Goal: Task Accomplishment & Management: Manage account settings

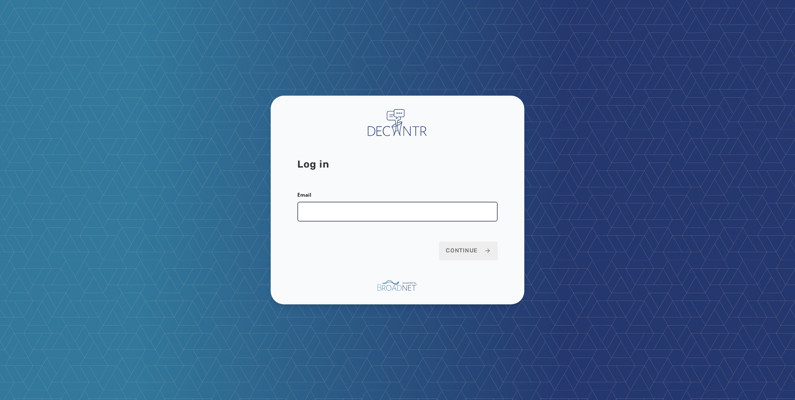
click at [352, 210] on input "Email" at bounding box center [397, 212] width 200 height 20
type input "**********"
click at [454, 254] on span "Continue" at bounding box center [468, 251] width 45 height 8
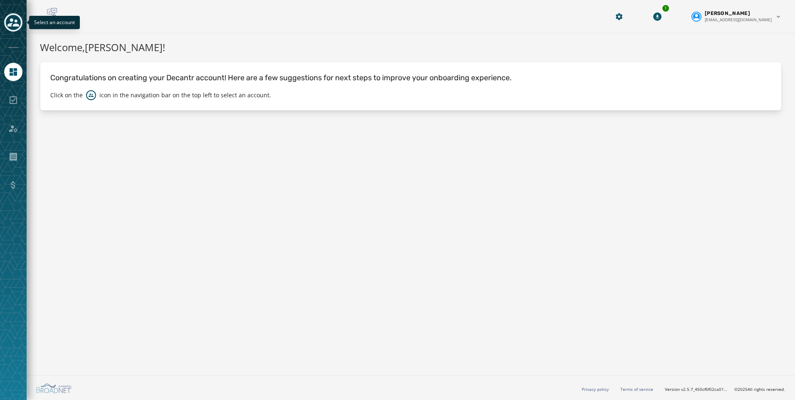
click at [15, 21] on icon "Toggle account select drawer" at bounding box center [13, 22] width 12 height 8
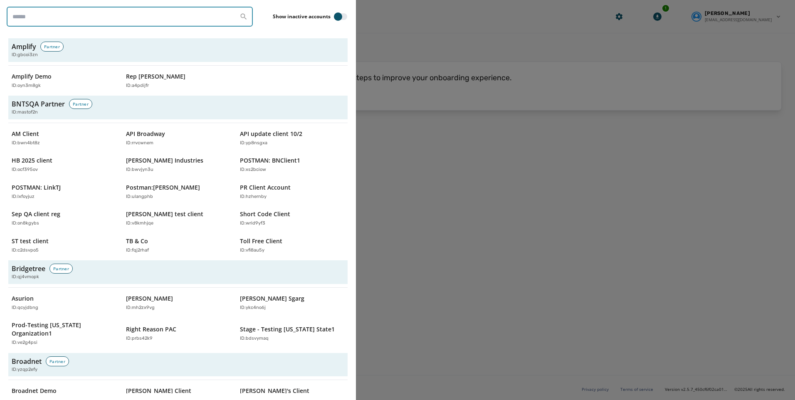
click at [57, 23] on input "search" at bounding box center [130, 17] width 246 height 20
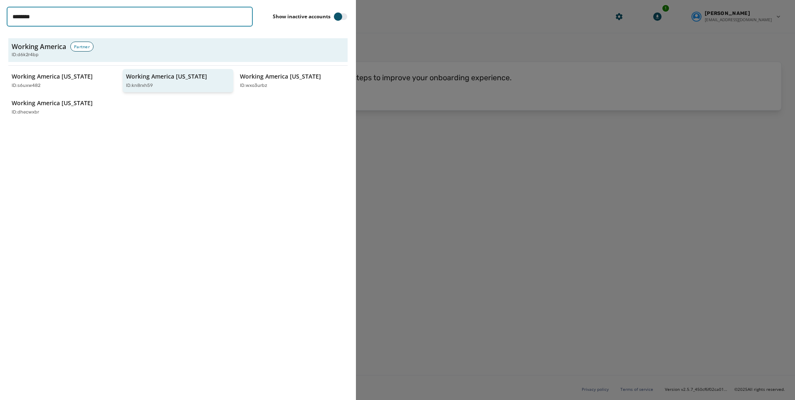
type input "*******"
click at [138, 85] on p "ID: kn8rxh59" at bounding box center [139, 85] width 27 height 7
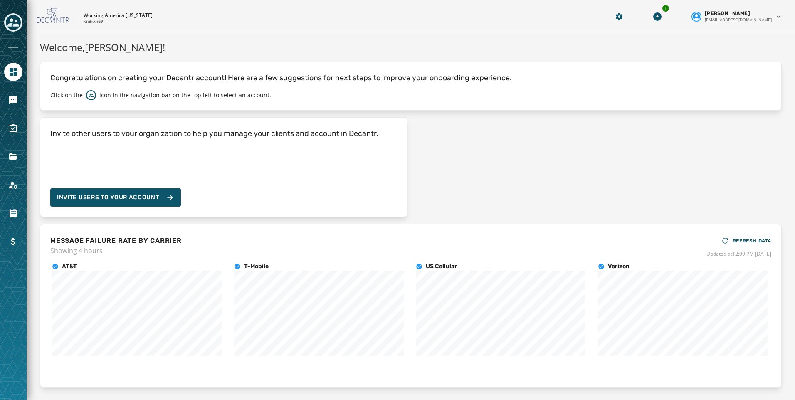
click at [15, 146] on div at bounding box center [13, 200] width 27 height 400
click at [18, 151] on link "Navigate to Files" at bounding box center [13, 157] width 18 height 18
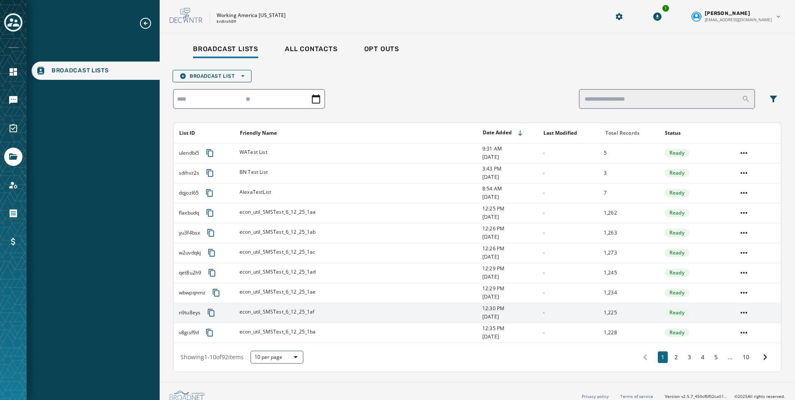
scroll to position [7, 0]
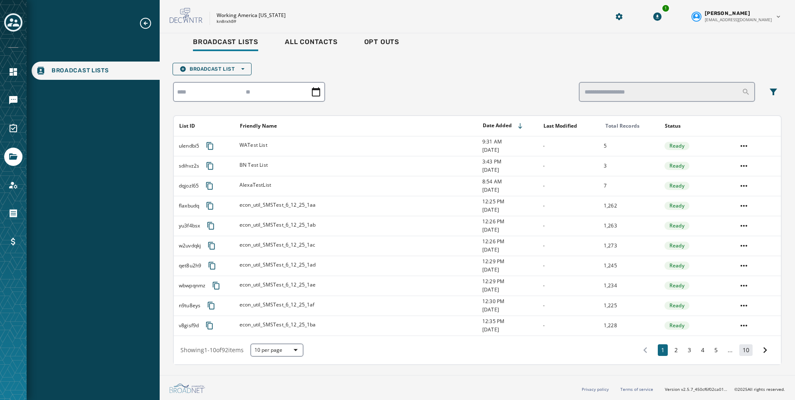
click at [741, 350] on button "10" at bounding box center [745, 350] width 13 height 12
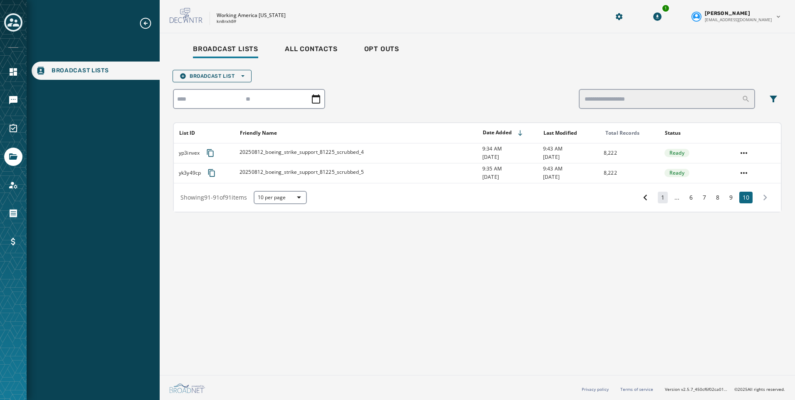
click at [658, 192] on button "1" at bounding box center [663, 198] width 10 height 12
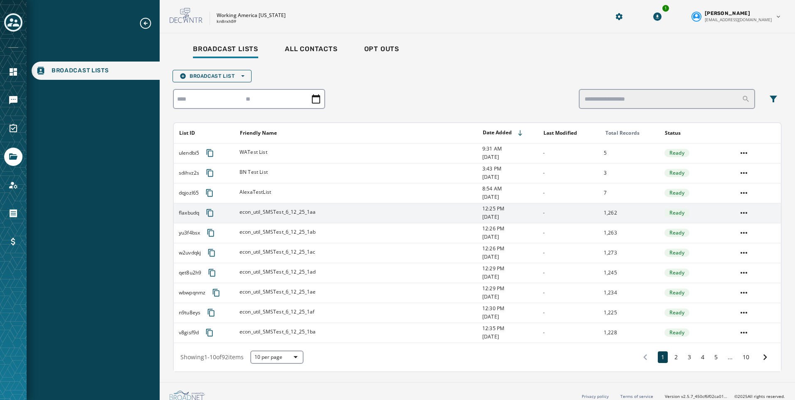
scroll to position [7, 0]
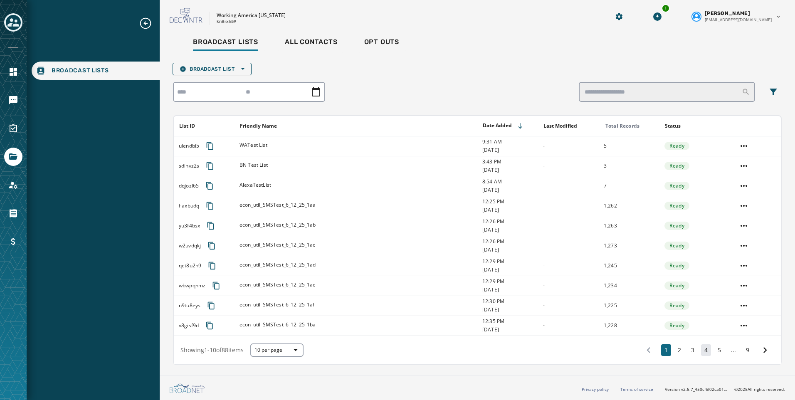
click at [701, 353] on button "4" at bounding box center [706, 350] width 10 height 12
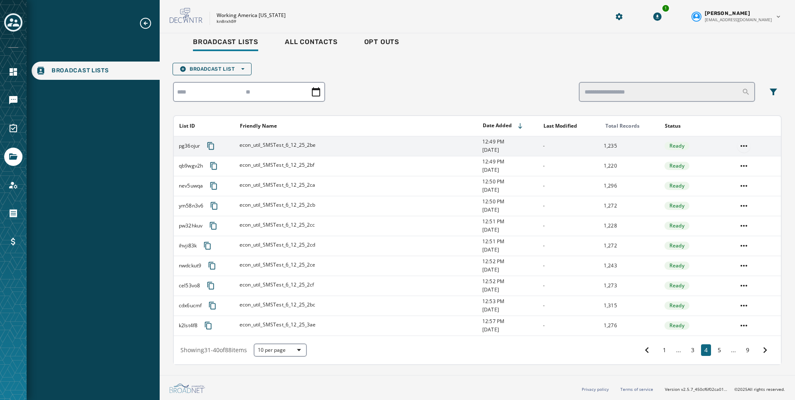
click at [733, 147] on html "Broadcast Lists Skip To Main Content Working America [US_STATE] kn8rxh59 1 [PER…" at bounding box center [397, 200] width 795 height 400
click at [729, 174] on div "Delete list" at bounding box center [738, 175] width 37 height 13
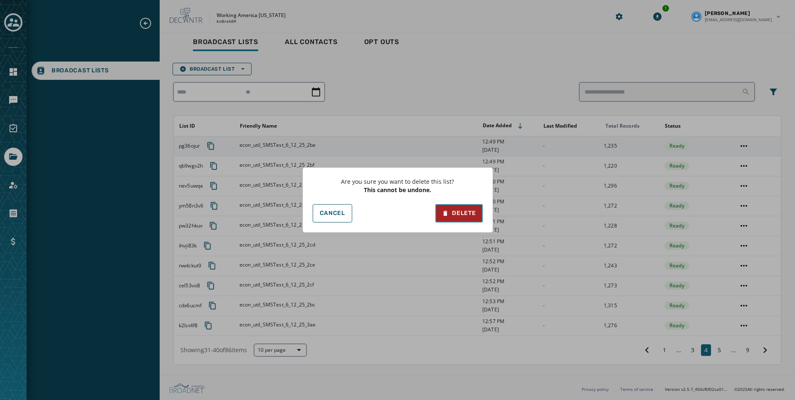
click at [467, 210] on div "Delete" at bounding box center [459, 213] width 34 height 8
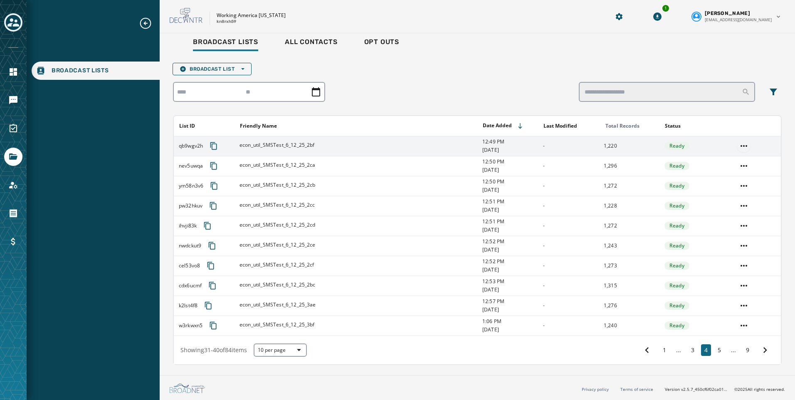
click at [739, 143] on html "Broadcast Lists Skip To Main Content Working America [US_STATE] kn8rxh59 1 [PER…" at bounding box center [397, 200] width 795 height 400
click at [732, 177] on div "Delete list" at bounding box center [738, 175] width 37 height 13
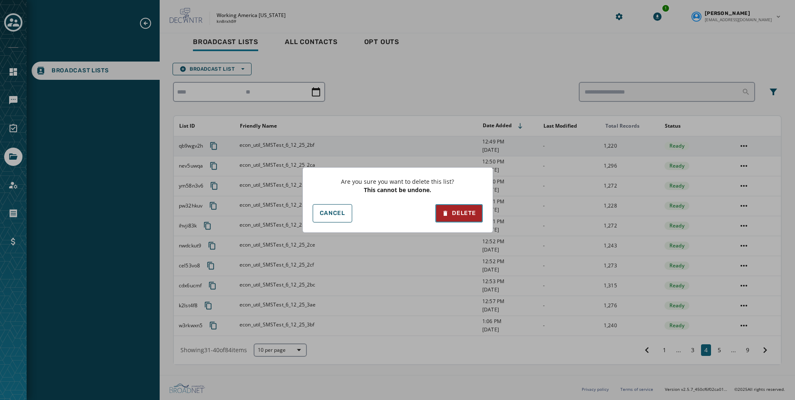
click at [473, 216] on div "Delete" at bounding box center [459, 213] width 34 height 8
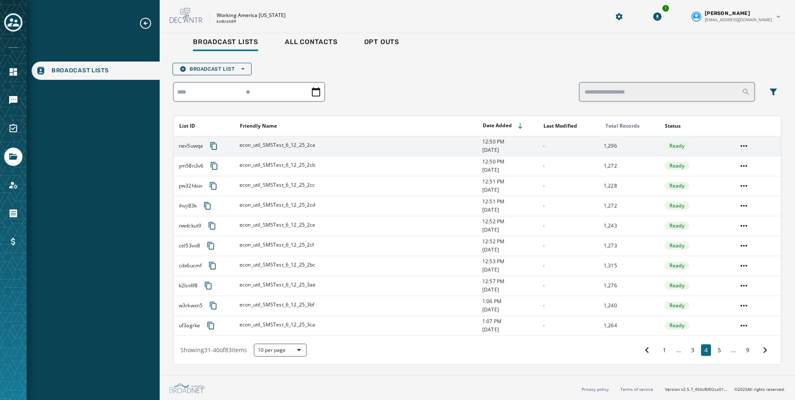
click at [736, 148] on html "Broadcast Lists Skip To Main Content Working America [US_STATE] kn8rxh59 1 [PER…" at bounding box center [397, 200] width 795 height 400
click at [727, 174] on div "Delete list" at bounding box center [738, 175] width 37 height 13
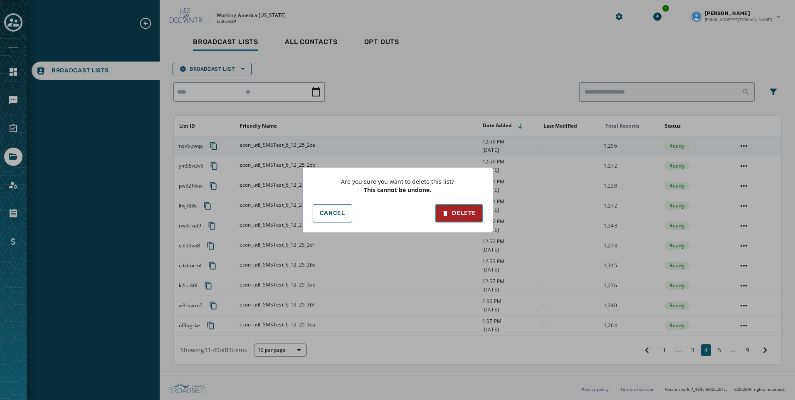
click at [474, 214] on div "Delete" at bounding box center [459, 213] width 34 height 8
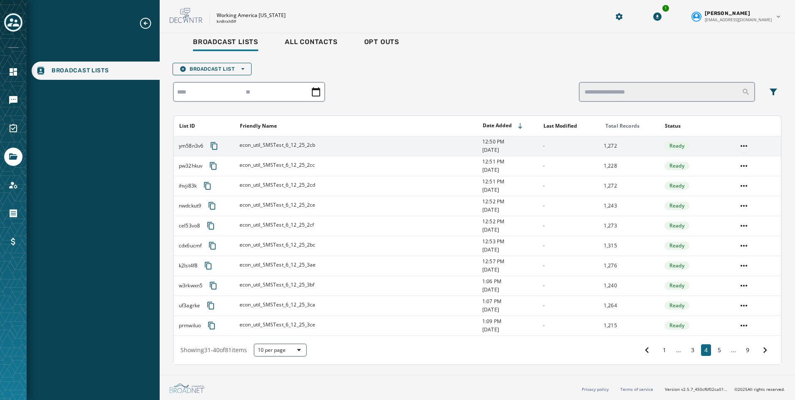
click at [737, 144] on html "Broadcast Lists Skip To Main Content Working America [US_STATE] kn8rxh59 1 [PER…" at bounding box center [397, 200] width 795 height 400
click at [728, 176] on div "Delete list" at bounding box center [738, 175] width 37 height 13
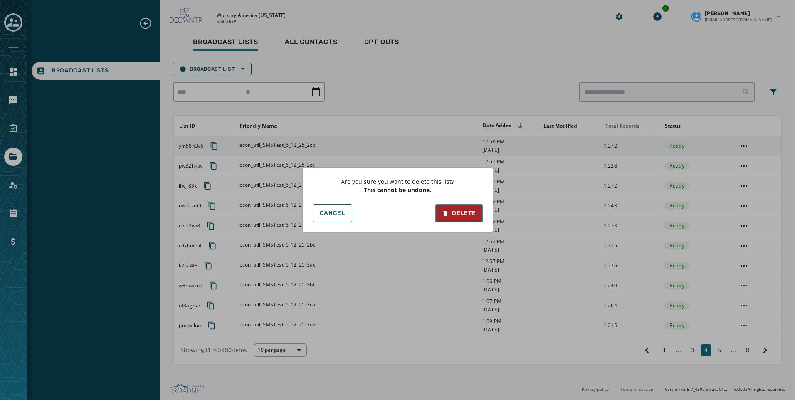
click at [454, 212] on div "Delete" at bounding box center [459, 213] width 34 height 8
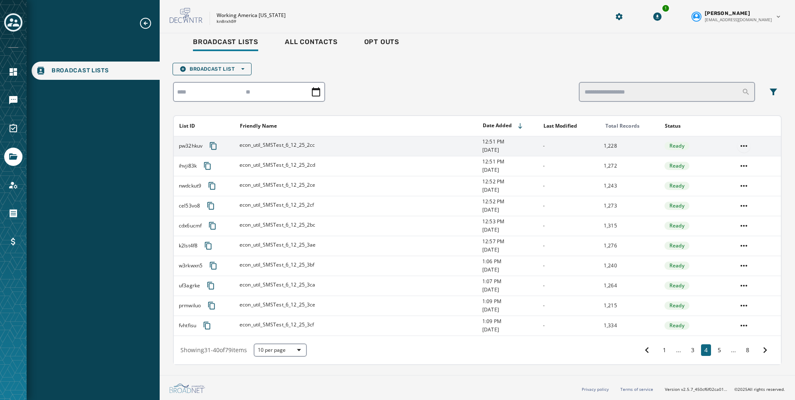
click at [732, 146] on html "Broadcast Lists Skip To Main Content Working America [US_STATE] kn8rxh59 1 [PER…" at bounding box center [397, 200] width 795 height 400
click at [728, 177] on div "Delete list" at bounding box center [738, 175] width 37 height 13
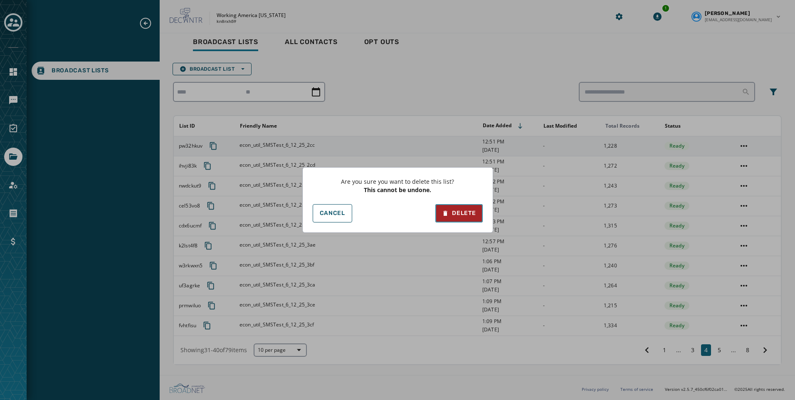
click at [469, 216] on div "Delete" at bounding box center [459, 213] width 34 height 8
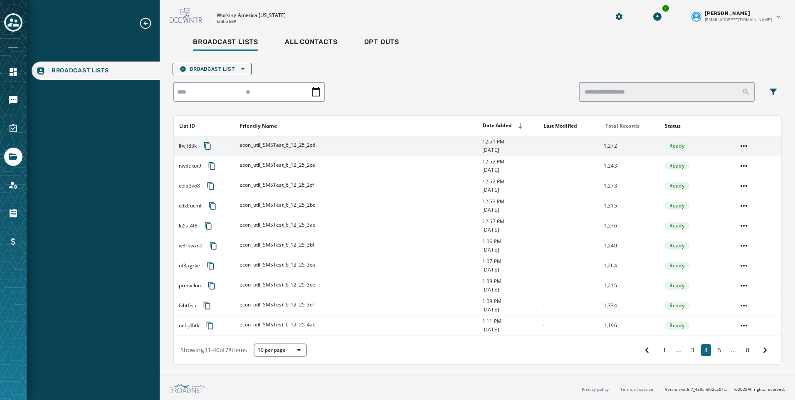
click at [744, 147] on html "Broadcast Lists Skip To Main Content Working America [US_STATE] kn8rxh59 1 [PER…" at bounding box center [397, 200] width 795 height 400
click at [732, 175] on div "Delete list" at bounding box center [738, 175] width 37 height 13
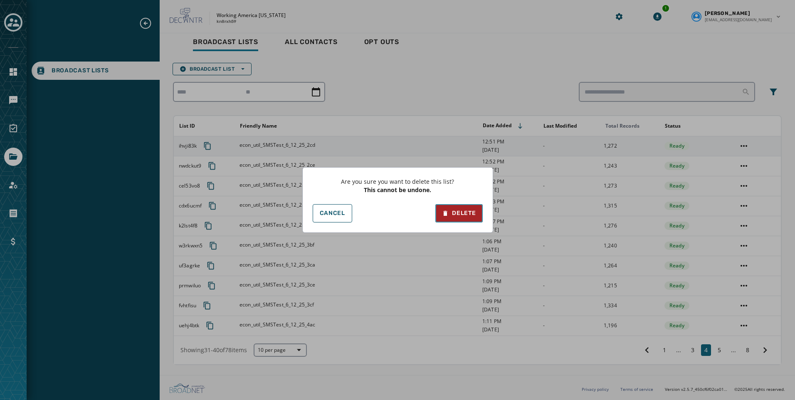
click at [468, 210] on div "Delete" at bounding box center [459, 213] width 34 height 8
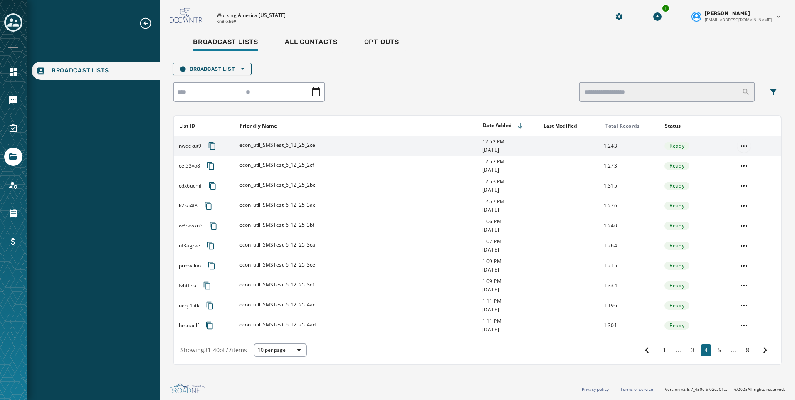
click at [738, 147] on html "Broadcast Lists Skip To Main Content Working America [US_STATE] kn8rxh59 1 [PER…" at bounding box center [397, 200] width 795 height 400
click at [728, 172] on div "Delete list" at bounding box center [738, 175] width 37 height 13
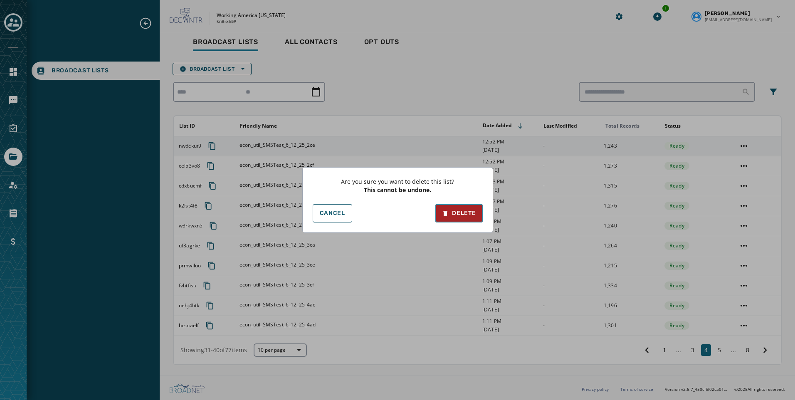
click at [462, 212] on div "Delete" at bounding box center [459, 213] width 34 height 8
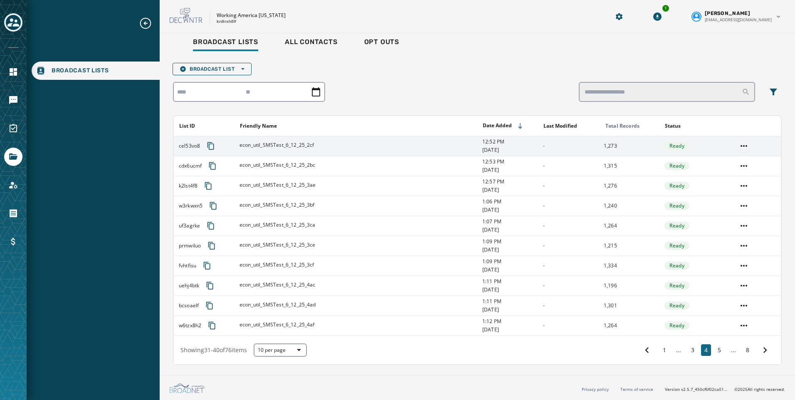
click at [741, 143] on html "Broadcast Lists Skip To Main Content Working America [US_STATE] kn8rxh59 1 [PER…" at bounding box center [397, 200] width 795 height 400
click at [734, 174] on div "Delete list" at bounding box center [738, 175] width 37 height 13
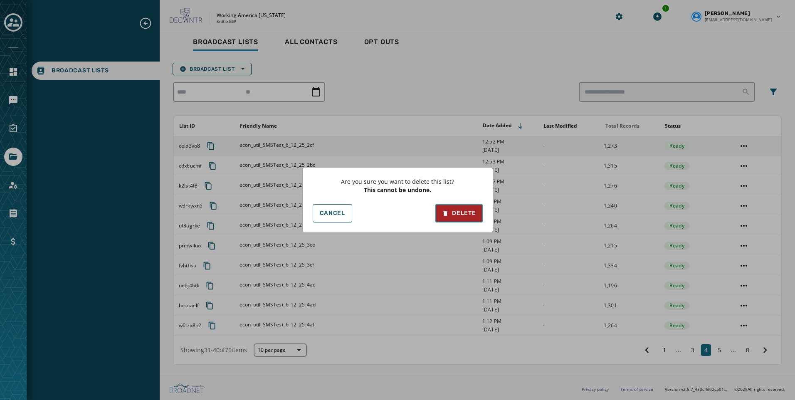
click at [459, 211] on div "Delete" at bounding box center [459, 213] width 34 height 8
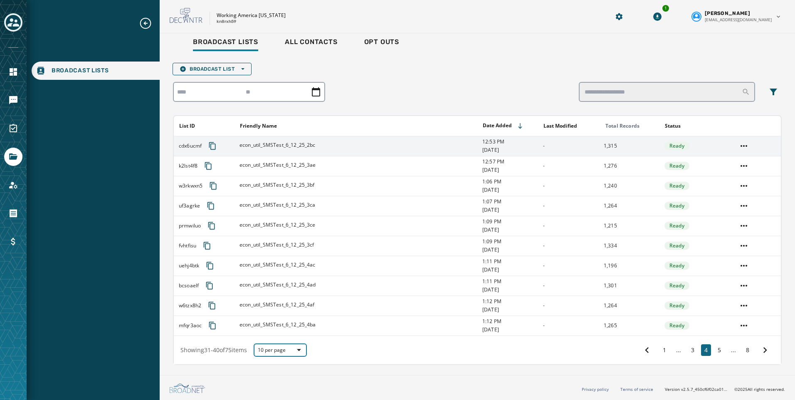
click at [297, 352] on span "button" at bounding box center [296, 350] width 20 height 10
click at [294, 338] on span "50 per page" at bounding box center [280, 336] width 33 height 8
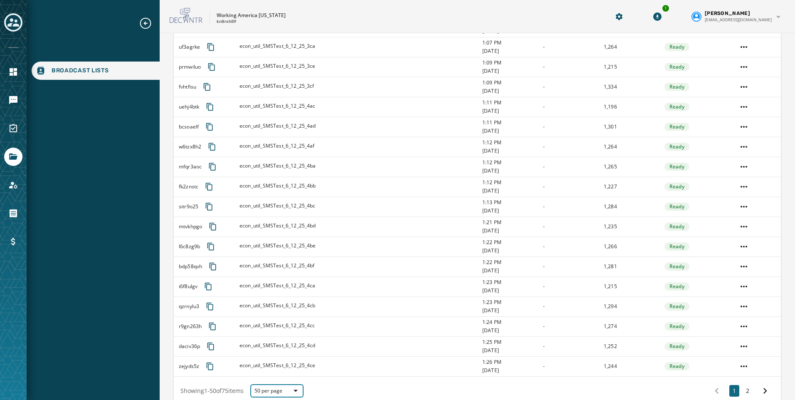
scroll to position [805, 0]
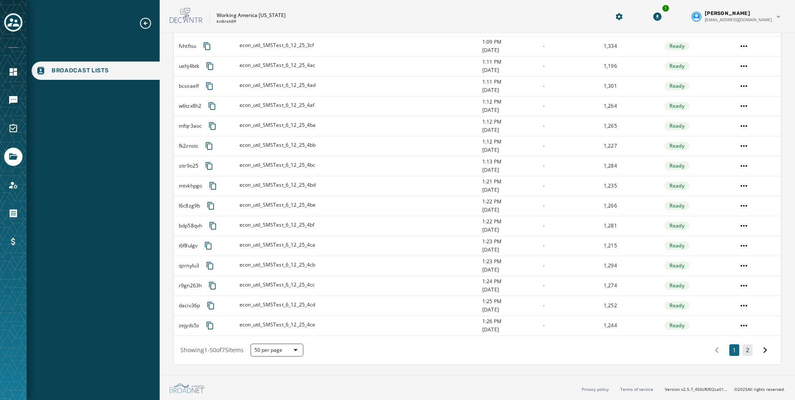
click at [742, 354] on button "2" at bounding box center [747, 350] width 10 height 12
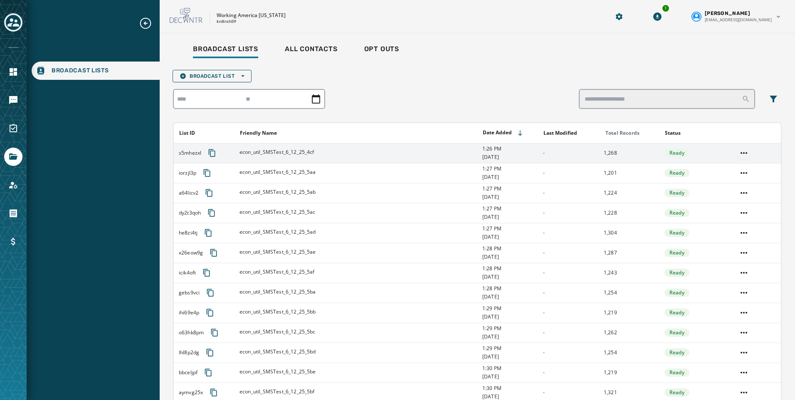
click at [741, 154] on html "Broadcast Lists Skip To Main Content Working America [US_STATE] kn8rxh59 1 [PER…" at bounding box center [397, 200] width 795 height 400
click at [738, 184] on div "Delete list" at bounding box center [738, 182] width 37 height 13
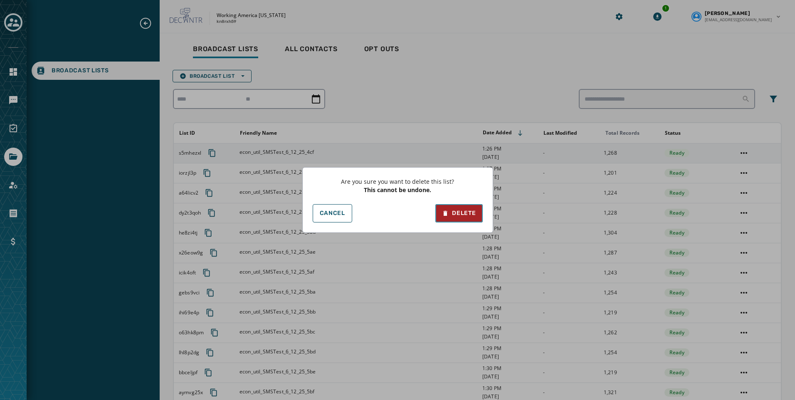
click at [457, 212] on div "Delete" at bounding box center [459, 213] width 34 height 8
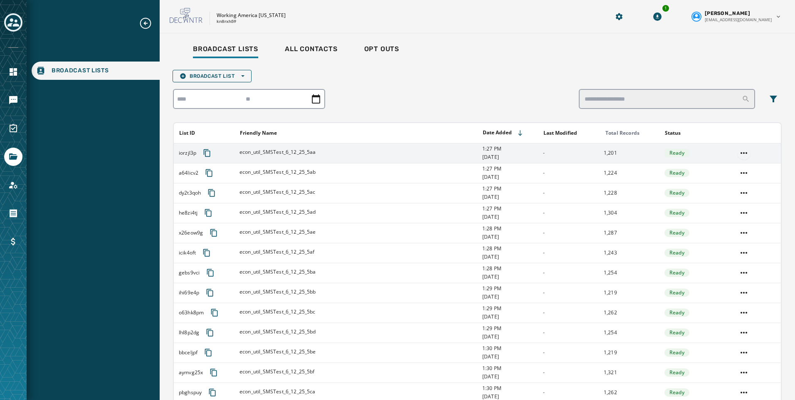
click at [735, 152] on html "Broadcast Lists Skip To Main Content Working America [US_STATE] kn8rxh59 1 [PER…" at bounding box center [397, 200] width 795 height 400
click at [733, 182] on div "Delete list" at bounding box center [738, 182] width 37 height 13
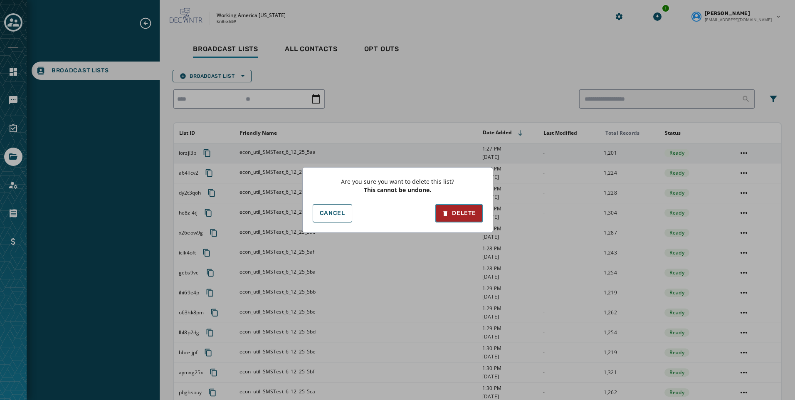
click at [467, 210] on div "Delete" at bounding box center [459, 213] width 34 height 8
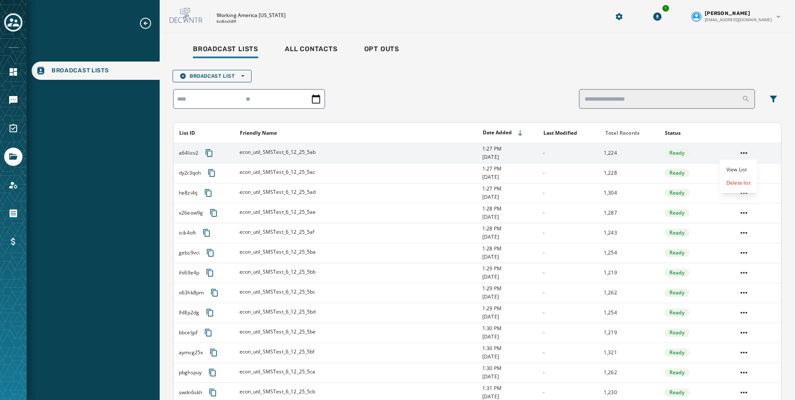
click at [740, 154] on html "Broadcast Lists Skip To Main Content Working America [US_STATE] kn8rxh59 1 [PER…" at bounding box center [397, 200] width 795 height 400
click at [726, 182] on div "Delete list" at bounding box center [738, 182] width 37 height 13
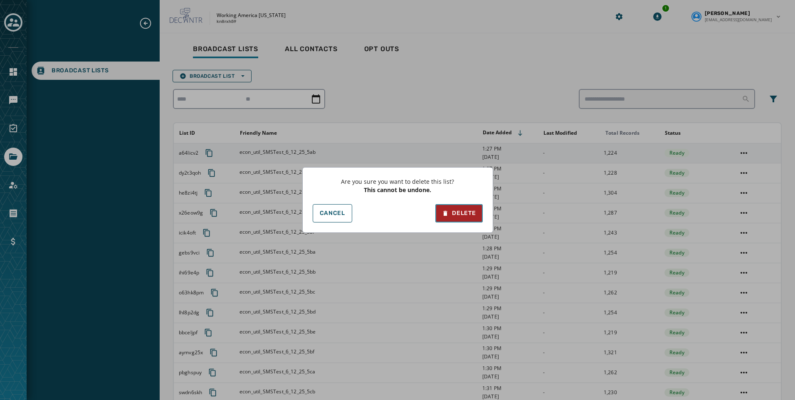
click at [461, 211] on div "Delete" at bounding box center [459, 213] width 34 height 8
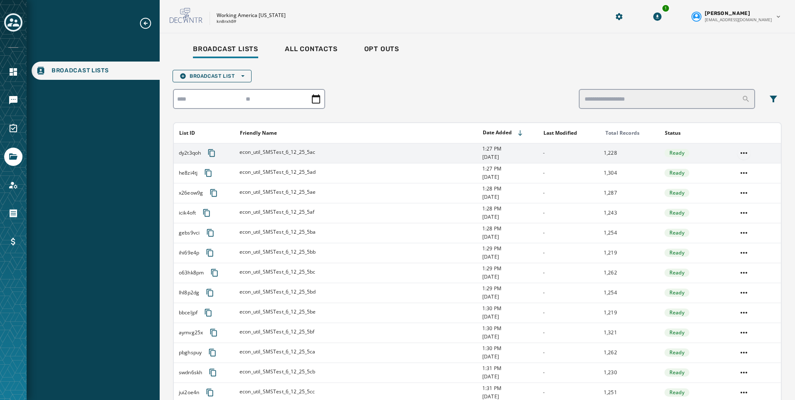
click at [739, 152] on html "Broadcast Lists Skip To Main Content Working America [US_STATE] kn8rxh59 1 [PER…" at bounding box center [397, 200] width 795 height 400
click at [725, 184] on div "Delete list" at bounding box center [738, 182] width 37 height 13
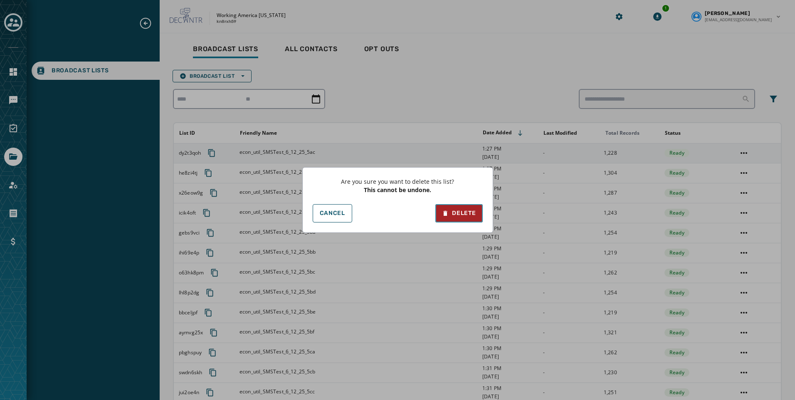
click at [460, 210] on div "Delete" at bounding box center [459, 213] width 34 height 8
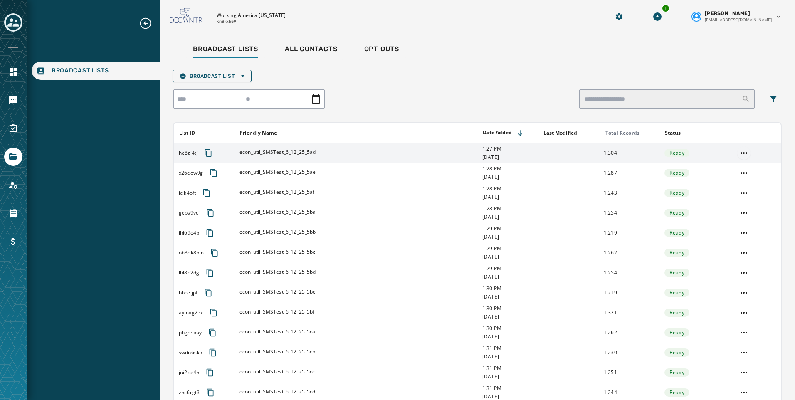
click at [743, 151] on html "Broadcast Lists Skip To Main Content Working America [US_STATE] kn8rxh59 1 [PER…" at bounding box center [397, 200] width 795 height 400
click at [726, 183] on div "Delete list" at bounding box center [738, 182] width 37 height 13
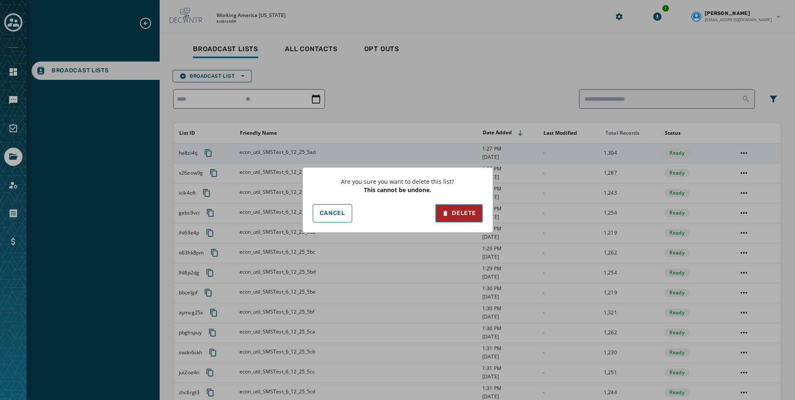
click at [470, 211] on div "Delete" at bounding box center [459, 213] width 34 height 8
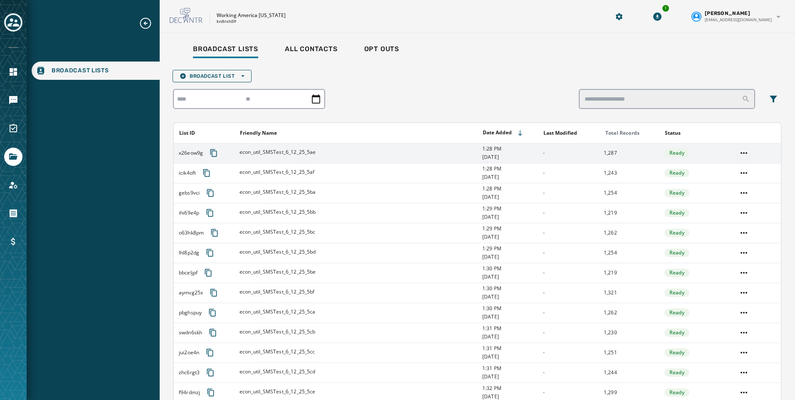
click at [745, 152] on td at bounding box center [756, 153] width 49 height 20
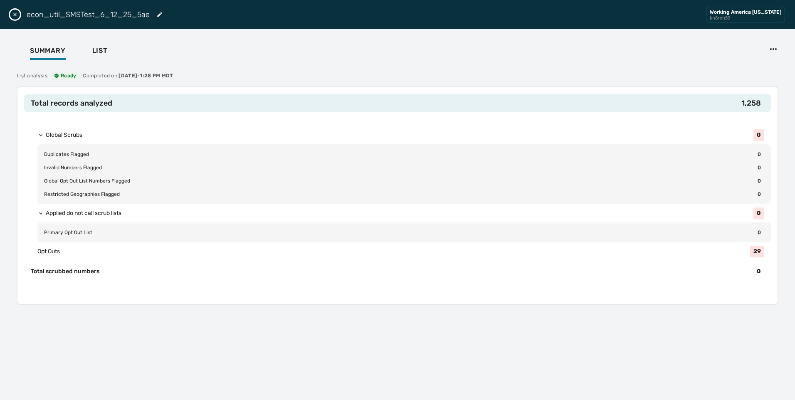
click at [14, 12] on icon "Close drawer" at bounding box center [15, 14] width 7 height 7
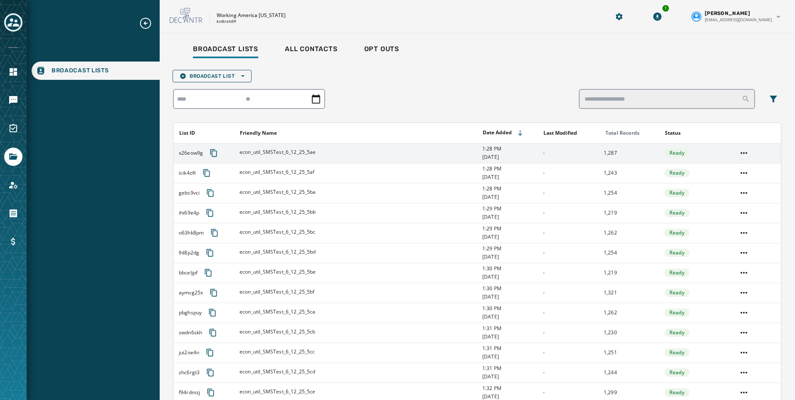
click at [735, 152] on html "Broadcast Lists Skip To Main Content Working America [US_STATE] kn8rxh59 1 [PER…" at bounding box center [397, 200] width 795 height 400
click at [733, 182] on div "Delete list" at bounding box center [738, 182] width 37 height 13
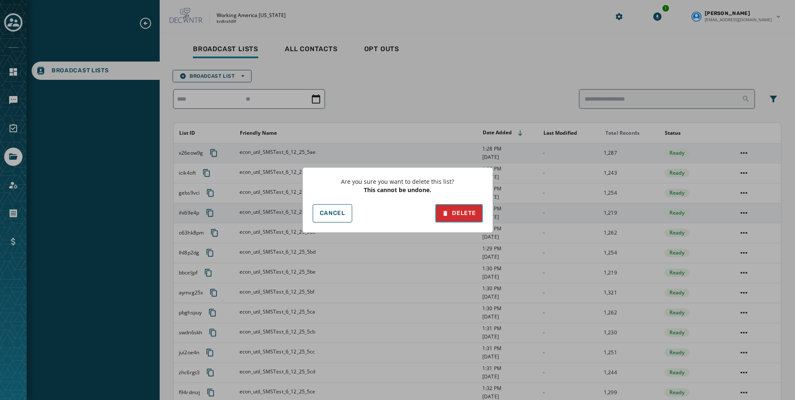
click at [468, 210] on div "Delete" at bounding box center [459, 213] width 34 height 8
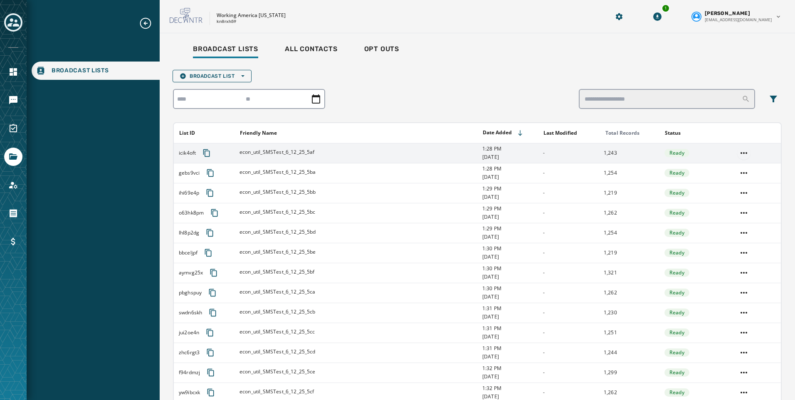
click at [737, 153] on html "Broadcast Lists Skip To Main Content Working America [US_STATE] kn8rxh59 1 [PER…" at bounding box center [397, 200] width 795 height 400
click at [728, 186] on div "Delete list" at bounding box center [738, 182] width 37 height 13
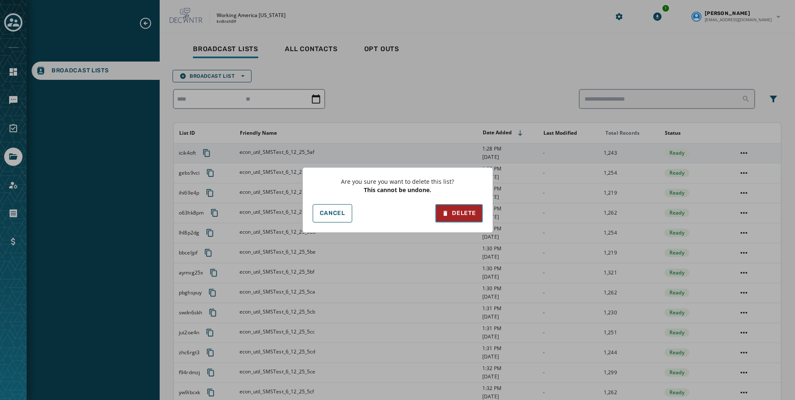
click at [471, 212] on div "Delete" at bounding box center [459, 213] width 34 height 8
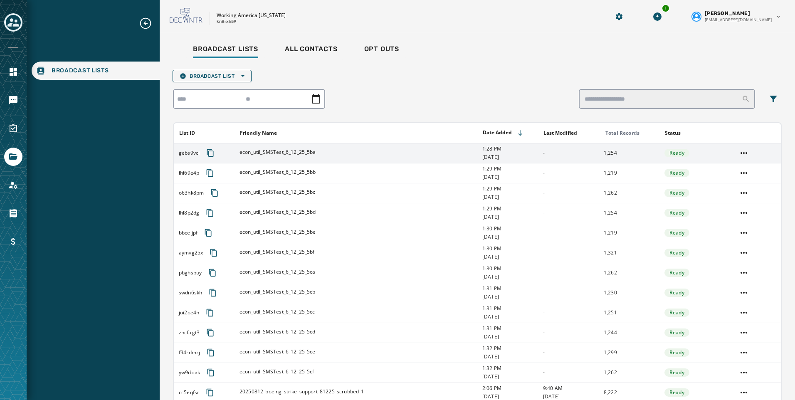
click at [732, 152] on td at bounding box center [756, 153] width 49 height 20
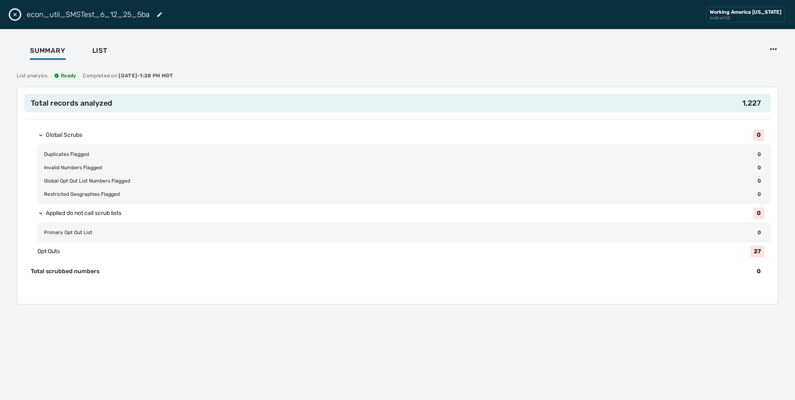
click at [17, 13] on icon "Close drawer" at bounding box center [15, 14] width 7 height 7
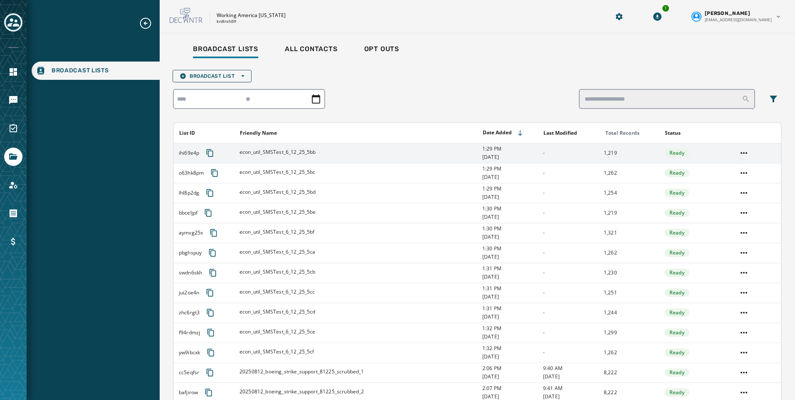
click at [739, 150] on html "Broadcast Lists Skip To Main Content Working America [US_STATE] kn8rxh59 1 [PER…" at bounding box center [397, 200] width 795 height 400
click at [731, 179] on div "Delete list" at bounding box center [738, 182] width 37 height 13
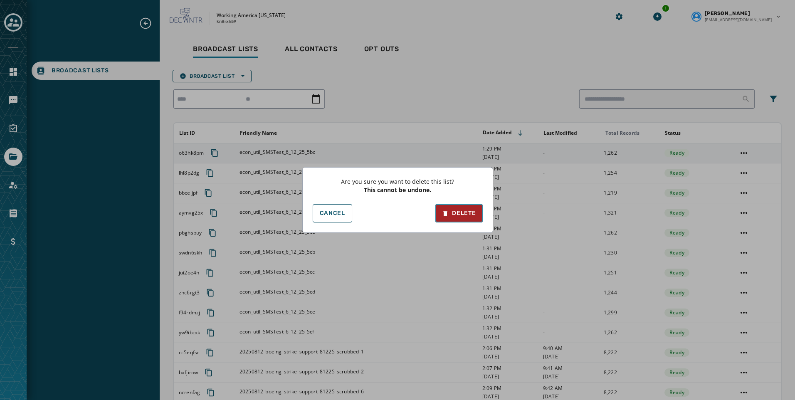
click at [465, 212] on div "Delete" at bounding box center [459, 213] width 34 height 8
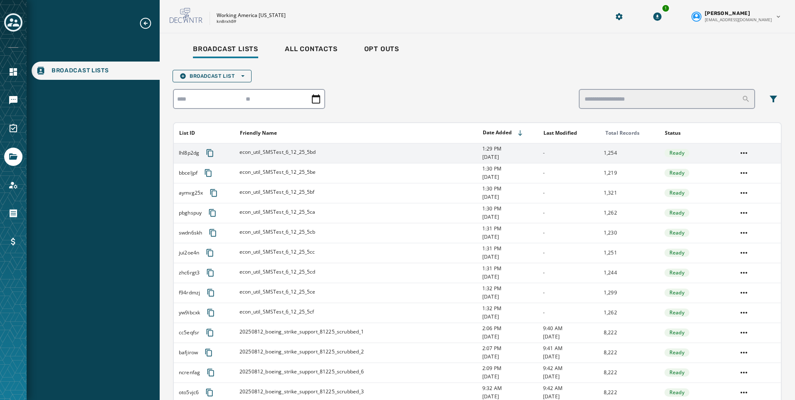
click at [732, 156] on td at bounding box center [756, 153] width 49 height 20
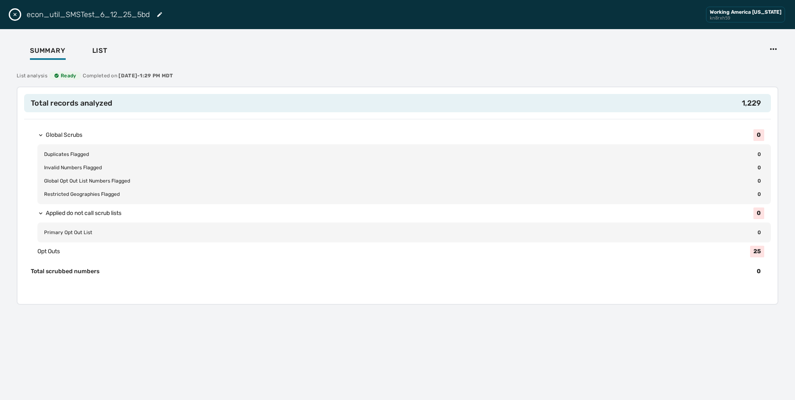
click at [20, 14] on button "Close drawer" at bounding box center [15, 15] width 10 height 10
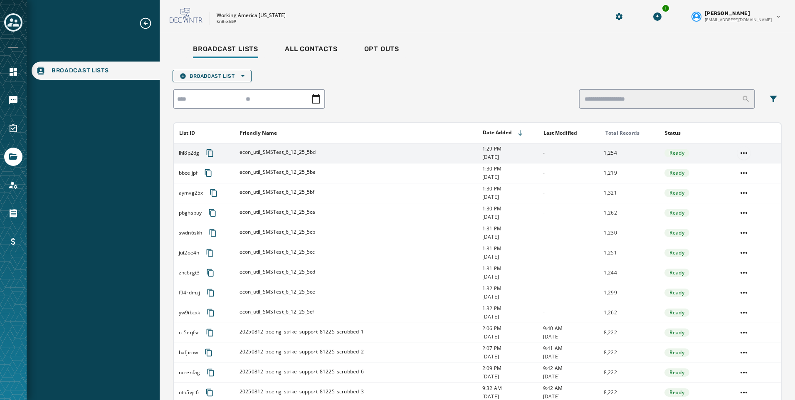
click at [739, 152] on html "Broadcast Lists Skip To Main Content Working America [US_STATE] kn8rxh59 1 [PER…" at bounding box center [397, 200] width 795 height 400
click at [734, 181] on div "Delete list" at bounding box center [738, 182] width 37 height 13
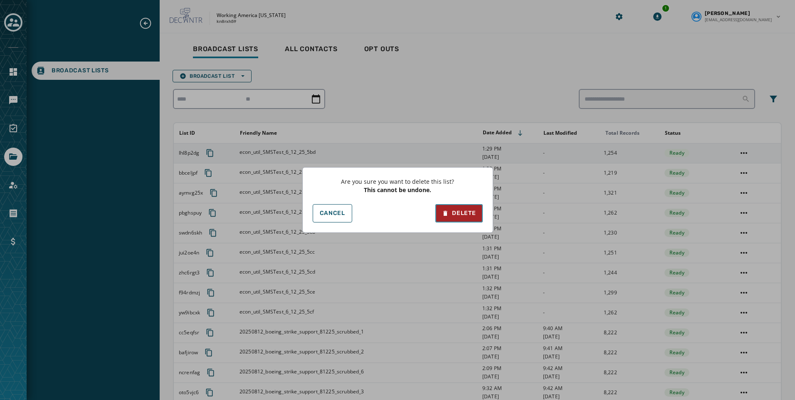
click at [465, 207] on button "Delete" at bounding box center [458, 213] width 47 height 18
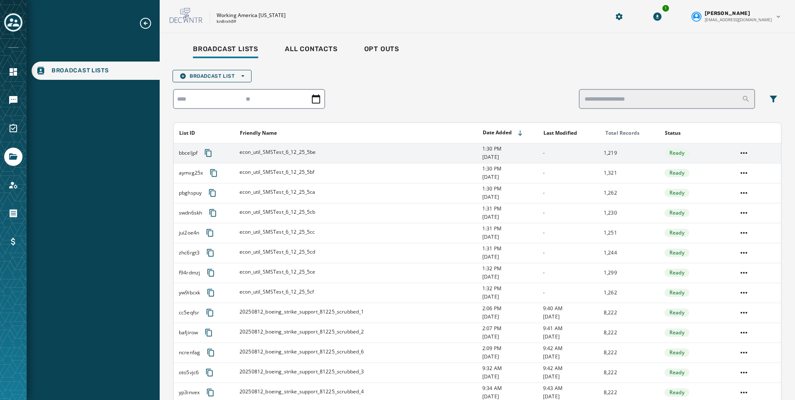
click at [738, 152] on html "Broadcast Lists Skip To Main Content Working America [US_STATE] kn8rxh59 1 [PER…" at bounding box center [397, 200] width 795 height 400
click at [738, 184] on div "Delete list" at bounding box center [738, 182] width 37 height 13
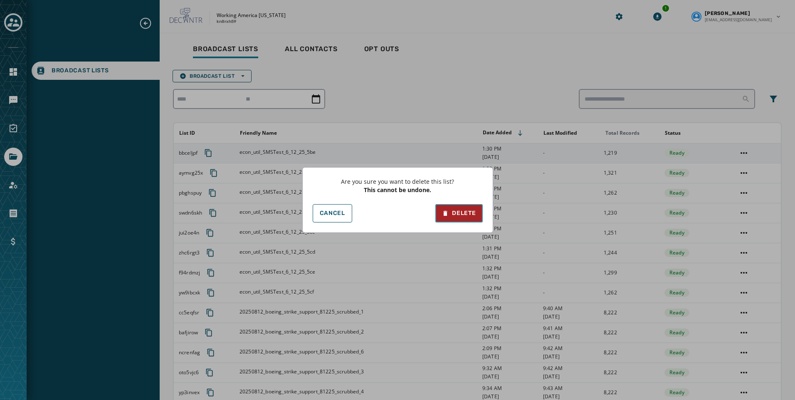
click at [471, 215] on div "Delete" at bounding box center [459, 213] width 34 height 8
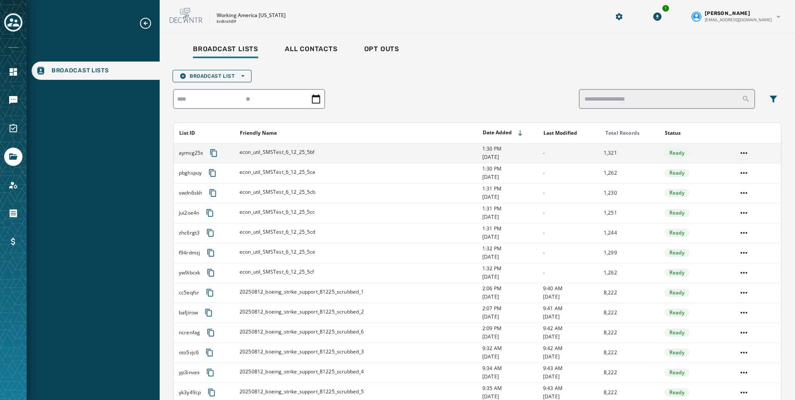
click at [732, 155] on html "Broadcast Lists Skip To Main Content Working America [US_STATE] kn8rxh59 1 [PER…" at bounding box center [397, 200] width 795 height 400
click at [724, 183] on div "Delete list" at bounding box center [738, 182] width 37 height 13
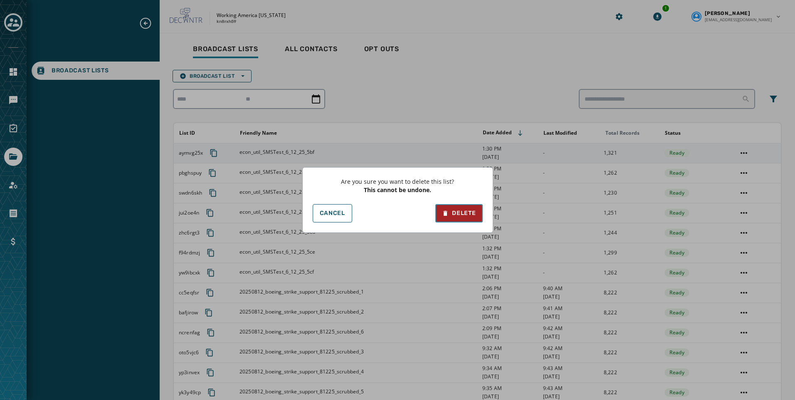
click at [459, 216] on div "Delete" at bounding box center [459, 213] width 34 height 8
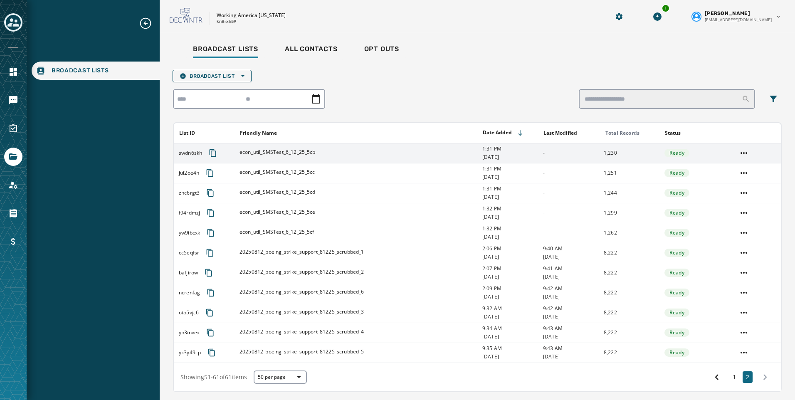
click at [732, 156] on td at bounding box center [756, 153] width 49 height 20
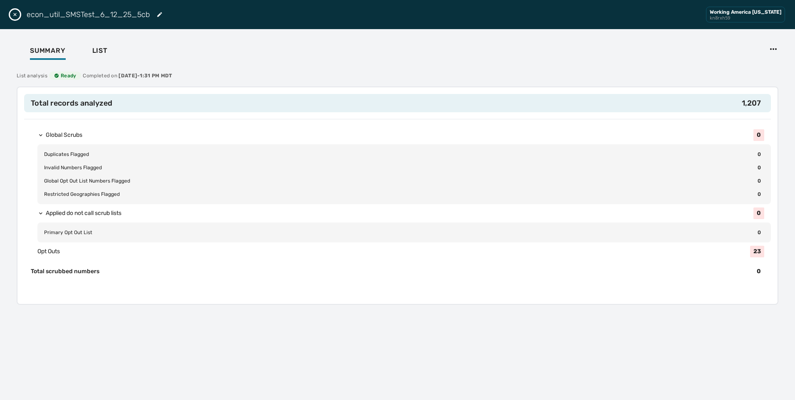
click at [16, 15] on icon "Close drawer" at bounding box center [15, 14] width 7 height 7
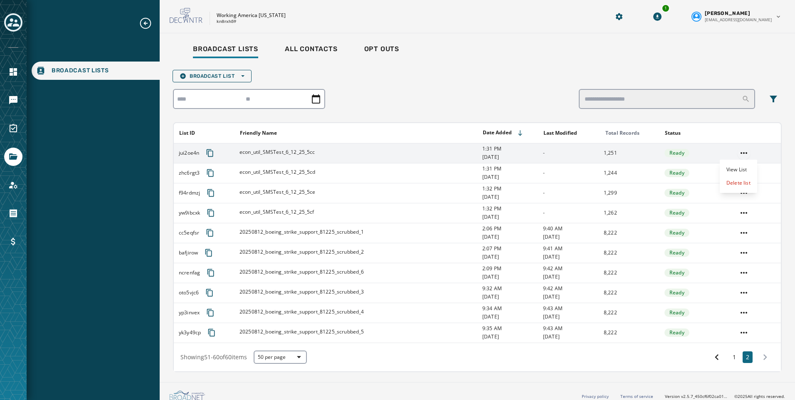
click at [736, 150] on html "Broadcast Lists Skip To Main Content Working America [US_STATE] kn8rxh59 1 [PER…" at bounding box center [397, 200] width 795 height 400
click at [737, 181] on div "Delete list" at bounding box center [738, 182] width 37 height 13
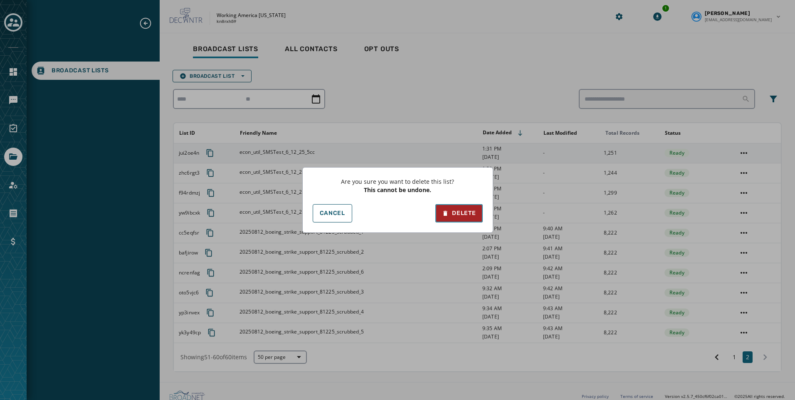
click at [469, 209] on button "Delete" at bounding box center [458, 213] width 47 height 18
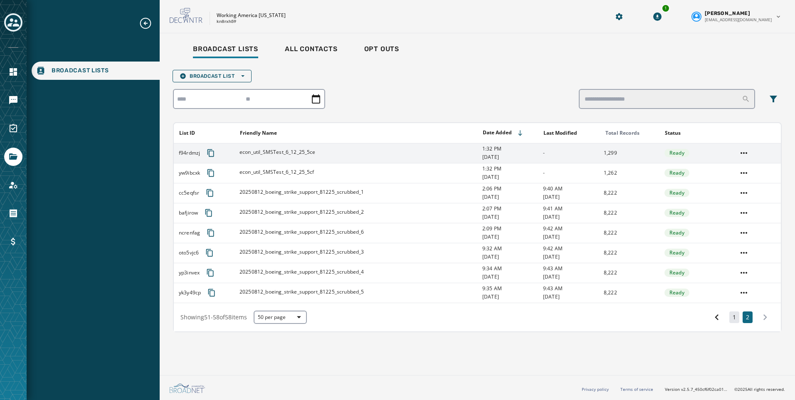
click at [731, 318] on button "1" at bounding box center [734, 317] width 10 height 12
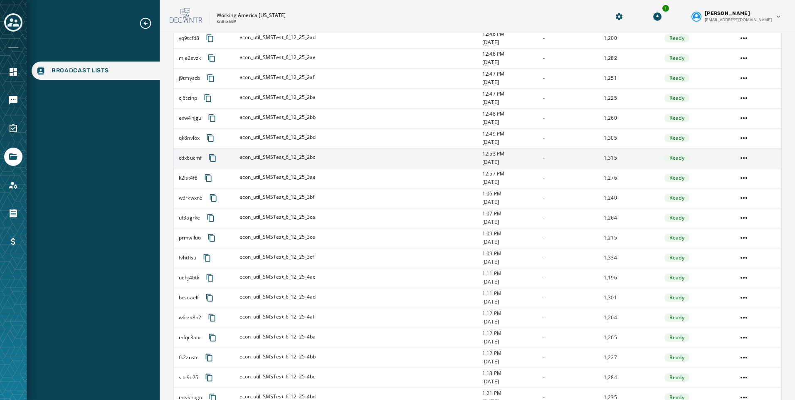
scroll to position [473, 0]
click at [739, 158] on html "Broadcast Lists Skip To Main Content Working America [US_STATE] kn8rxh59 1 [PER…" at bounding box center [397, 200] width 795 height 400
click at [739, 186] on div "Delete list" at bounding box center [738, 188] width 37 height 13
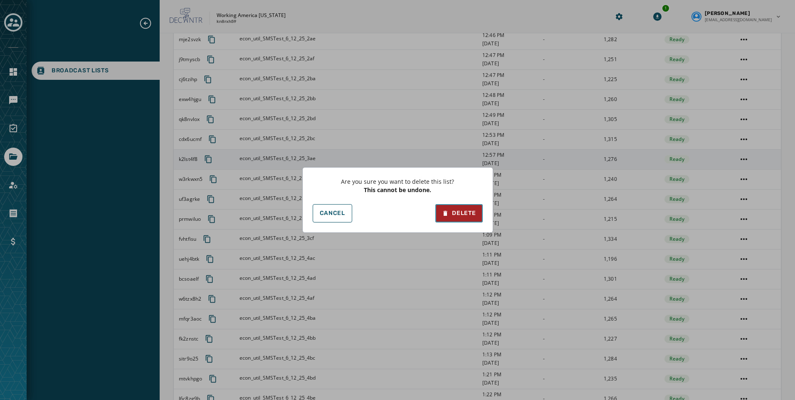
click at [451, 218] on button "Delete" at bounding box center [458, 213] width 47 height 18
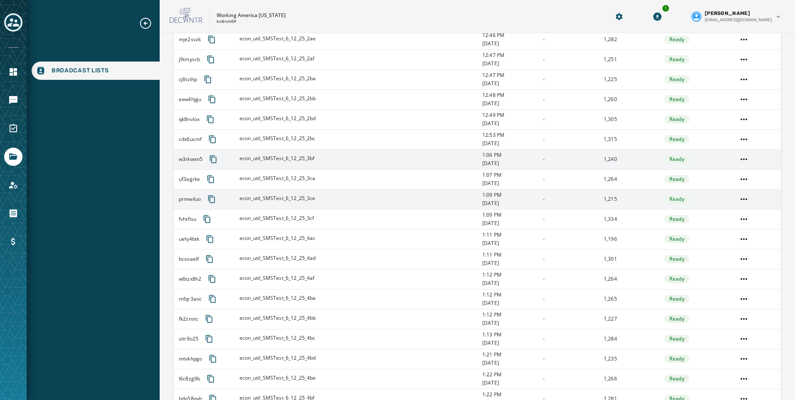
click at [734, 196] on html "Broadcast Lists Skip To Main Content Working America [US_STATE] kn8rxh59 1 [PER…" at bounding box center [397, 200] width 795 height 400
click at [726, 229] on div "Delete list" at bounding box center [738, 228] width 37 height 13
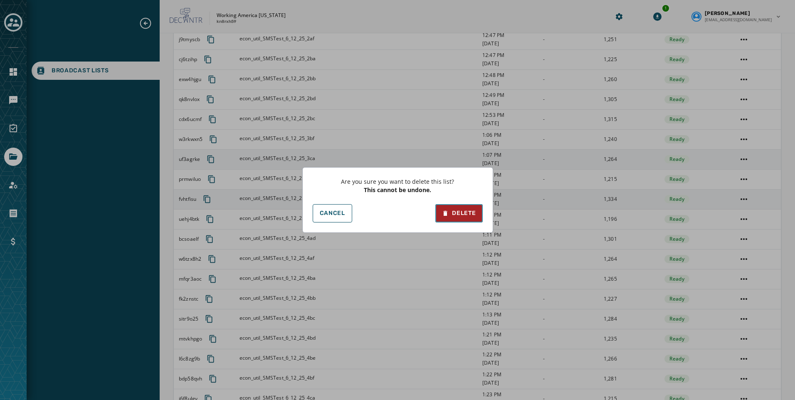
click at [460, 214] on div "Delete" at bounding box center [459, 213] width 34 height 8
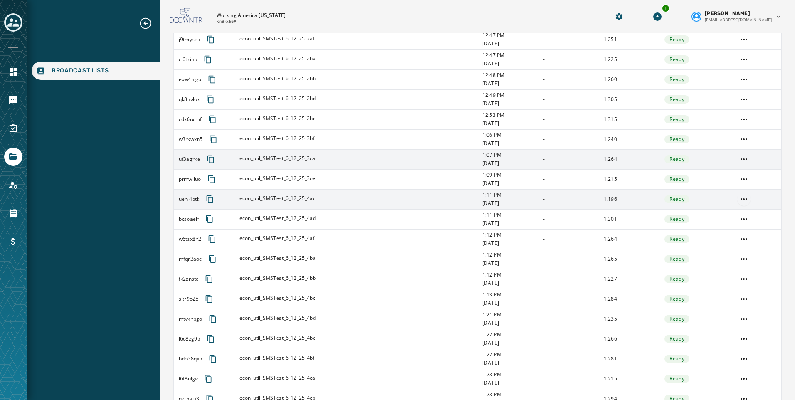
click at [738, 197] on html "Broadcast Lists Skip To Main Content Working America [US_STATE] kn8rxh59 1 [PER…" at bounding box center [397, 200] width 795 height 400
click at [735, 232] on div "Delete list" at bounding box center [738, 228] width 37 height 13
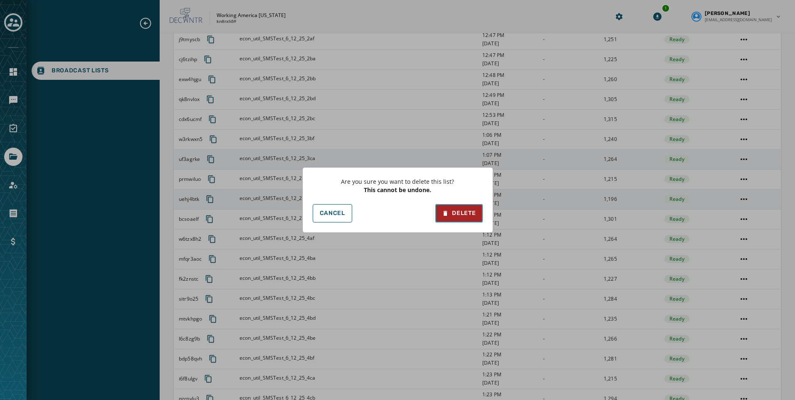
click at [465, 216] on div "Delete" at bounding box center [459, 213] width 34 height 8
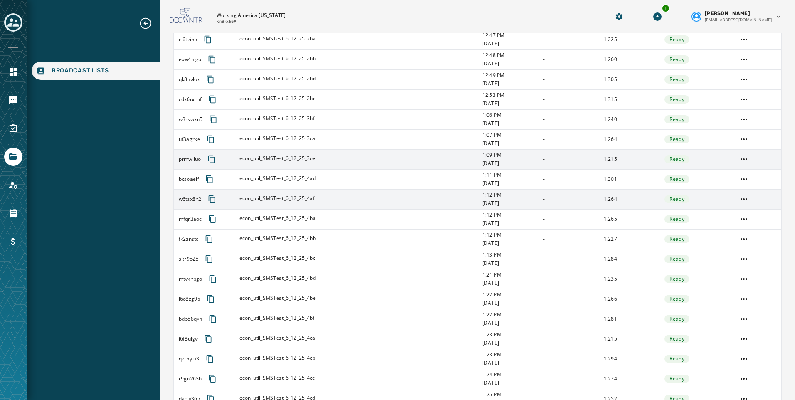
click at [746, 202] on td at bounding box center [756, 199] width 49 height 20
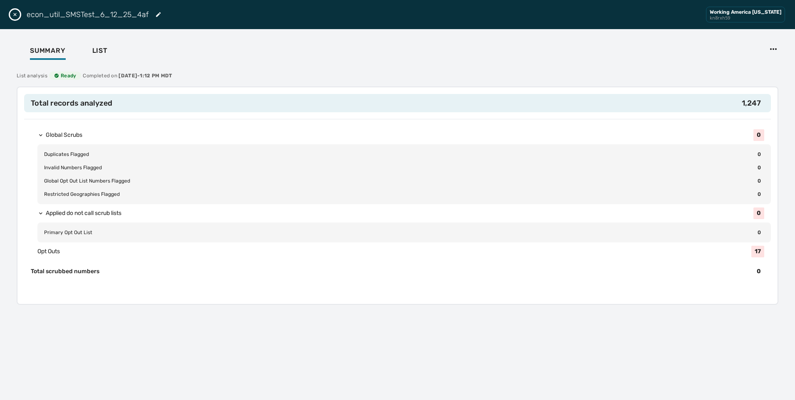
click at [15, 16] on icon "Close drawer" at bounding box center [15, 14] width 7 height 7
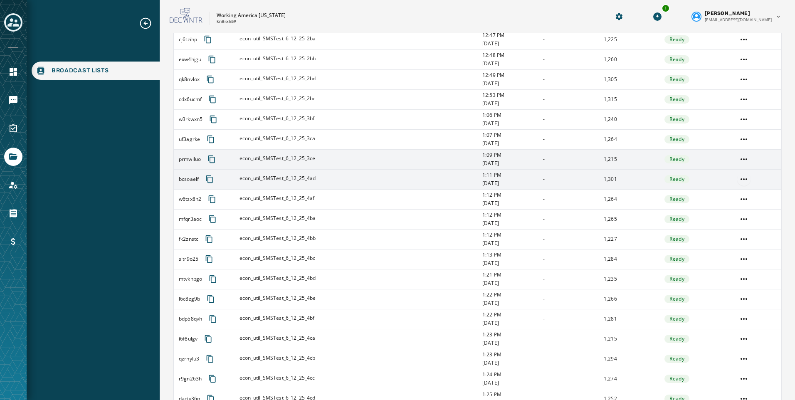
click at [740, 181] on html "Broadcast Lists Skip To Main Content Working America [US_STATE] kn8rxh59 1 [PER…" at bounding box center [397, 200] width 795 height 400
click at [726, 211] on div "Delete list" at bounding box center [738, 208] width 37 height 13
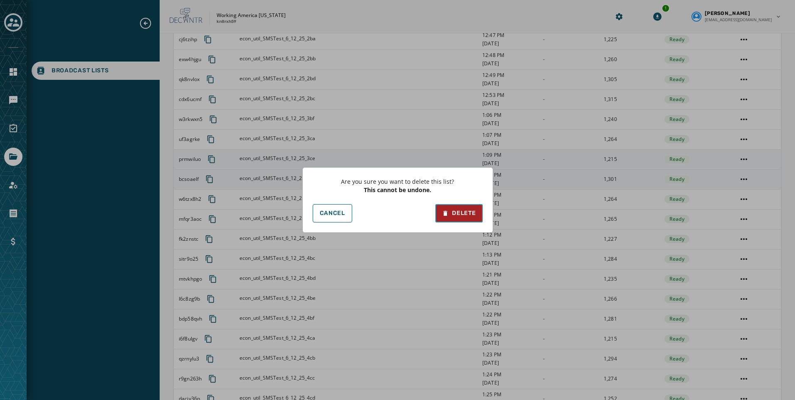
click at [453, 211] on div "Delete" at bounding box center [459, 213] width 34 height 8
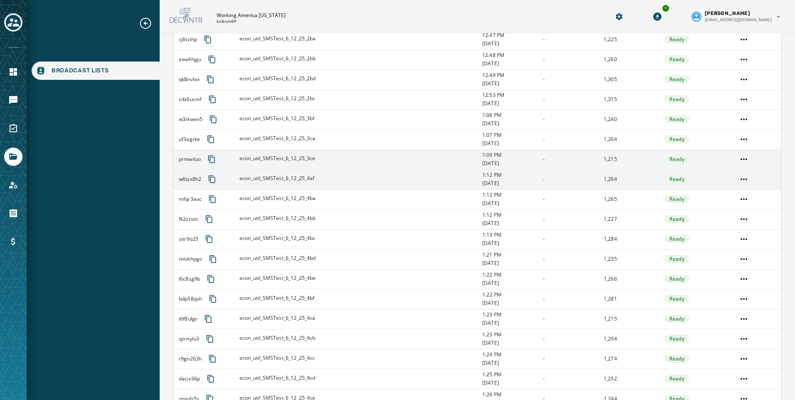
click at [736, 181] on html "Broadcast Lists Skip To Main Content Working America [US_STATE] kn8rxh59 1 [PER…" at bounding box center [397, 200] width 795 height 400
drag, startPoint x: 730, startPoint y: 201, endPoint x: 735, endPoint y: 207, distance: 7.7
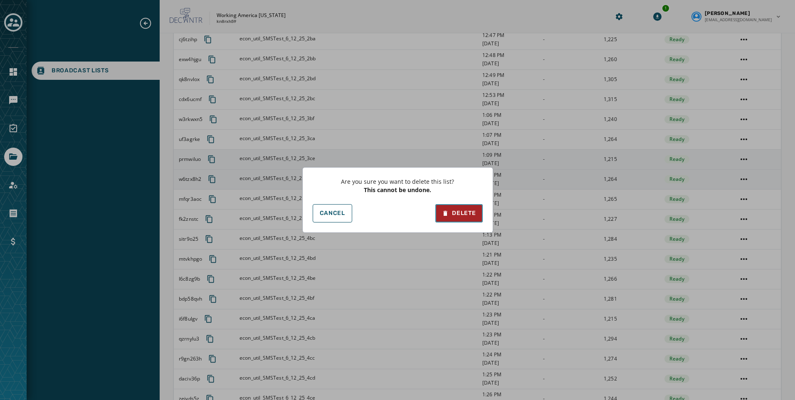
click at [444, 208] on button "Delete" at bounding box center [458, 213] width 47 height 18
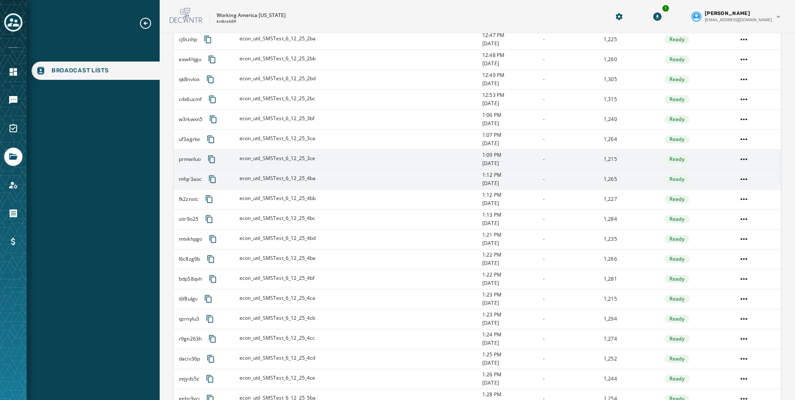
click at [735, 178] on html "Broadcast Lists Skip To Main Content Working America [US_STATE] kn8rxh59 1 [PER…" at bounding box center [397, 200] width 795 height 400
click at [735, 206] on div "Delete list" at bounding box center [738, 208] width 37 height 13
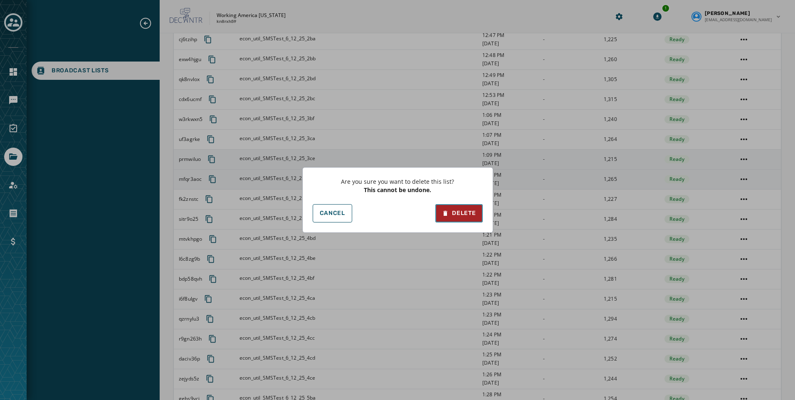
click at [464, 207] on button "Delete" at bounding box center [458, 213] width 47 height 18
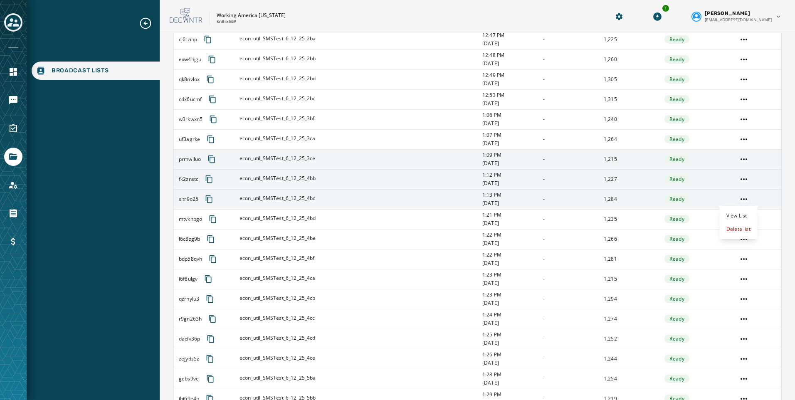
click at [735, 199] on html "Broadcast Lists Skip To Main Content Working America [US_STATE] kn8rxh59 1 [PER…" at bounding box center [397, 200] width 795 height 400
click at [733, 230] on div "Delete list" at bounding box center [738, 228] width 37 height 13
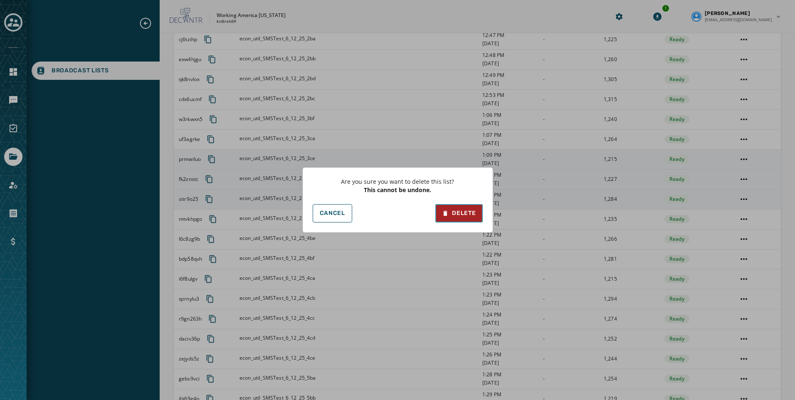
click at [466, 215] on div "Delete" at bounding box center [459, 213] width 34 height 8
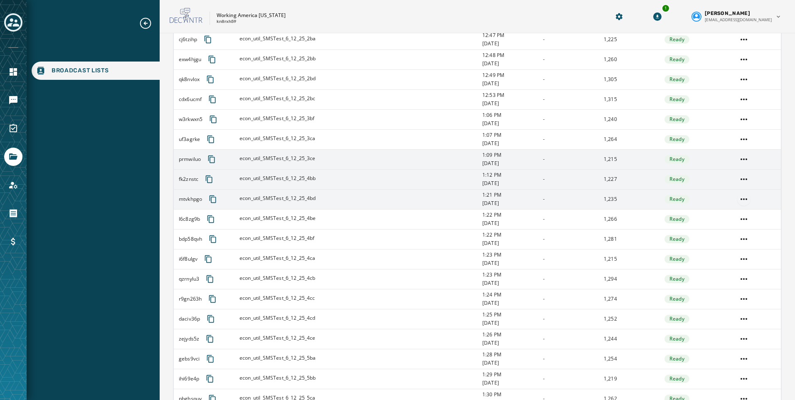
click at [739, 197] on html "Broadcast Lists Skip To Main Content Working America [US_STATE] kn8rxh59 1 [PER…" at bounding box center [397, 200] width 795 height 400
click at [722, 228] on div "Delete list" at bounding box center [738, 228] width 37 height 13
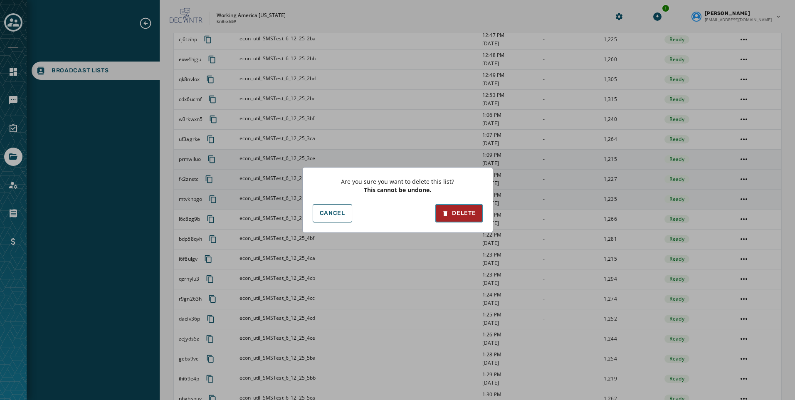
click at [451, 207] on button "Delete" at bounding box center [458, 213] width 47 height 18
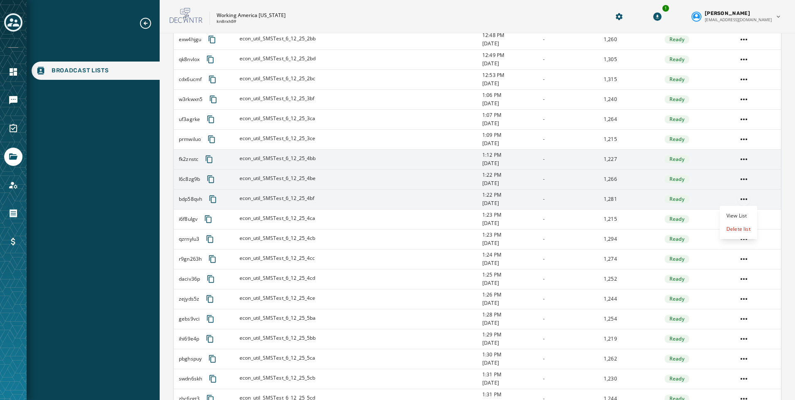
click at [736, 200] on html "Broadcast Lists Skip To Main Content Working America [US_STATE] kn8rxh59 1 [PER…" at bounding box center [397, 200] width 795 height 400
click at [727, 228] on div "Delete list" at bounding box center [738, 228] width 37 height 13
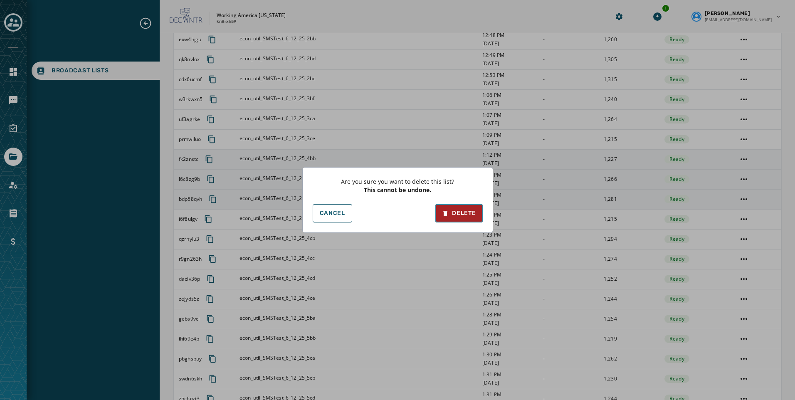
click at [448, 212] on icon at bounding box center [445, 213] width 7 height 8
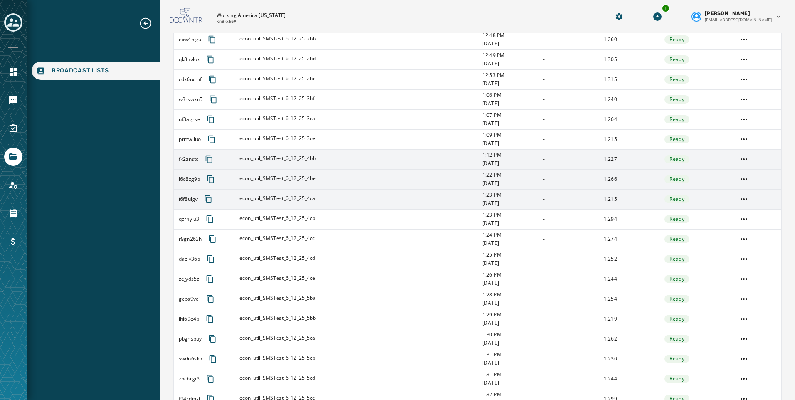
click at [732, 200] on td at bounding box center [756, 199] width 49 height 20
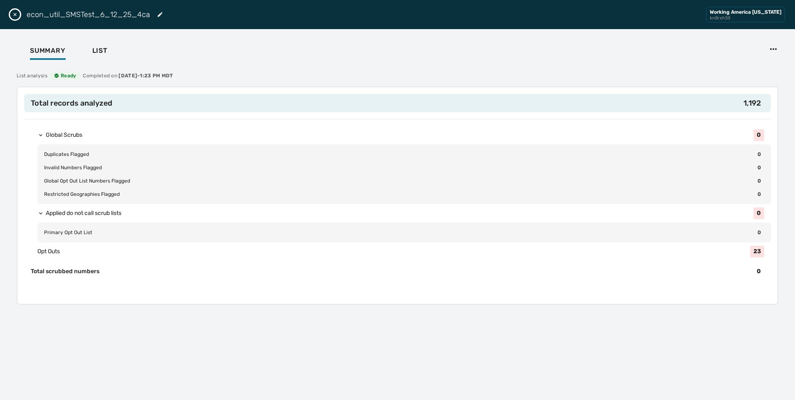
click at [9, 13] on div "econ_util_SMSTest_6_12_25_4ca Working America [US_STATE] kn8rxh59" at bounding box center [397, 14] width 795 height 29
click at [16, 14] on icon "Close drawer" at bounding box center [15, 14] width 7 height 7
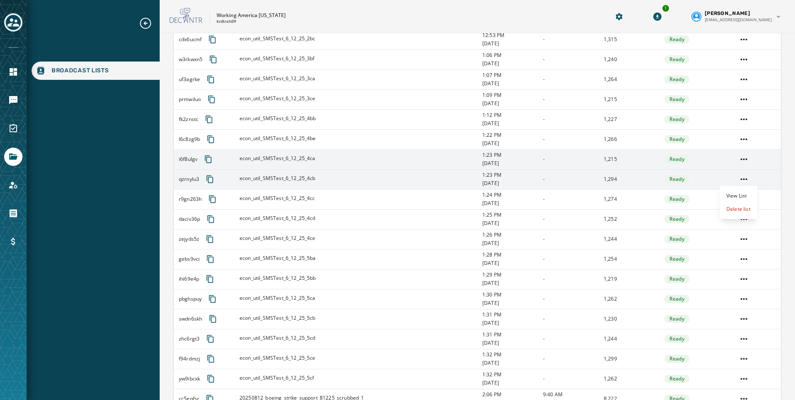
click at [737, 178] on html "Broadcast Lists Skip To Main Content Working America [US_STATE] kn8rxh59 1 [PER…" at bounding box center [397, 200] width 795 height 400
click at [738, 207] on div "Delete list" at bounding box center [738, 208] width 37 height 13
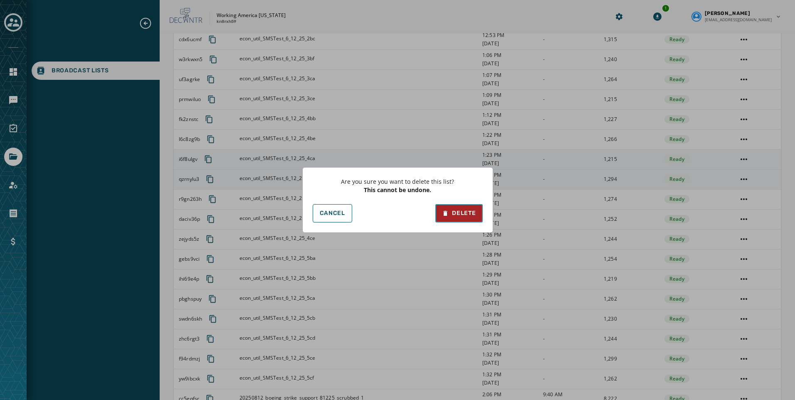
click at [455, 214] on div "Delete" at bounding box center [459, 213] width 34 height 8
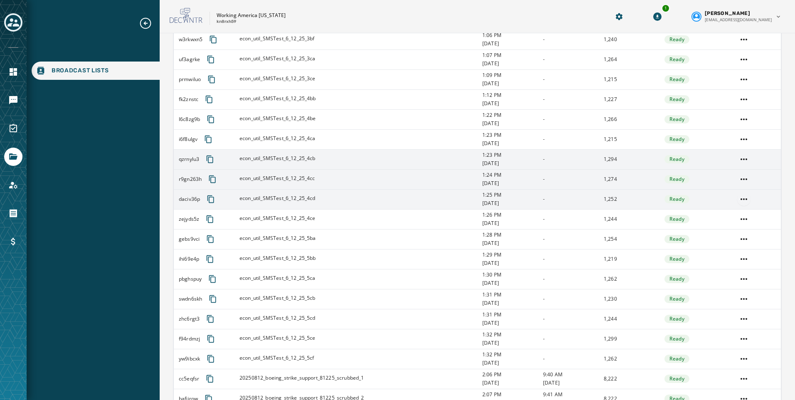
click at [739, 197] on html "Broadcast Lists Skip To Main Content Working America [US_STATE] kn8rxh59 1 [PER…" at bounding box center [397, 200] width 795 height 400
click at [737, 226] on div "Delete list" at bounding box center [738, 228] width 37 height 13
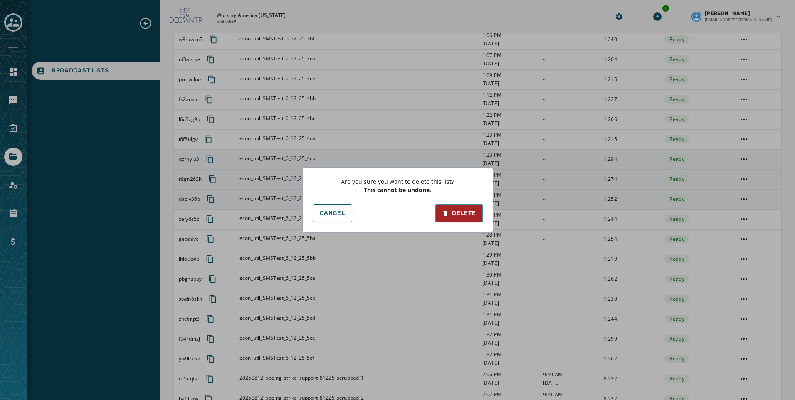
click at [474, 208] on button "Delete" at bounding box center [458, 213] width 47 height 18
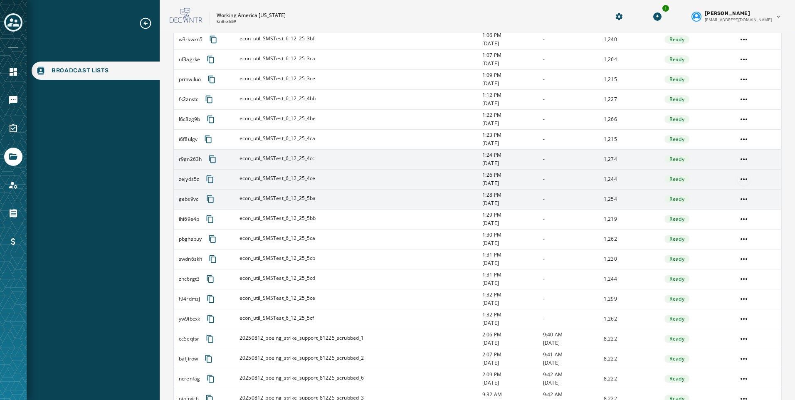
click at [739, 179] on html "Broadcast Lists Skip To Main Content Working America [US_STATE] kn8rxh59 1 [PER…" at bounding box center [397, 200] width 795 height 400
click at [734, 209] on div "Delete list" at bounding box center [738, 208] width 37 height 13
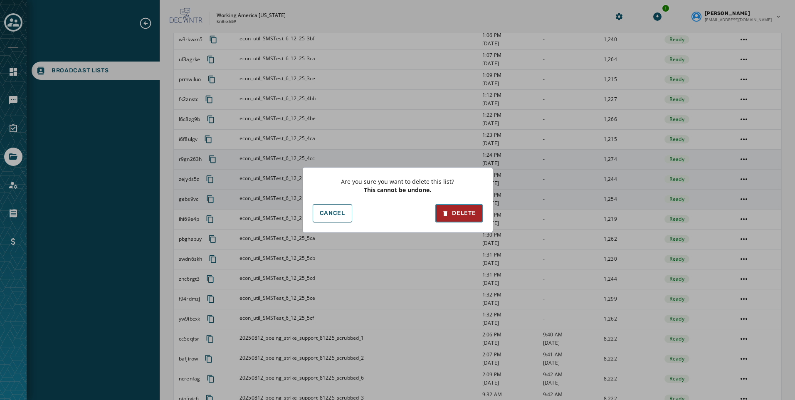
click at [448, 215] on icon at bounding box center [445, 213] width 7 height 8
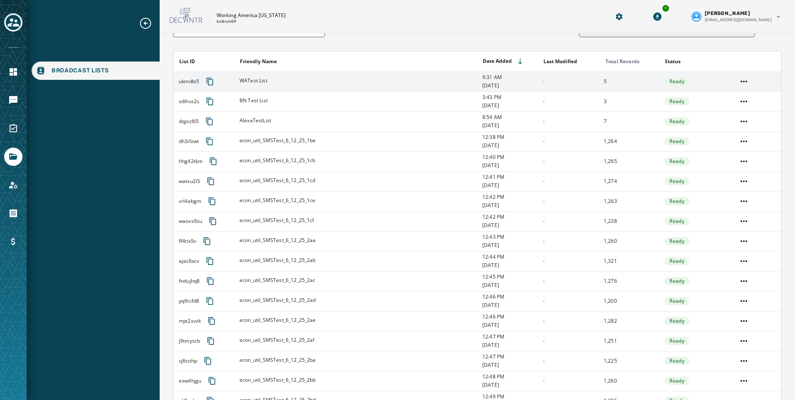
scroll to position [0, 0]
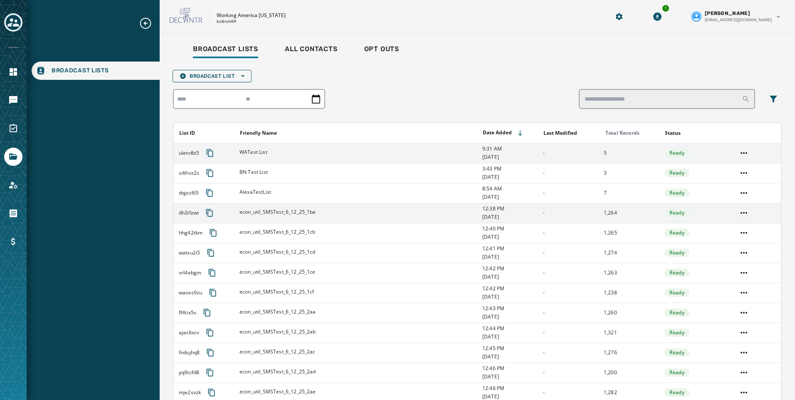
click at [735, 212] on html "Broadcast Lists Skip To Main Content Working America [US_STATE] kn8rxh59 1 [PER…" at bounding box center [397, 200] width 795 height 400
click at [738, 240] on div "Delete list" at bounding box center [738, 242] width 37 height 13
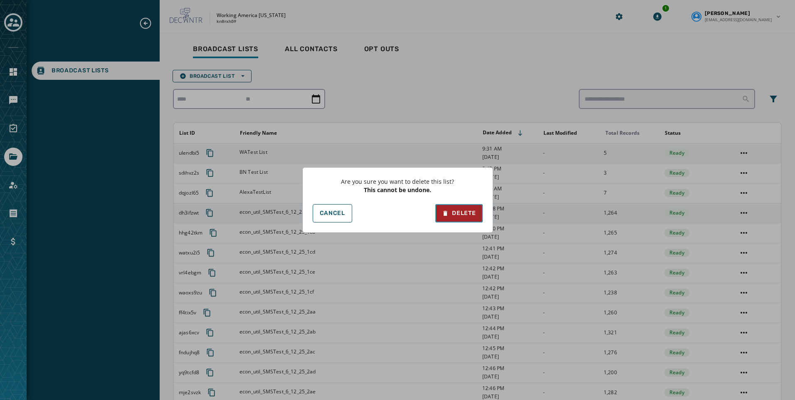
click at [460, 211] on div "Delete" at bounding box center [459, 213] width 34 height 8
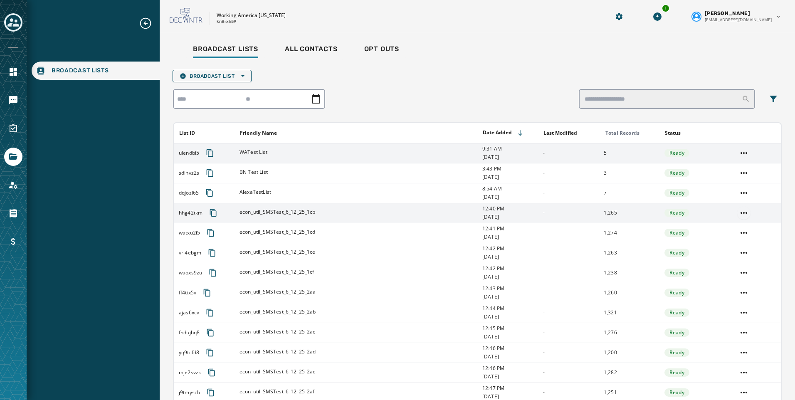
click at [739, 215] on html "Broadcast Lists Skip To Main Content Working America [US_STATE] kn8rxh59 1 [PER…" at bounding box center [397, 200] width 795 height 400
click at [727, 243] on div "Delete list" at bounding box center [738, 242] width 37 height 13
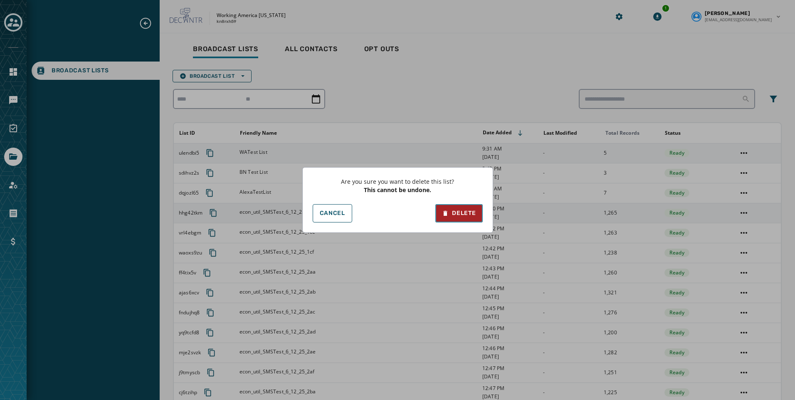
click at [468, 210] on div "Delete" at bounding box center [459, 213] width 34 height 8
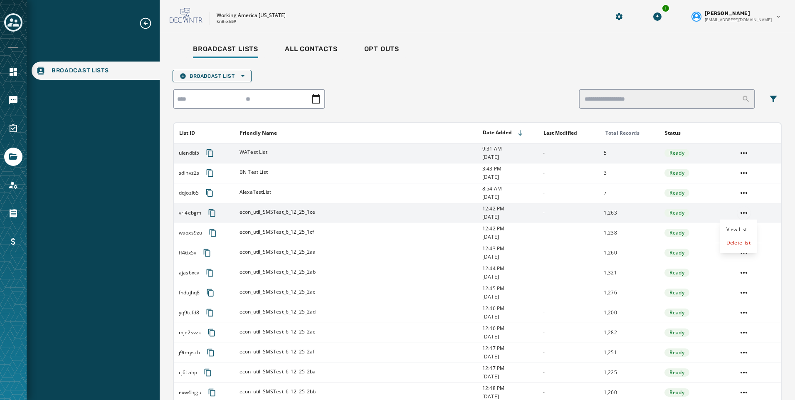
click at [740, 210] on html "Broadcast Lists Skip To Main Content Working America [US_STATE] kn8rxh59 1 [PER…" at bounding box center [397, 200] width 795 height 400
click at [730, 244] on div "Delete list" at bounding box center [738, 242] width 37 height 13
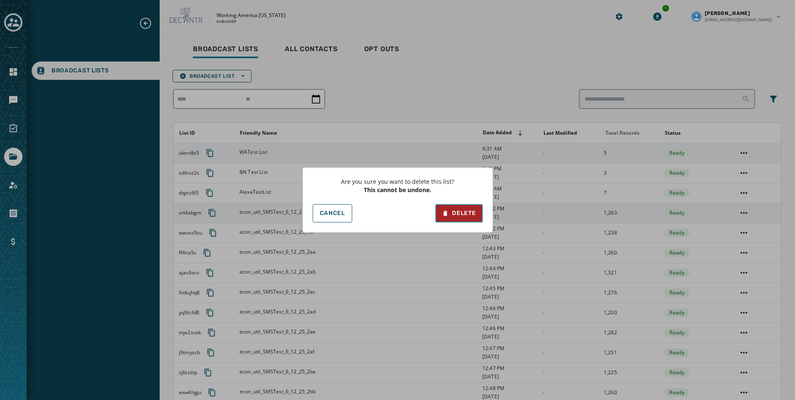
click at [459, 209] on button "Delete" at bounding box center [458, 213] width 47 height 18
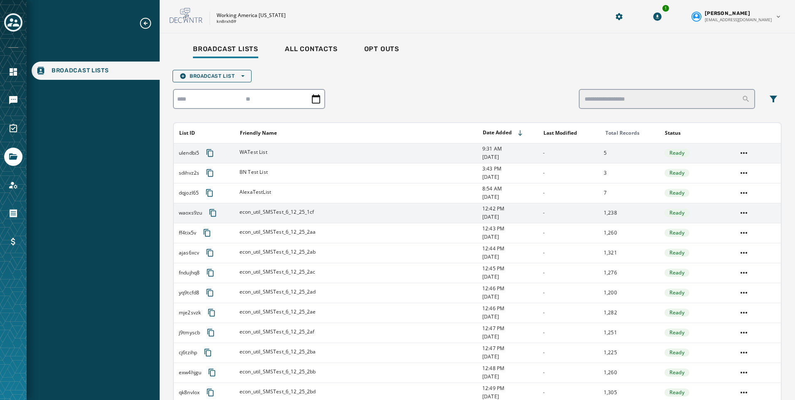
click at [732, 217] on td at bounding box center [756, 213] width 49 height 20
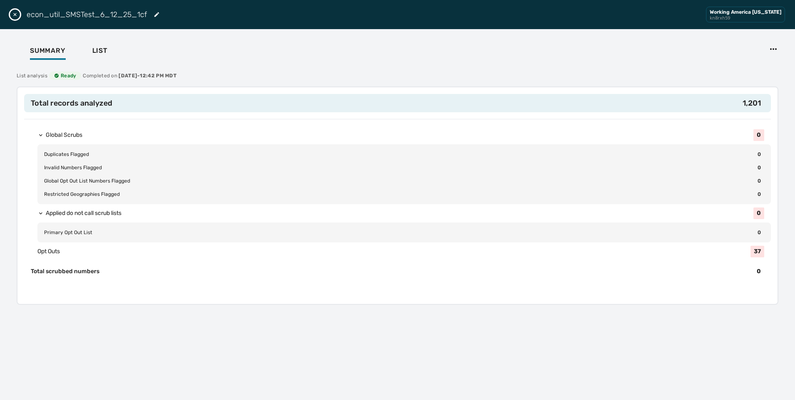
click at [18, 18] on button "Close drawer" at bounding box center [15, 15] width 10 height 10
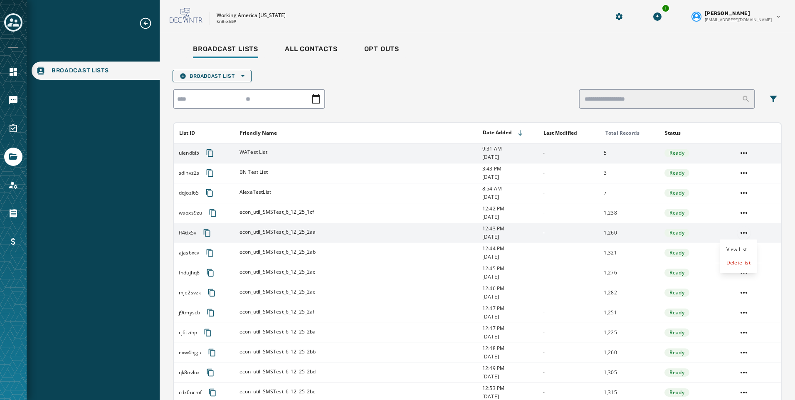
click at [737, 236] on html "Broadcast Lists Skip To Main Content Working America [US_STATE] kn8rxh59 1 [PER…" at bounding box center [397, 200] width 795 height 400
click at [737, 265] on div "Delete list" at bounding box center [738, 262] width 37 height 13
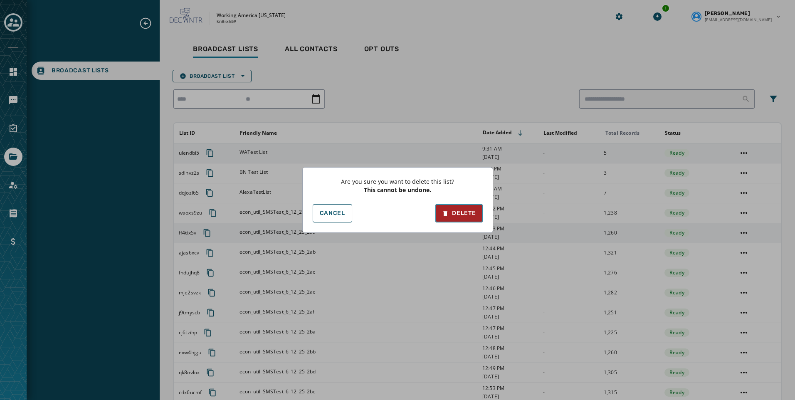
click at [454, 210] on div "Delete" at bounding box center [459, 213] width 34 height 8
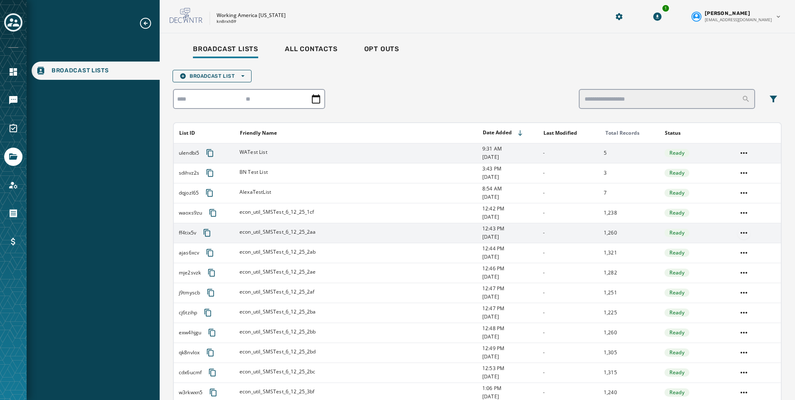
click at [739, 234] on html "Broadcast Lists Skip To Main Content Working America [US_STATE] kn8rxh59 1 [PER…" at bounding box center [397, 200] width 795 height 400
click at [740, 261] on div "Delete list" at bounding box center [738, 262] width 37 height 13
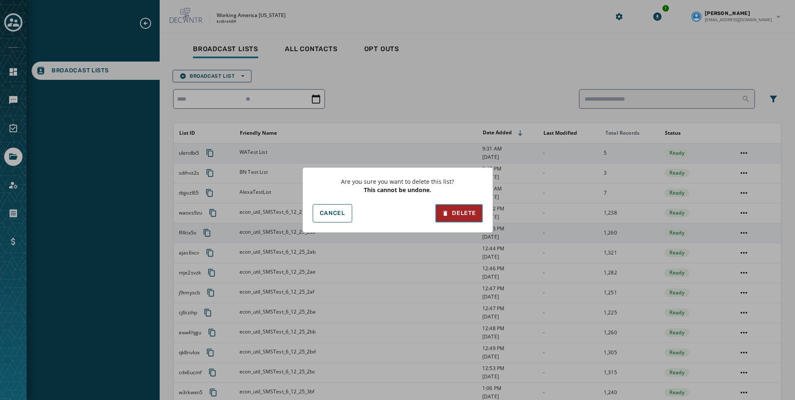
click at [476, 216] on button "Delete" at bounding box center [458, 213] width 47 height 18
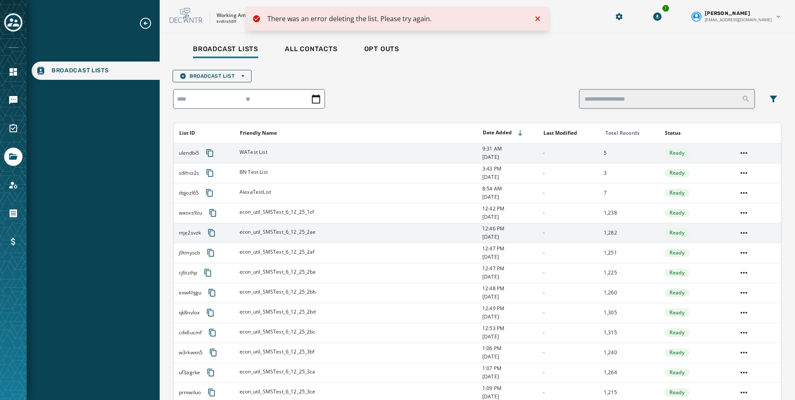
click at [736, 233] on html "There was an error deleting the list. Please try again. Broadcast Lists Skip To…" at bounding box center [397, 200] width 795 height 400
click at [731, 261] on div "Delete list" at bounding box center [738, 262] width 37 height 13
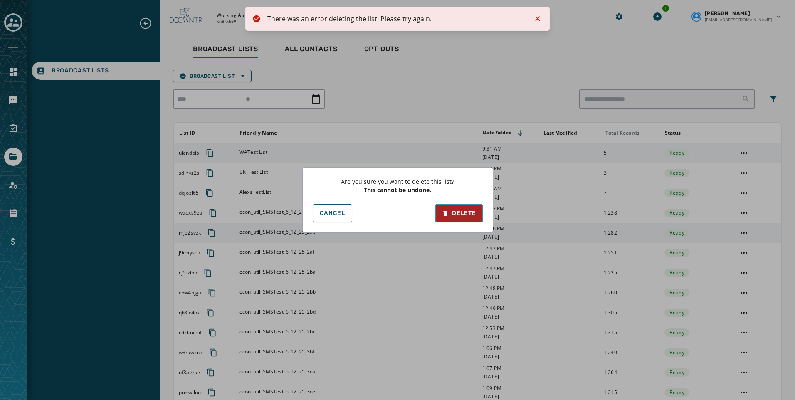
click at [477, 211] on button "Delete" at bounding box center [458, 213] width 47 height 18
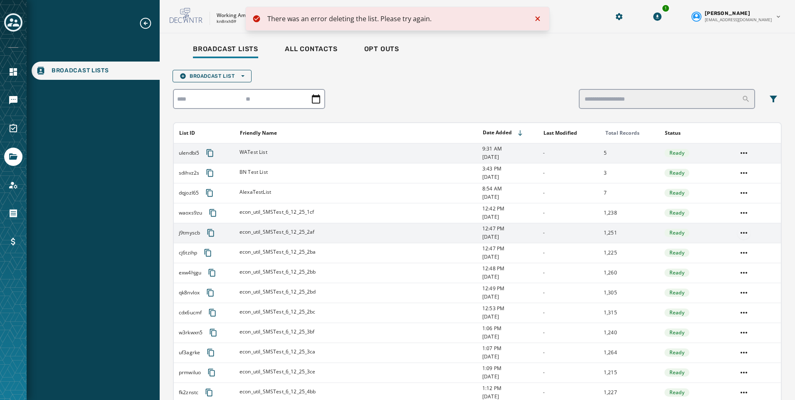
click at [739, 231] on html "There was an error deleting the list. Please try again. Broadcast Lists Skip To…" at bounding box center [397, 200] width 795 height 400
click at [734, 259] on div "Delete list" at bounding box center [738, 262] width 37 height 13
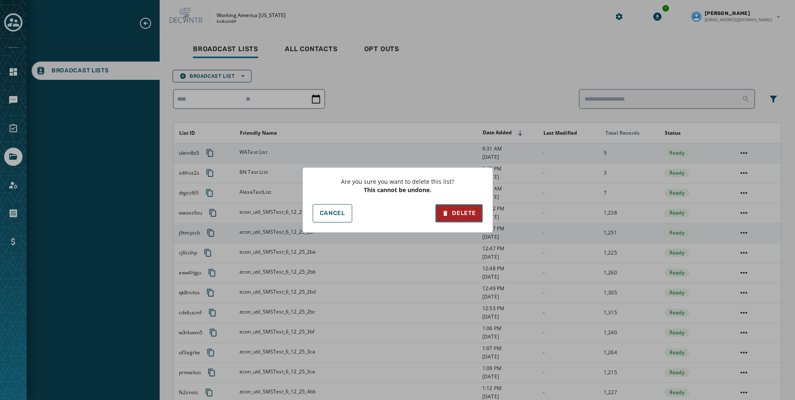
click at [461, 211] on div "Delete" at bounding box center [459, 213] width 34 height 8
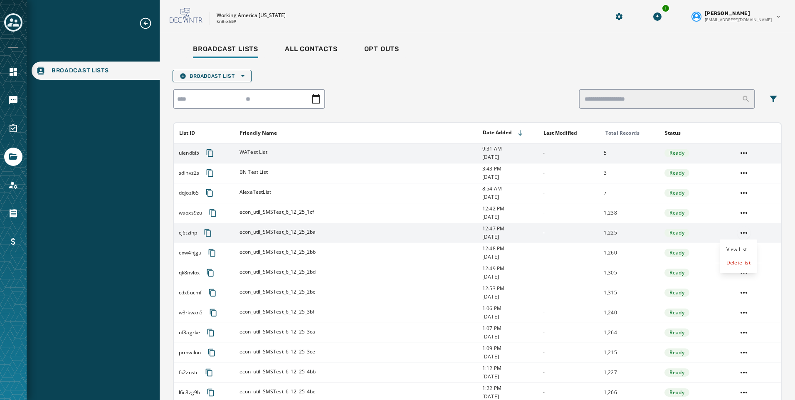
click at [738, 234] on html "Broadcast Lists Skip To Main Content Working America [US_STATE] kn8rxh59 1 [PER…" at bounding box center [397, 200] width 795 height 400
click at [737, 260] on div "Delete list" at bounding box center [738, 262] width 37 height 13
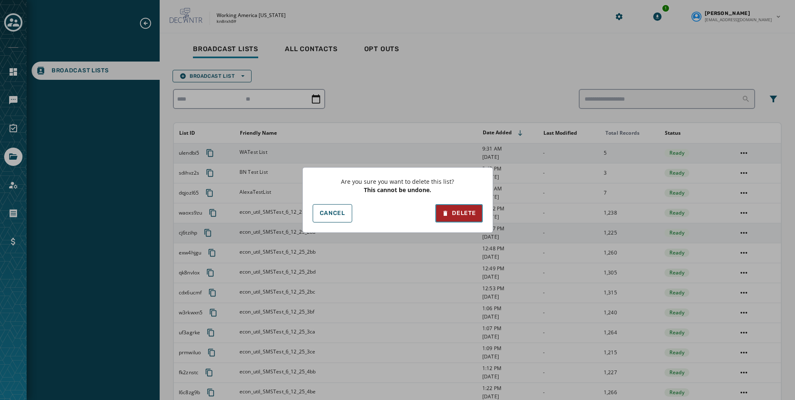
click at [458, 211] on div "Delete" at bounding box center [459, 213] width 34 height 8
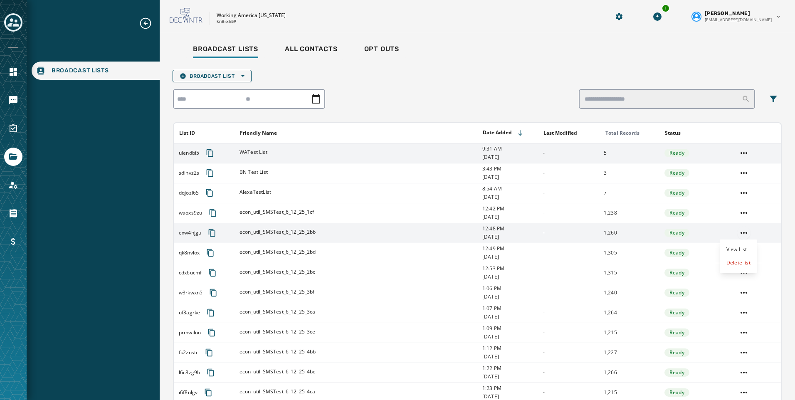
click at [738, 232] on html "Broadcast Lists Skip To Main Content Working America [US_STATE] kn8rxh59 1 [PER…" at bounding box center [397, 200] width 795 height 400
click at [737, 260] on div "Delete list" at bounding box center [738, 262] width 37 height 13
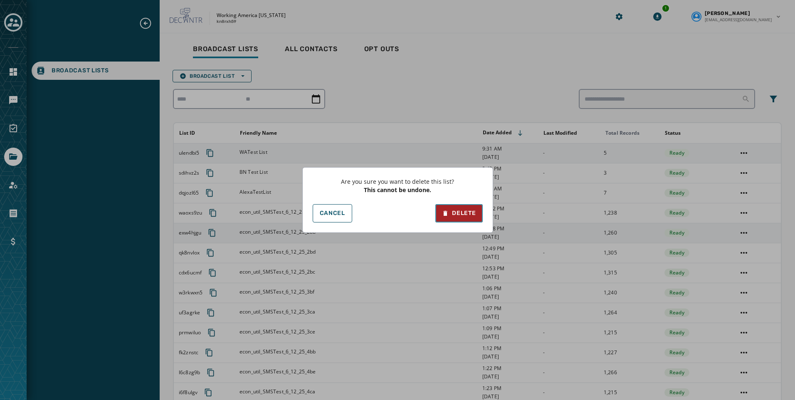
click at [471, 213] on div "Delete" at bounding box center [459, 213] width 34 height 8
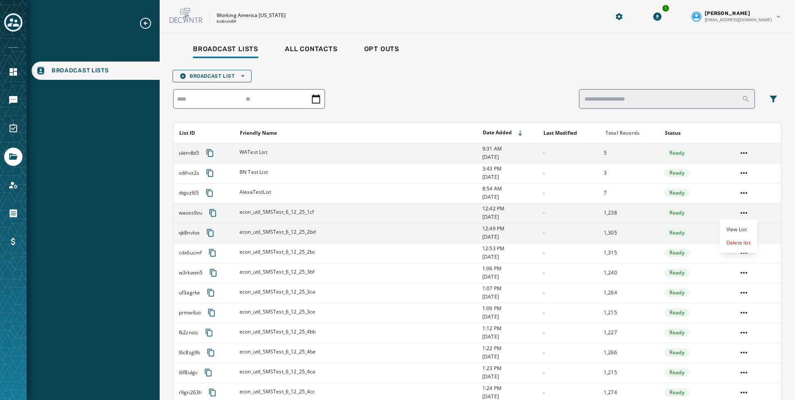
click at [742, 216] on html "Broadcast Lists Skip To Main Content Working America [US_STATE] kn8rxh59 1 [PER…" at bounding box center [397, 200] width 795 height 400
click at [741, 237] on div "Delete list" at bounding box center [738, 242] width 37 height 13
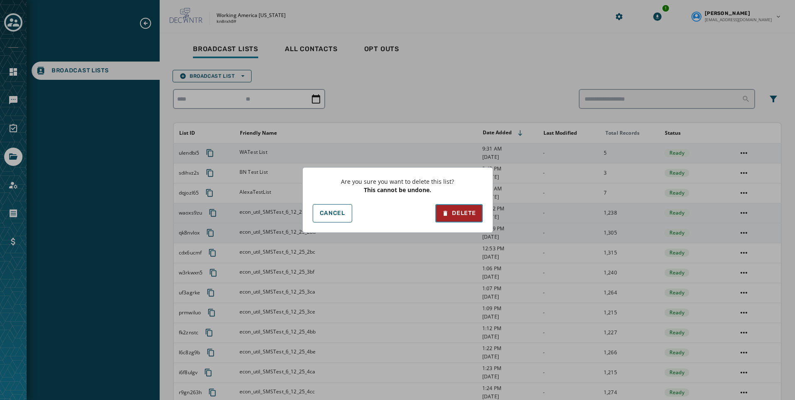
click at [464, 217] on div "Delete" at bounding box center [459, 213] width 34 height 8
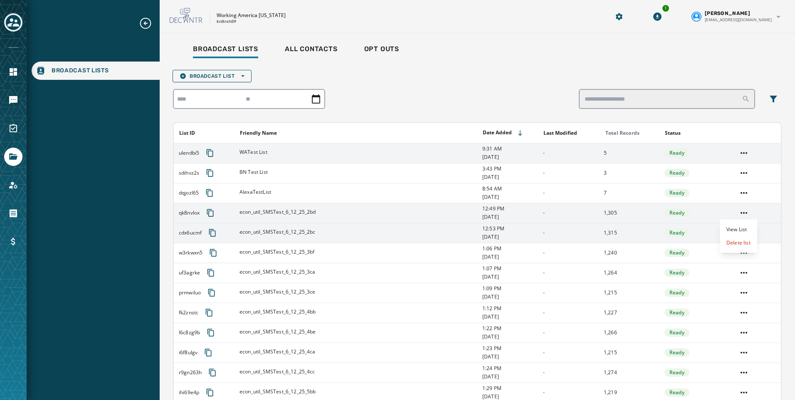
click at [739, 212] on html "Broadcast Lists Skip To Main Content Working America [US_STATE] kn8rxh59 1 [PER…" at bounding box center [397, 200] width 795 height 400
click at [738, 239] on div "Delete list" at bounding box center [738, 242] width 37 height 13
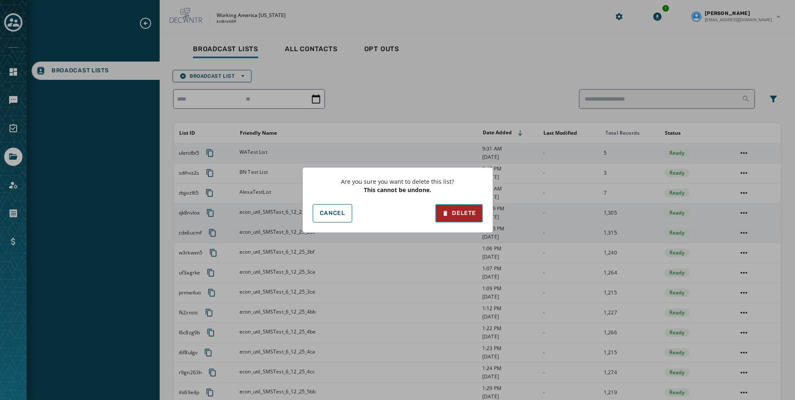
click at [440, 217] on button "Delete" at bounding box center [458, 213] width 47 height 18
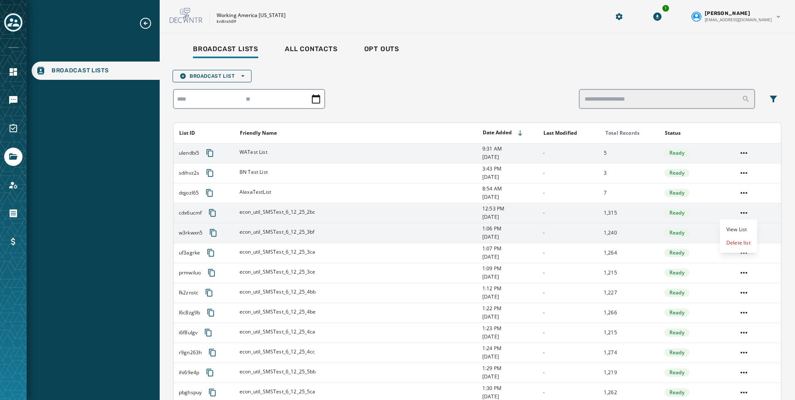
click at [739, 213] on html "Broadcast Lists Skip To Main Content Working America [US_STATE] kn8rxh59 1 [PER…" at bounding box center [397, 200] width 795 height 400
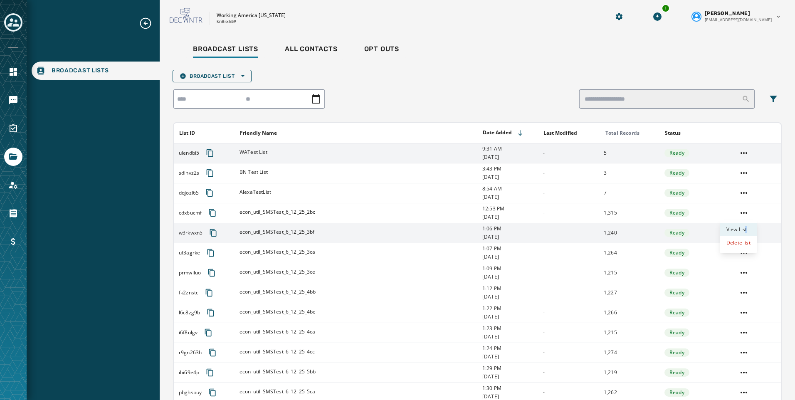
click at [745, 235] on div "View List" at bounding box center [738, 229] width 37 height 13
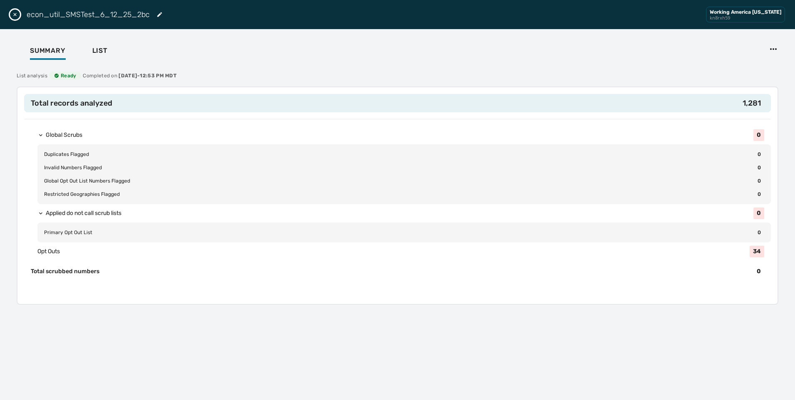
click at [14, 14] on icon "Close drawer" at bounding box center [14, 14] width 3 height 3
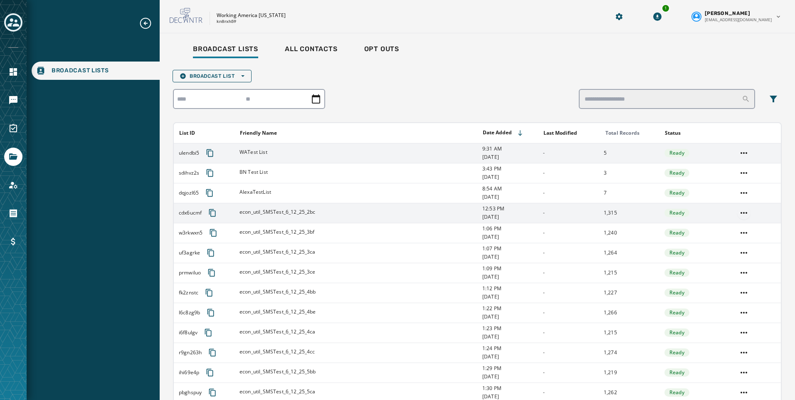
click at [736, 211] on html "Broadcast Lists Skip To Main Content Working America [US_STATE] kn8rxh59 1 [PER…" at bounding box center [397, 200] width 795 height 400
click at [729, 245] on div "Delete list" at bounding box center [738, 242] width 37 height 13
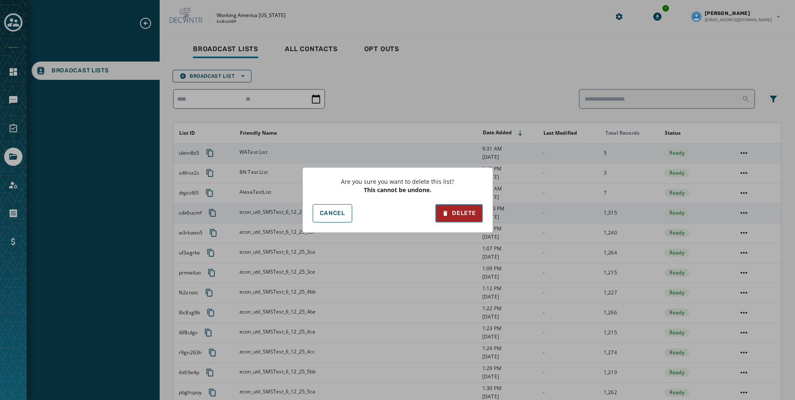
click at [461, 214] on div "Delete" at bounding box center [459, 213] width 34 height 8
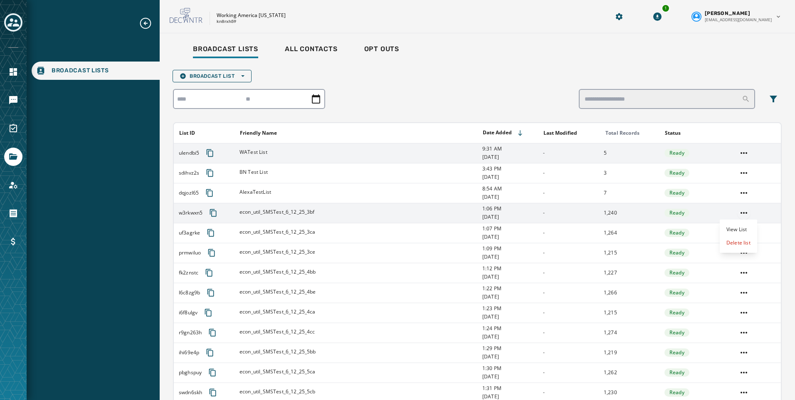
click at [738, 217] on html "Broadcast Lists Skip To Main Content Working America [US_STATE] kn8rxh59 1 [PER…" at bounding box center [397, 200] width 795 height 400
click at [739, 239] on div "Delete list" at bounding box center [738, 242] width 37 height 13
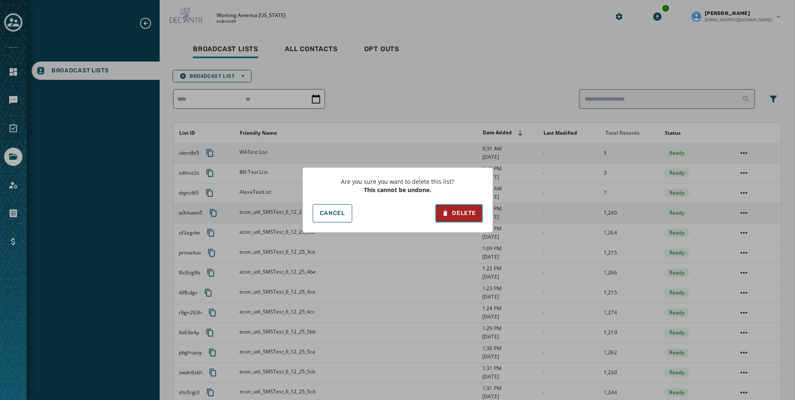
click at [470, 210] on div "Delete" at bounding box center [459, 213] width 34 height 8
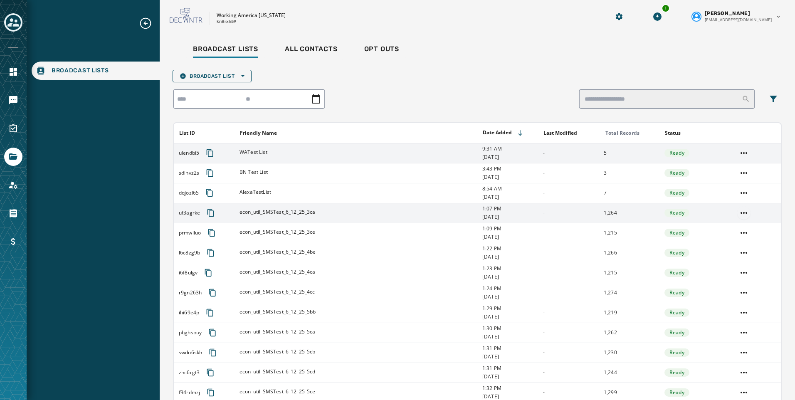
click at [742, 210] on html "Broadcast Lists Skip To Main Content Working America [US_STATE] kn8rxh59 1 [PER…" at bounding box center [397, 200] width 795 height 400
click at [727, 239] on div "Delete list" at bounding box center [738, 242] width 37 height 13
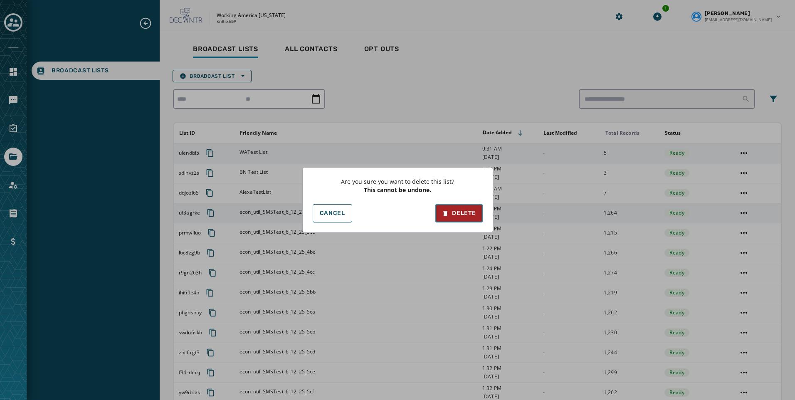
click at [471, 206] on button "Delete" at bounding box center [458, 213] width 47 height 18
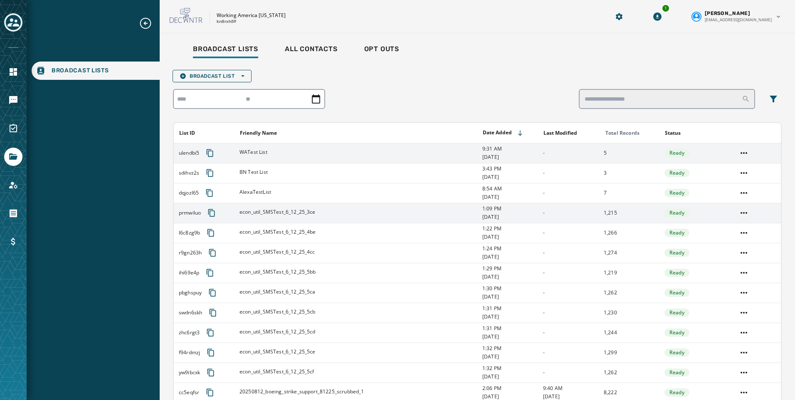
click at [740, 214] on html "Broadcast Lists Skip To Main Content Working America [US_STATE] kn8rxh59 1 [PER…" at bounding box center [397, 200] width 795 height 400
click at [738, 242] on div "Delete list" at bounding box center [738, 242] width 37 height 13
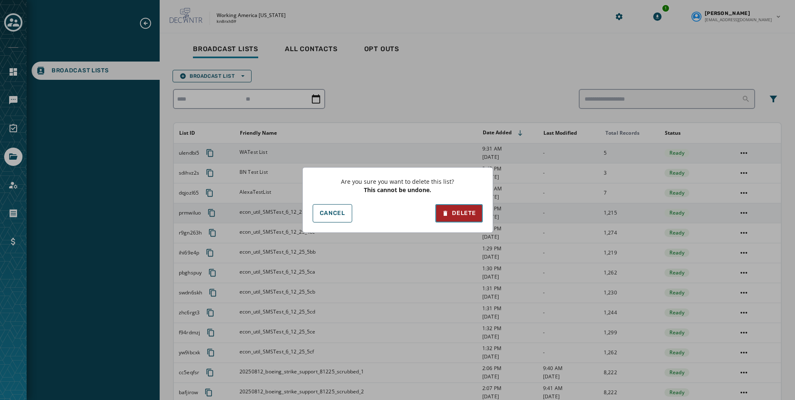
click at [468, 215] on div "Delete" at bounding box center [459, 213] width 34 height 8
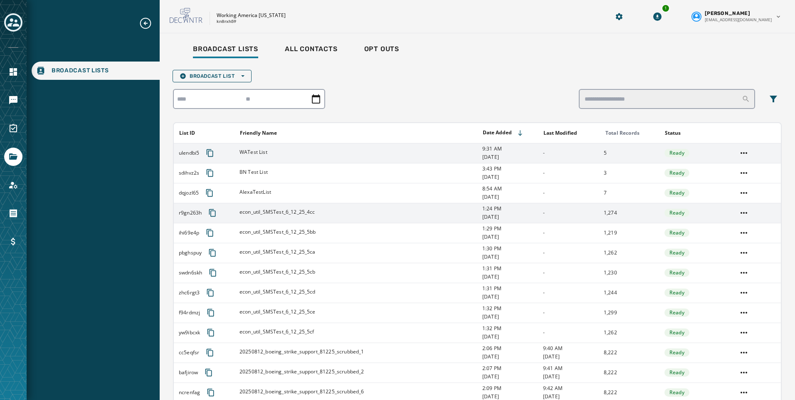
click at [738, 212] on html "Broadcast Lists Skip To Main Content Working America [US_STATE] kn8rxh59 1 [PER…" at bounding box center [397, 200] width 795 height 400
click at [743, 237] on div "Delete list" at bounding box center [738, 242] width 37 height 13
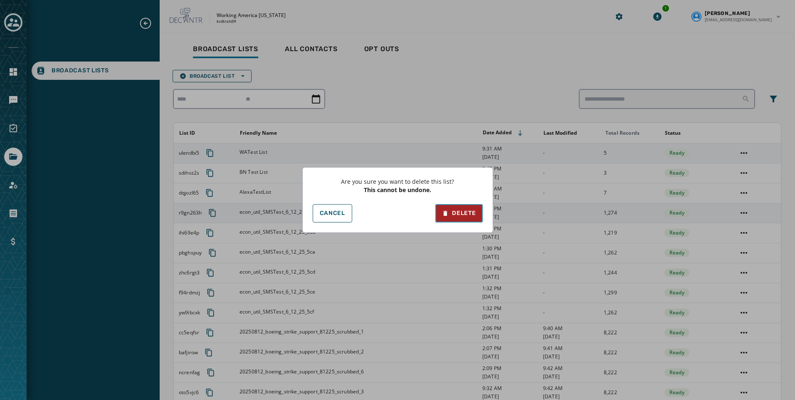
click at [466, 211] on div "Delete" at bounding box center [459, 213] width 34 height 8
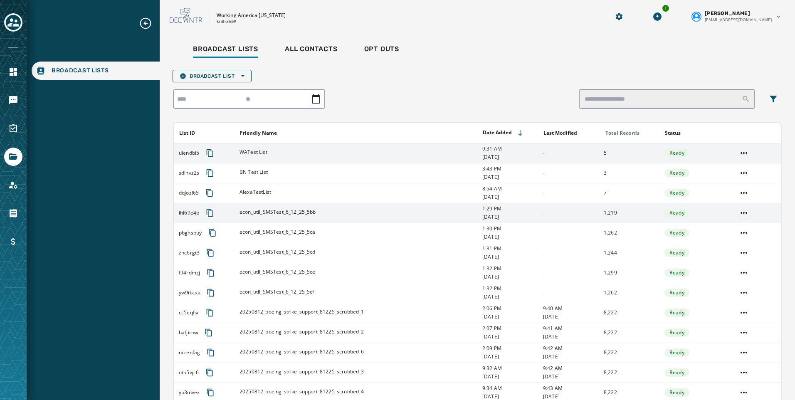
click at [739, 210] on html "Broadcast Lists Skip To Main Content Working America [US_STATE] kn8rxh59 1 [PER…" at bounding box center [397, 200] width 795 height 400
click at [722, 241] on div "Delete list" at bounding box center [738, 242] width 37 height 13
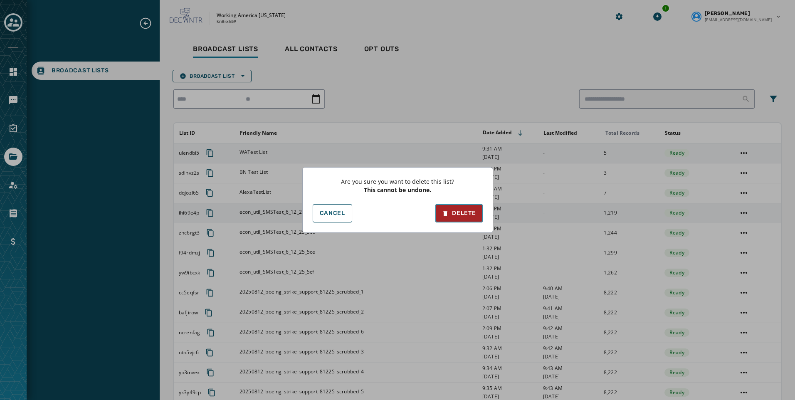
click at [451, 210] on div "Delete" at bounding box center [459, 213] width 34 height 8
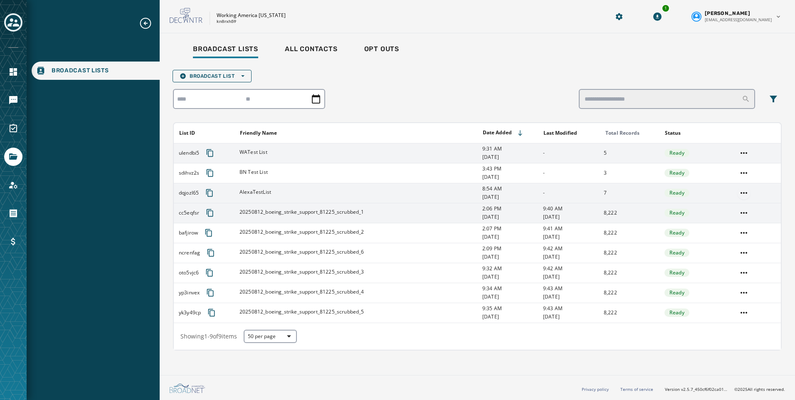
click at [742, 195] on html "Broadcast Lists Skip To Main Content Working America [US_STATE] kn8rxh59 1 [PER…" at bounding box center [397, 200] width 795 height 400
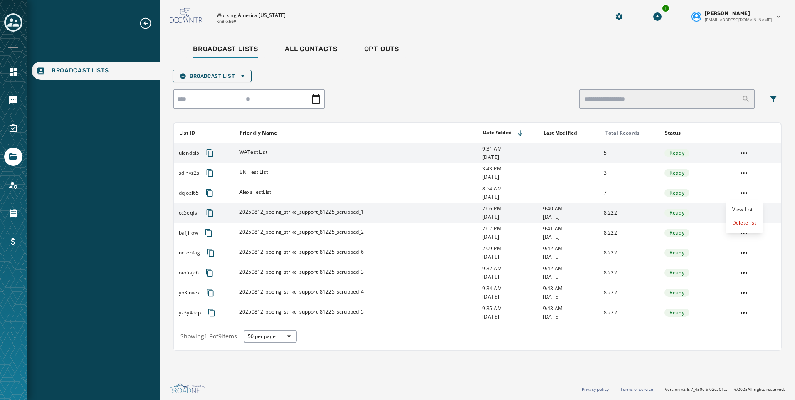
click at [292, 390] on html "Broadcast Lists Skip To Main Content Working America [US_STATE] kn8rxh59 1 [PER…" at bounding box center [397, 200] width 795 height 400
click at [21, 188] on link "Navigate to Account" at bounding box center [13, 185] width 18 height 18
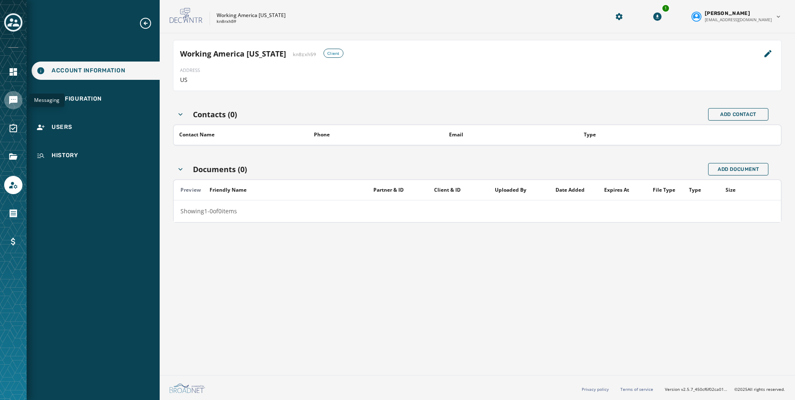
click at [9, 100] on icon "Navigate to Messaging" at bounding box center [13, 100] width 8 height 8
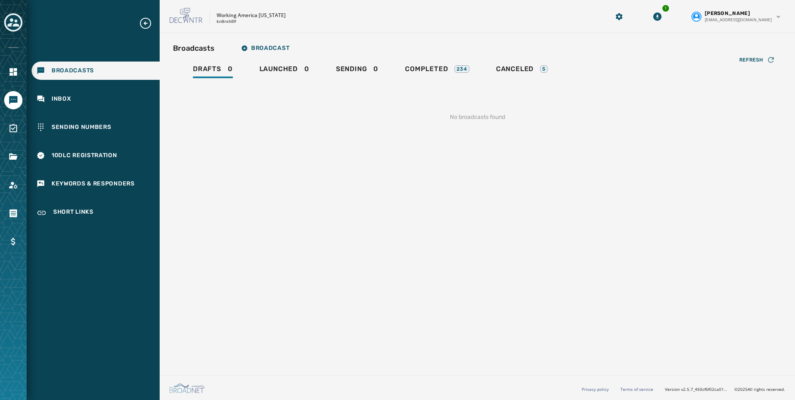
click at [83, 202] on div "Broadcasts Inbox Sending Numbers 10DLC Registration Keywords & Responders Short…" at bounding box center [93, 120] width 133 height 206
click at [84, 205] on div "Short Links" at bounding box center [96, 213] width 128 height 20
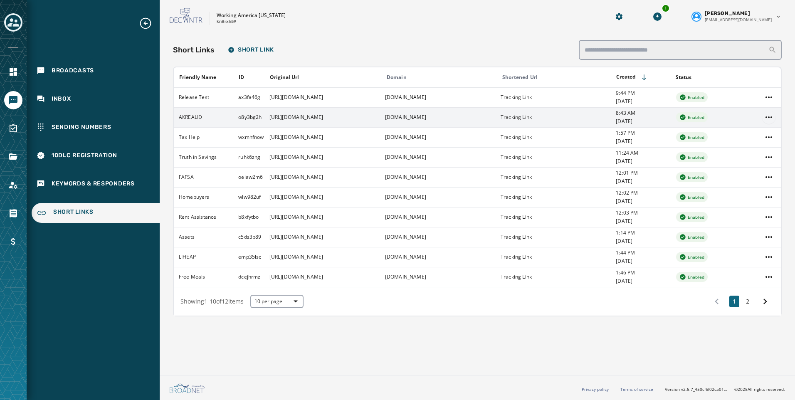
click at [766, 117] on html "Broadcasts Inbox Sending Numbers 10DLC Registration Keywords & Responders Short…" at bounding box center [397, 200] width 795 height 400
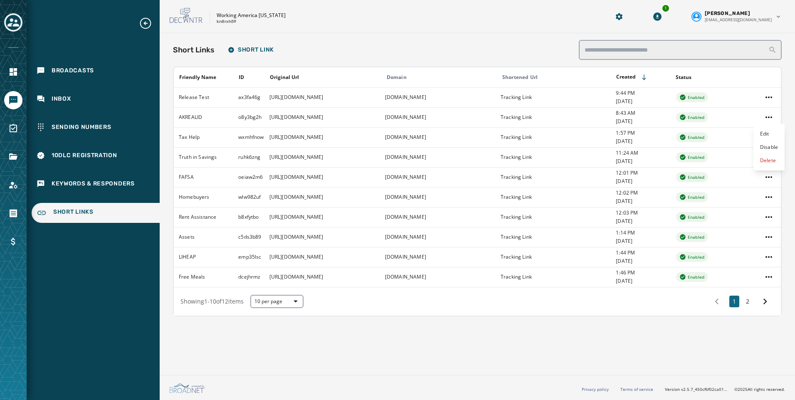
click at [748, 301] on html "Broadcasts Inbox Sending Numbers 10DLC Registration Keywords & Responders Short…" at bounding box center [397, 200] width 795 height 400
click at [747, 301] on button "2" at bounding box center [747, 302] width 10 height 12
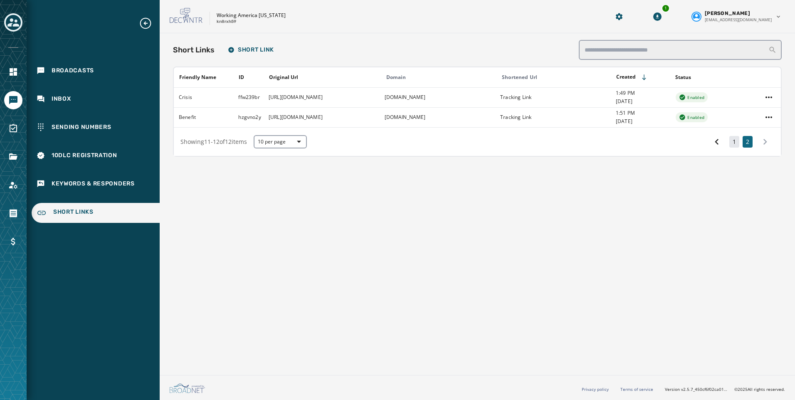
click at [736, 140] on button "1" at bounding box center [734, 142] width 10 height 12
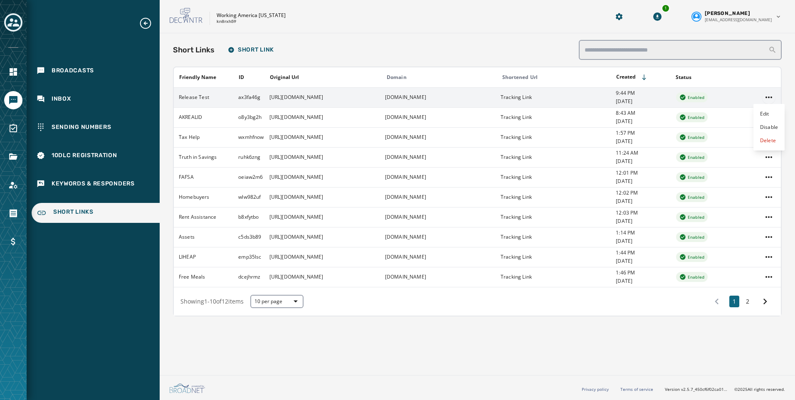
click at [771, 96] on html "Broadcasts Inbox Sending Numbers 10DLC Registration Keywords & Responders Short…" at bounding box center [397, 200] width 795 height 400
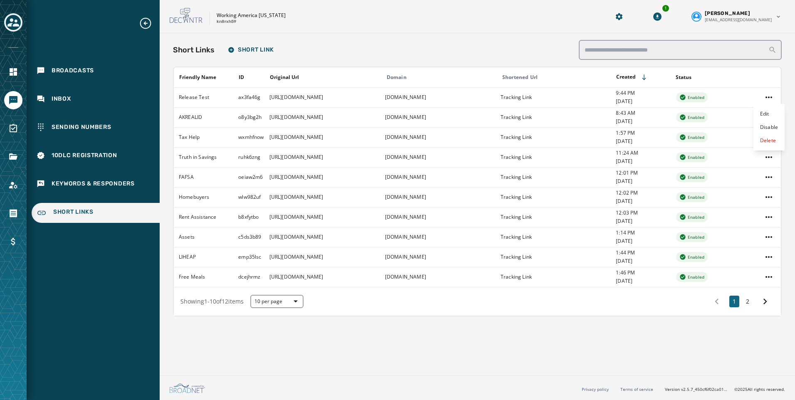
click at [616, 342] on html "Broadcasts Inbox Sending Numbers 10DLC Registration Keywords & Responders Short…" at bounding box center [397, 200] width 795 height 400
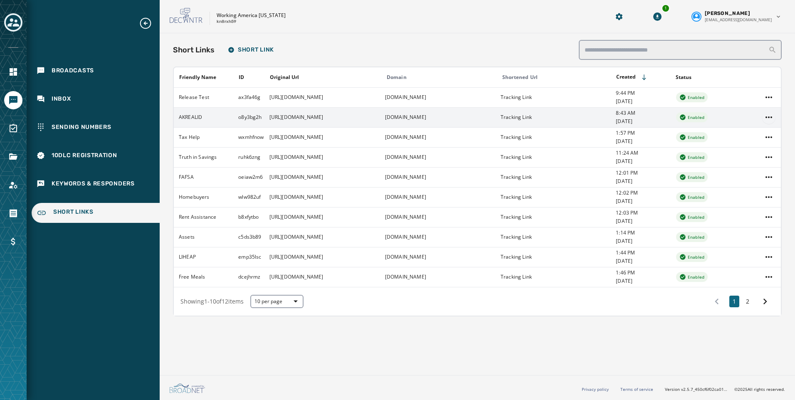
click at [771, 116] on html "Broadcasts Inbox Sending Numbers 10DLC Registration Keywords & Responders Short…" at bounding box center [397, 200] width 795 height 400
click at [769, 148] on div "Disable" at bounding box center [768, 147] width 31 height 13
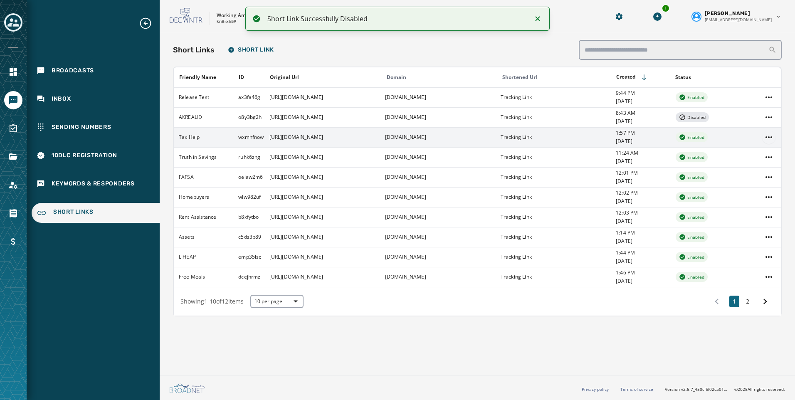
click at [770, 141] on html "Short Link Successfully Disabled Broadcasts Inbox Sending Numbers 10DLC Registr…" at bounding box center [397, 200] width 795 height 400
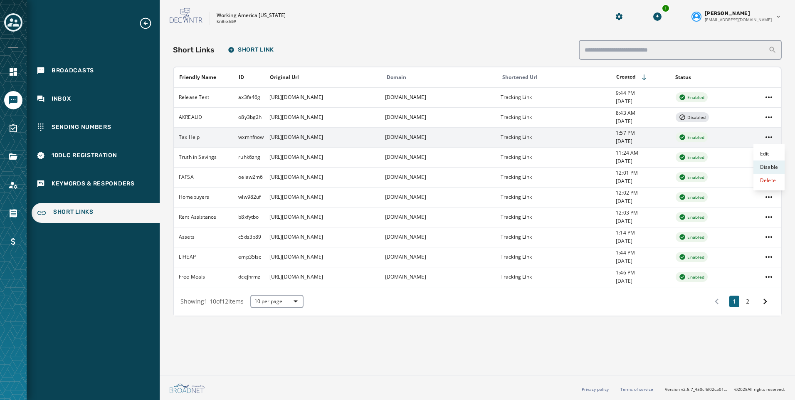
click at [762, 169] on div "Disable" at bounding box center [768, 166] width 31 height 13
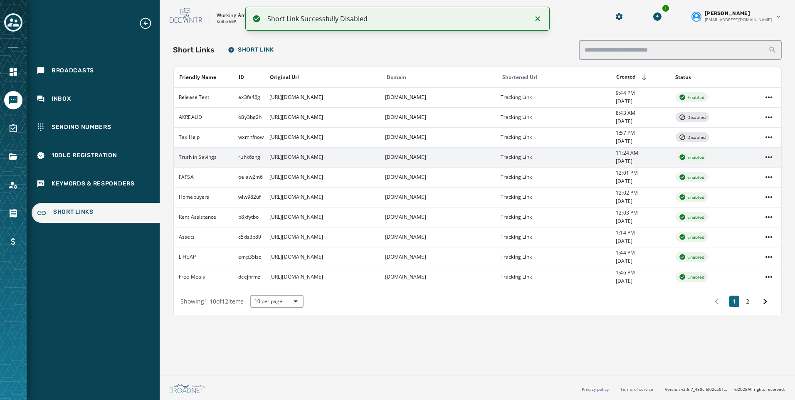
click at [774, 155] on html "Short Link Successfully Disabled Broadcasts Inbox Sending Numbers 10DLC Registr…" at bounding box center [397, 200] width 795 height 400
click at [767, 191] on div "Disable" at bounding box center [768, 186] width 31 height 13
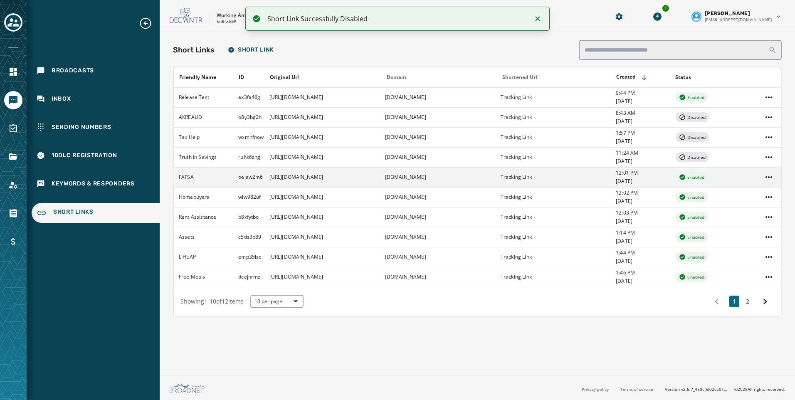
click at [766, 181] on html "Short Link Successfully Disabled Broadcasts Inbox Sending Numbers 10DLC Registr…" at bounding box center [397, 200] width 795 height 400
click at [770, 207] on div "Disable" at bounding box center [768, 206] width 31 height 13
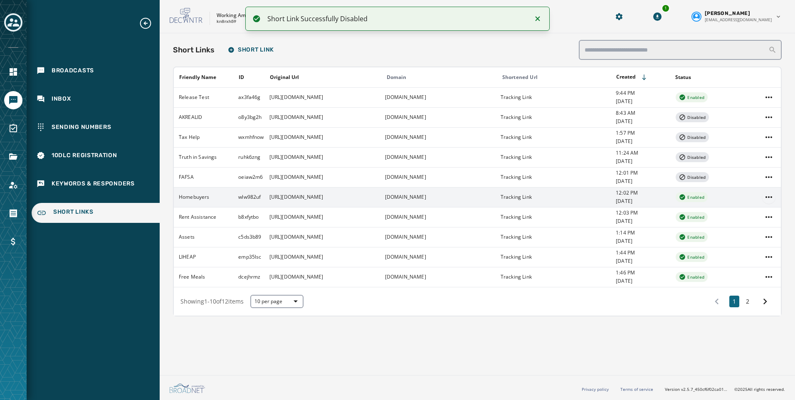
click at [771, 192] on html "Short Link Successfully Disabled Broadcasts Inbox Sending Numbers 10DLC Registr…" at bounding box center [397, 200] width 795 height 400
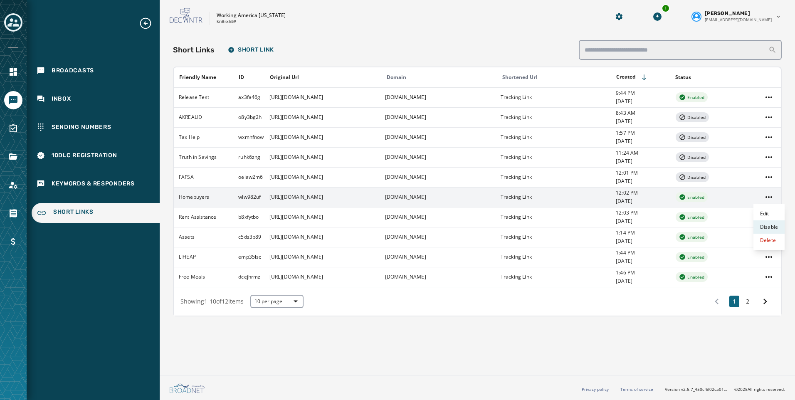
click at [775, 226] on div "Disable" at bounding box center [768, 226] width 31 height 13
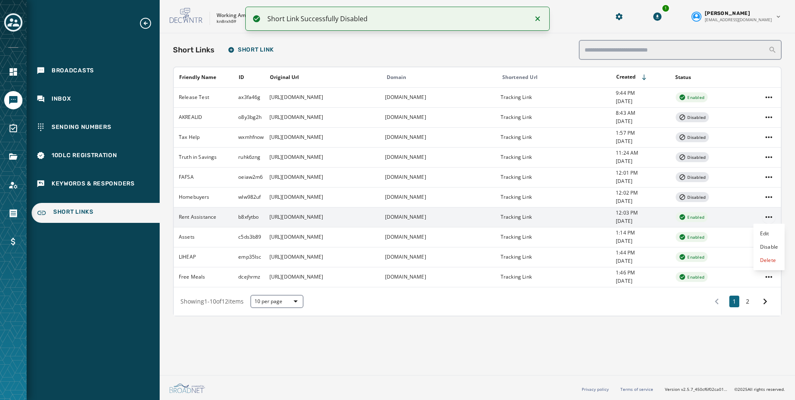
click at [768, 215] on html "Short Link Successfully Disabled Broadcasts Inbox Sending Numbers 10DLC Registr…" at bounding box center [397, 200] width 795 height 400
click at [758, 251] on div "Disable" at bounding box center [768, 246] width 31 height 13
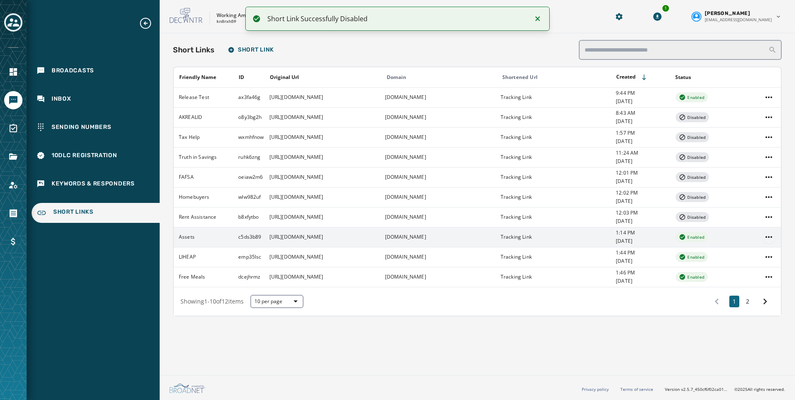
click at [769, 238] on html "Short Link Successfully Disabled Broadcasts Inbox Sending Numbers 10DLC Registr…" at bounding box center [397, 200] width 795 height 400
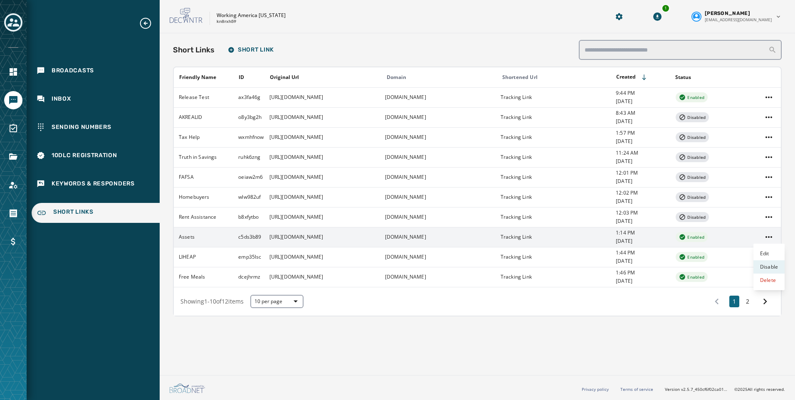
click at [770, 264] on div "Disable" at bounding box center [768, 266] width 31 height 13
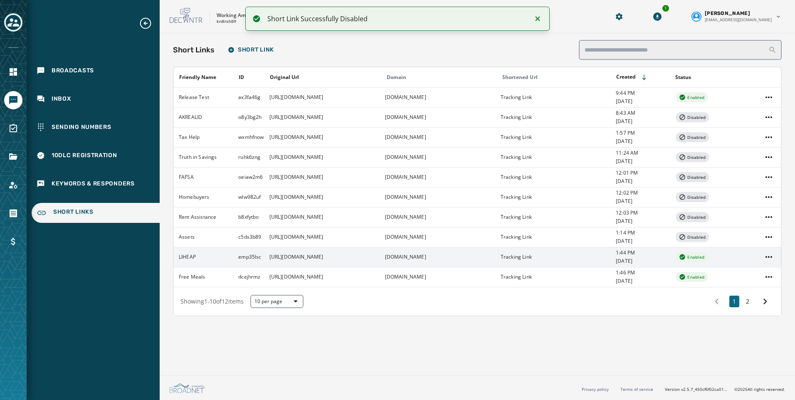
click at [767, 255] on html "Short Link Successfully Disabled Broadcasts Inbox Sending Numbers 10DLC Registr…" at bounding box center [397, 200] width 795 height 400
click at [764, 288] on div "Disable" at bounding box center [768, 286] width 31 height 13
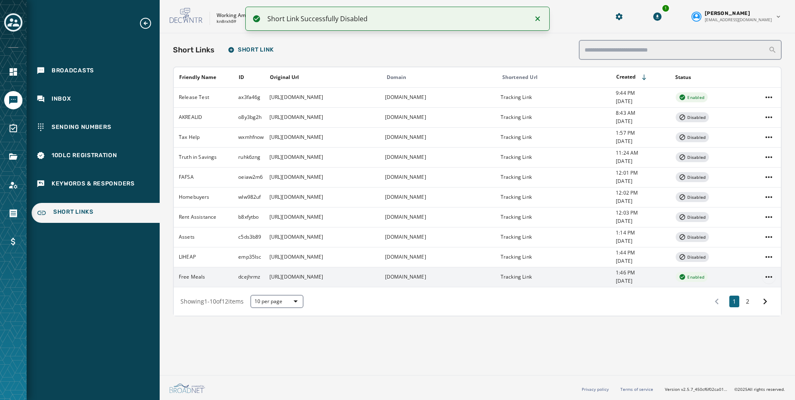
click at [774, 273] on html "Short Link Successfully Disabled Broadcasts Inbox Sending Numbers 10DLC Registr…" at bounding box center [397, 200] width 795 height 400
click at [767, 307] on div "Disable" at bounding box center [768, 306] width 31 height 13
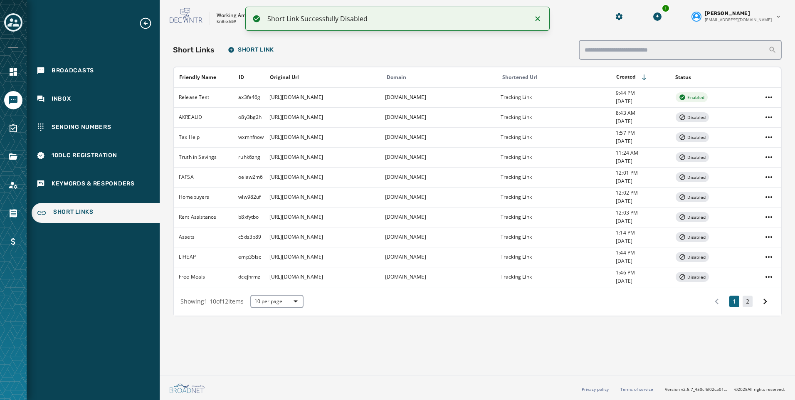
click at [746, 304] on button "2" at bounding box center [747, 302] width 10 height 12
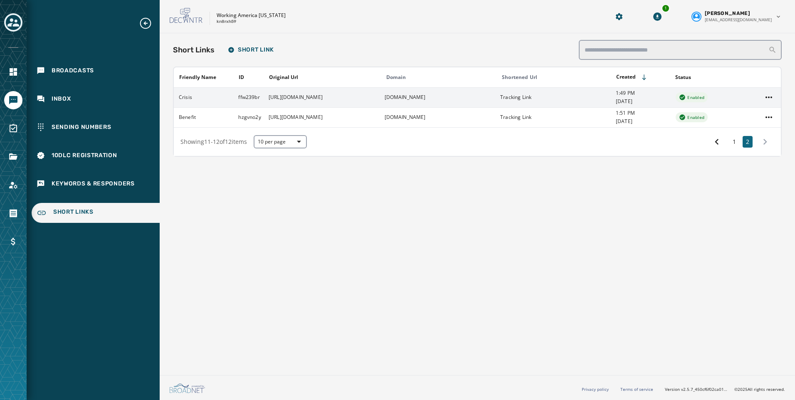
click at [762, 104] on td at bounding box center [769, 97] width 24 height 20
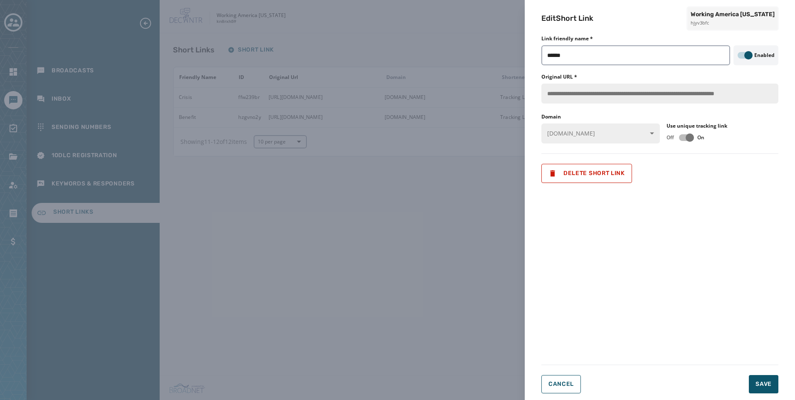
drag, startPoint x: 485, startPoint y: 231, endPoint x: 508, endPoint y: 204, distance: 35.7
click at [485, 229] on div "**********" at bounding box center [397, 200] width 795 height 400
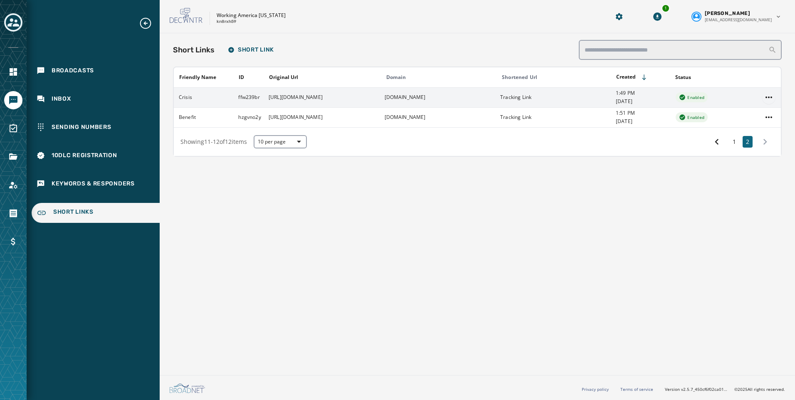
click at [769, 94] on html "Broadcasts Inbox Sending Numbers 10DLC Registration Keywords & Responders Short…" at bounding box center [397, 200] width 795 height 400
click at [769, 125] on div "Disable" at bounding box center [768, 127] width 31 height 13
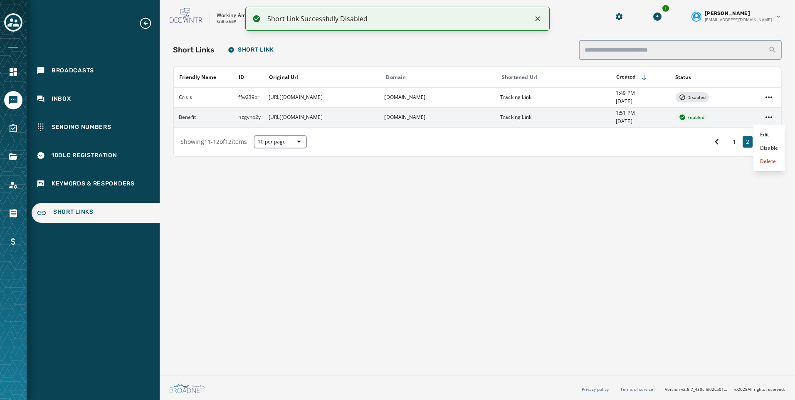
click at [767, 118] on html "Short Link Successfully Disabled Broadcasts Inbox Sending Numbers 10DLC Registr…" at bounding box center [397, 200] width 795 height 400
click at [765, 147] on div "Disable" at bounding box center [768, 147] width 31 height 13
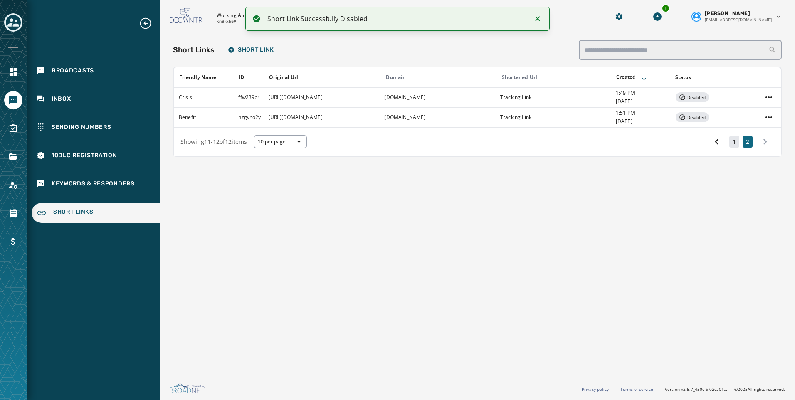
click at [733, 145] on button "1" at bounding box center [734, 142] width 10 height 12
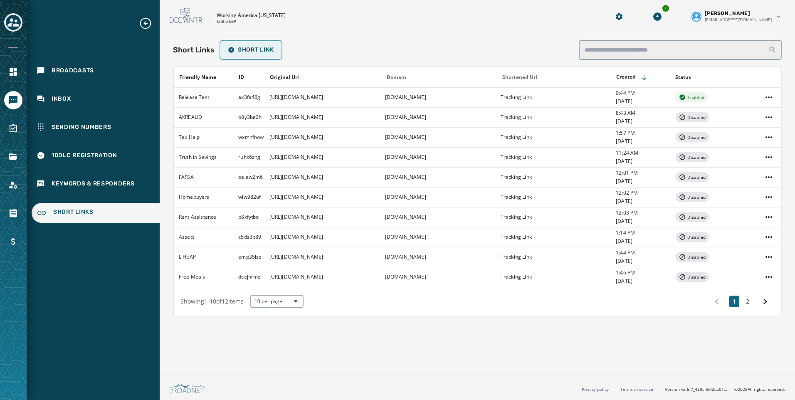
click at [261, 50] on span "Short Link" at bounding box center [251, 50] width 46 height 7
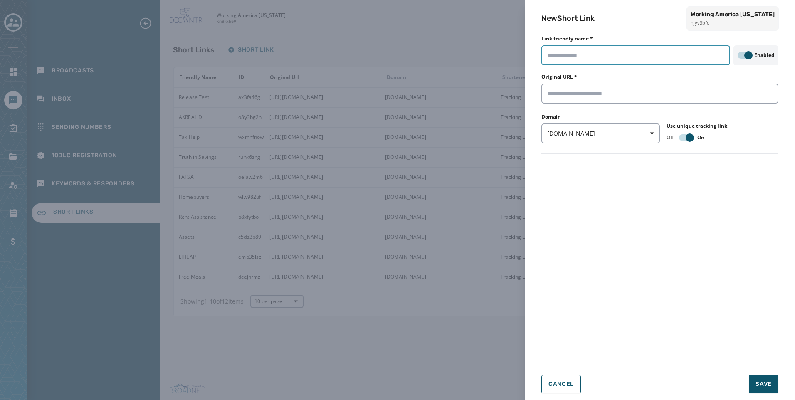
click at [600, 55] on input "Link friendly name *" at bounding box center [635, 55] width 189 height 20
type input "******"
click at [602, 102] on input "Original URL *" at bounding box center [659, 94] width 237 height 20
paste input "**********"
type input "**********"
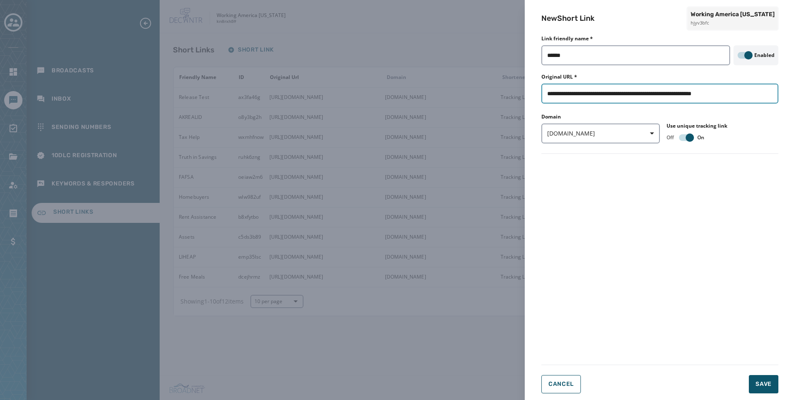
drag, startPoint x: 752, startPoint y: 95, endPoint x: 523, endPoint y: 95, distance: 229.5
click at [523, 95] on div "**********" at bounding box center [397, 200] width 795 height 400
click at [631, 85] on div "Original URL *" at bounding box center [659, 89] width 237 height 30
click at [631, 91] on input "Original URL *" at bounding box center [659, 94] width 237 height 20
paste input "**********"
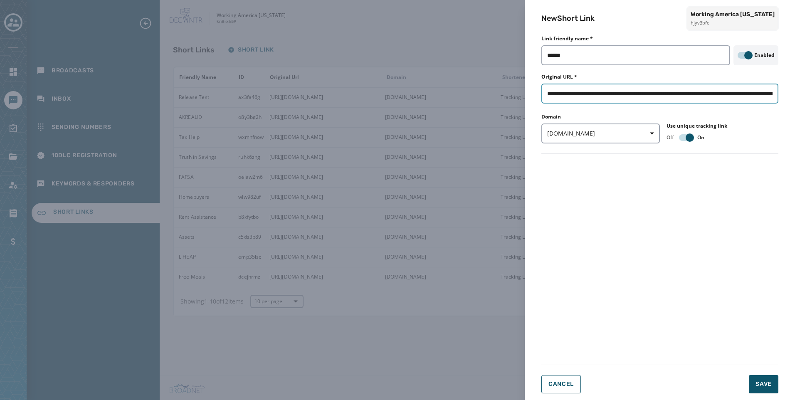
scroll to position [0, 157]
type input "**********"
click at [646, 132] on span "button" at bounding box center [649, 133] width 20 height 17
click at [550, 170] on div "[DOMAIN_NAME]" at bounding box center [575, 167] width 69 height 15
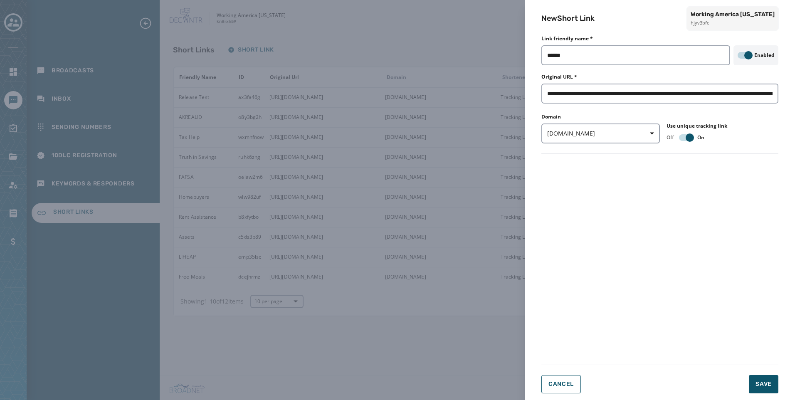
click at [671, 182] on form "**********" at bounding box center [659, 216] width 237 height 353
click at [772, 386] on button "Save" at bounding box center [764, 384] width 30 height 18
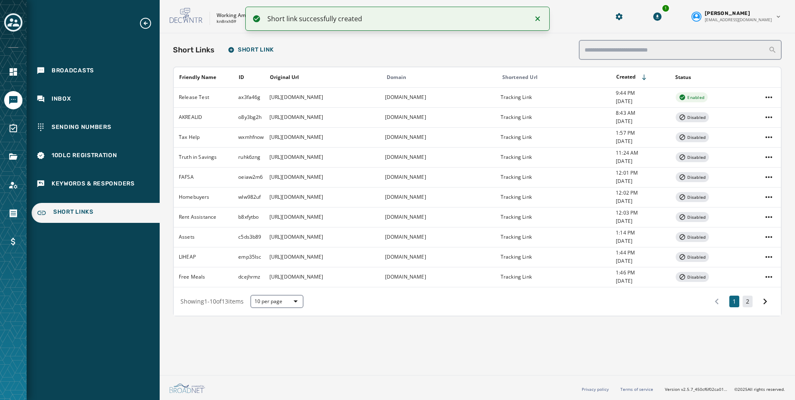
click at [749, 303] on button "2" at bounding box center [747, 302] width 10 height 12
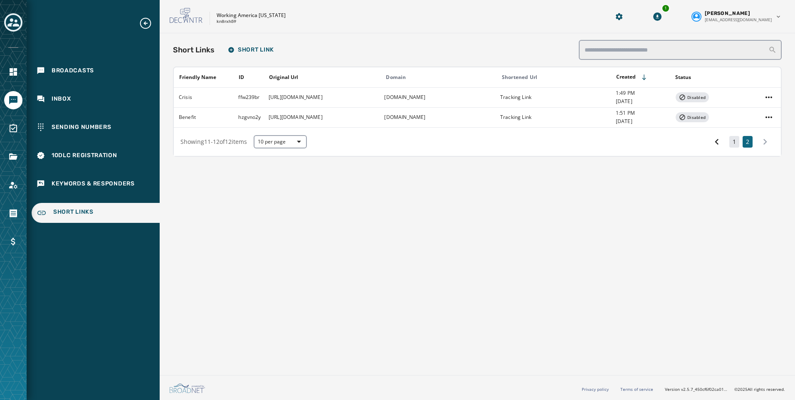
click at [736, 140] on button "1" at bounding box center [734, 142] width 10 height 12
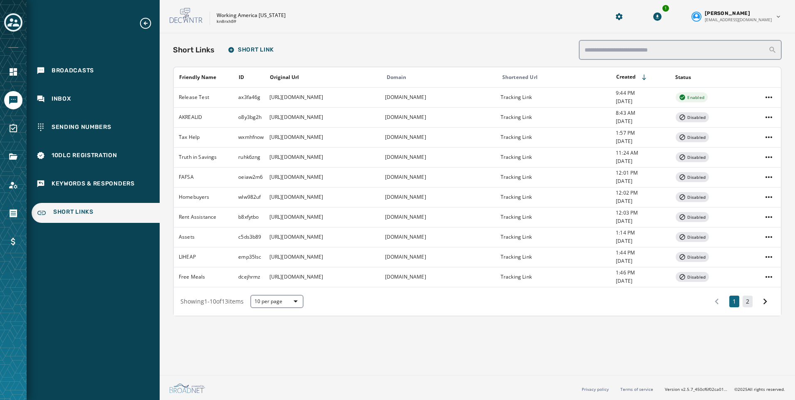
click at [748, 302] on button "2" at bounding box center [747, 302] width 10 height 12
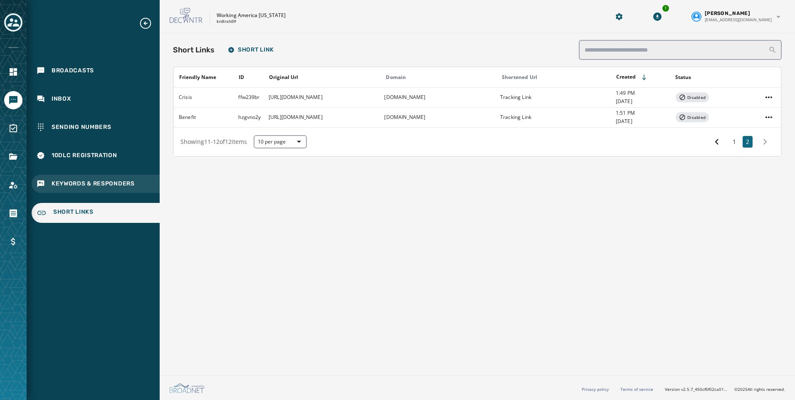
click at [75, 185] on span "Keywords & Responders" at bounding box center [93, 184] width 83 height 8
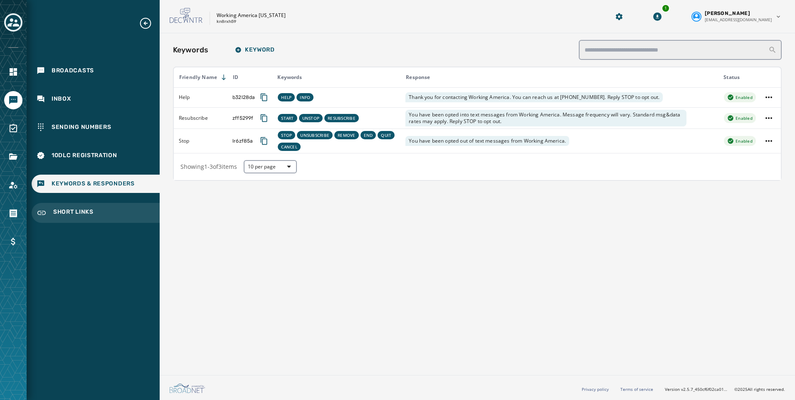
click at [70, 208] on span "Short Links" at bounding box center [73, 213] width 40 height 10
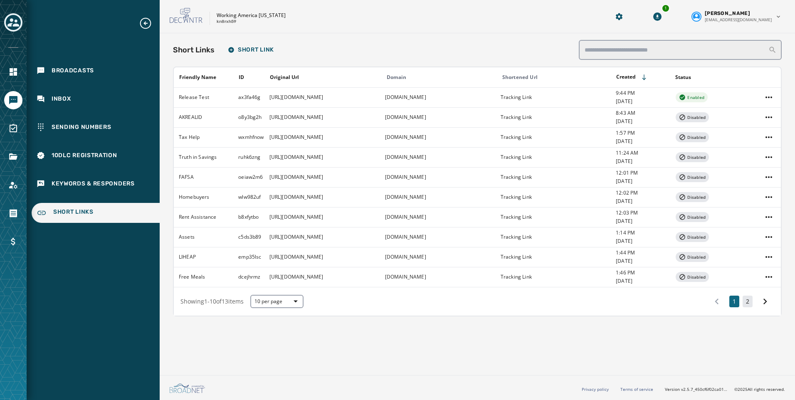
click at [749, 299] on button "2" at bounding box center [747, 302] width 10 height 12
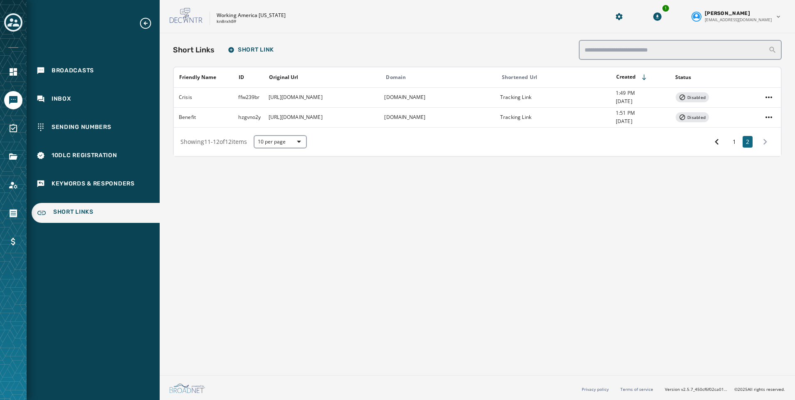
click at [728, 142] on div "1 2" at bounding box center [741, 141] width 67 height 15
click at [740, 136] on div "1 2" at bounding box center [741, 141] width 67 height 15
click at [733, 141] on button "1" at bounding box center [734, 142] width 10 height 12
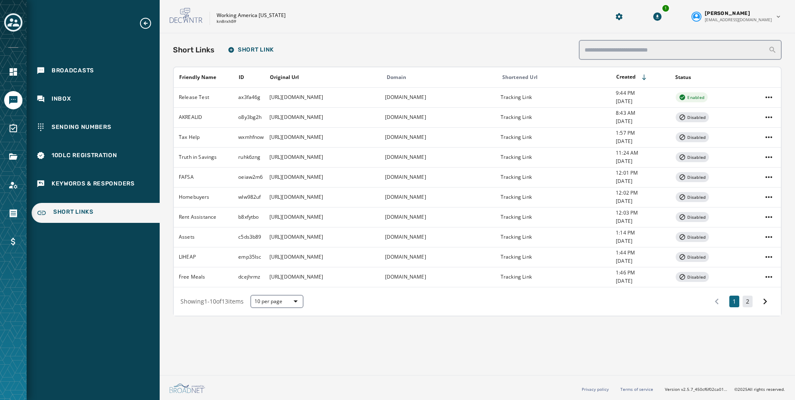
click at [747, 301] on button "2" at bounding box center [747, 302] width 10 height 12
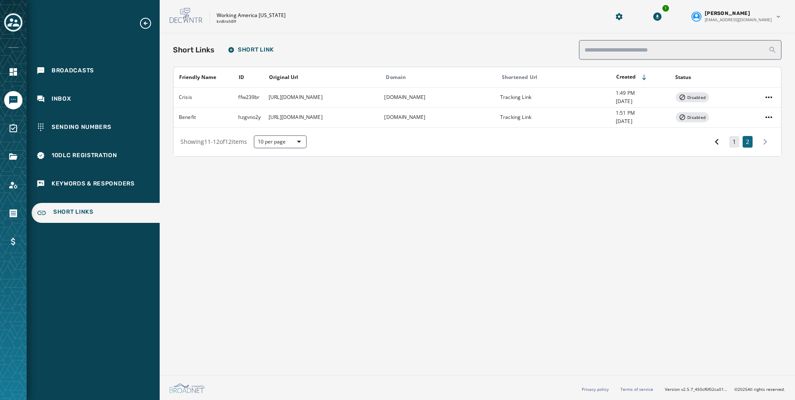
click at [733, 142] on button "1" at bounding box center [734, 142] width 10 height 12
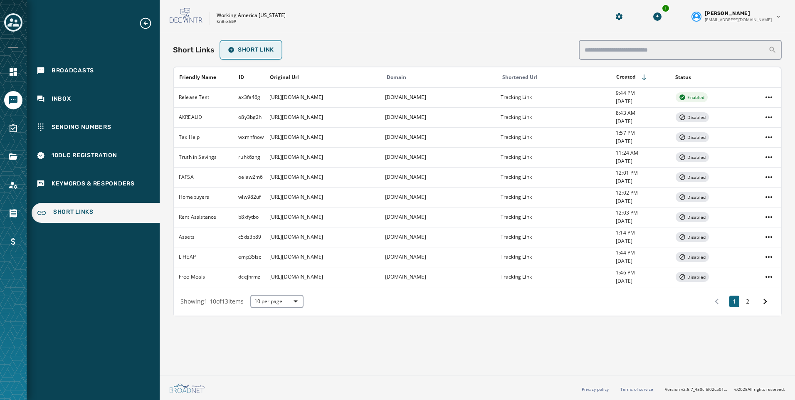
click at [240, 48] on span "Short Link" at bounding box center [251, 50] width 46 height 7
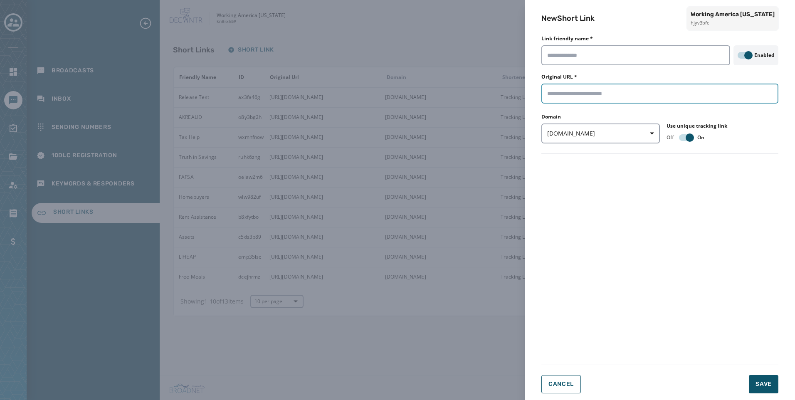
drag, startPoint x: 588, startPoint y: 59, endPoint x: 573, endPoint y: 96, distance: 40.1
click at [573, 99] on input "Original URL *" at bounding box center [659, 94] width 237 height 20
paste input "**********"
type input "**********"
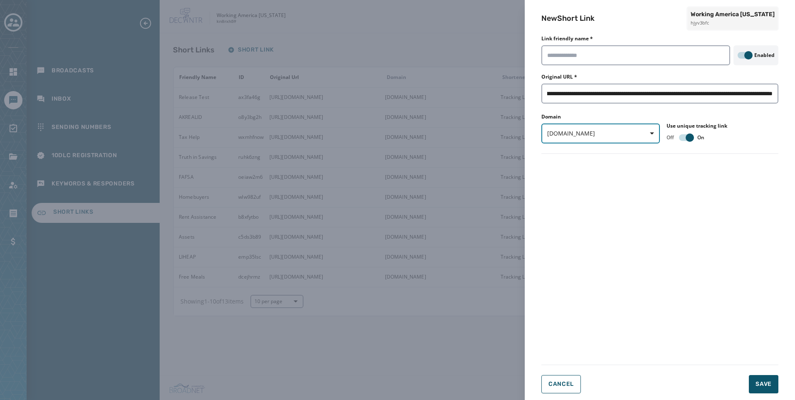
click at [589, 138] on button "[DOMAIN_NAME]" at bounding box center [600, 133] width 118 height 20
click at [563, 165] on span "[DOMAIN_NAME]" at bounding box center [575, 167] width 49 height 8
click at [549, 380] on button "Cancel" at bounding box center [560, 384] width 39 height 18
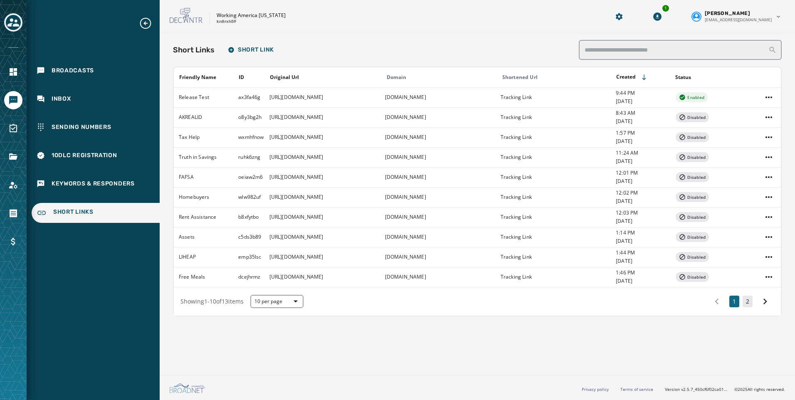
click at [744, 305] on button "2" at bounding box center [747, 302] width 10 height 12
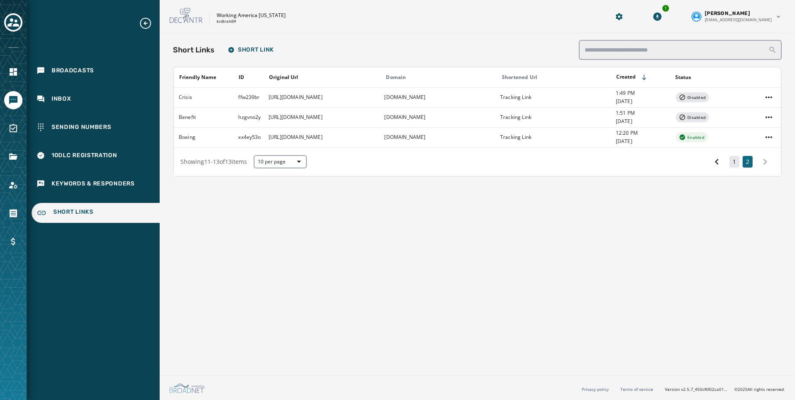
click at [735, 165] on button "1" at bounding box center [734, 162] width 10 height 12
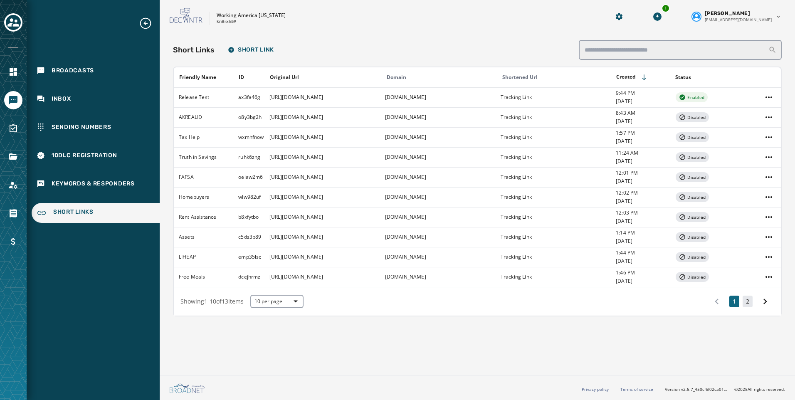
click at [747, 307] on button "2" at bounding box center [747, 302] width 10 height 12
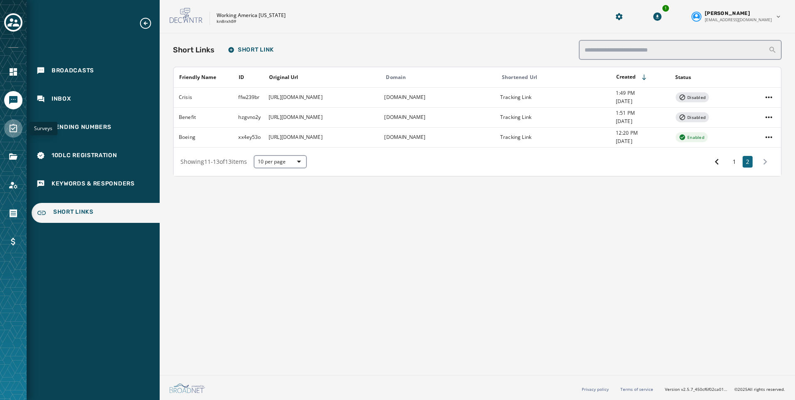
click at [12, 126] on icon "Navigate to Surveys" at bounding box center [13, 128] width 10 height 10
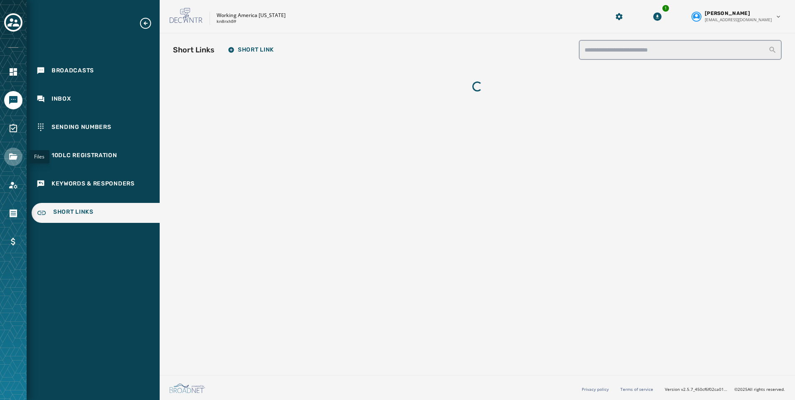
click at [10, 155] on icon "Navigate to Files" at bounding box center [13, 156] width 8 height 6
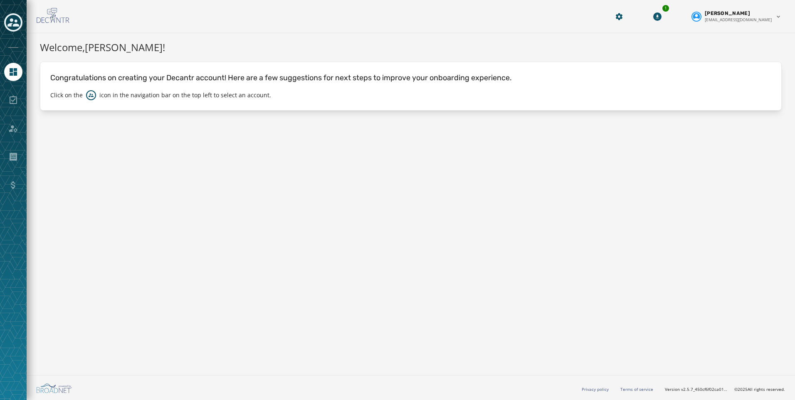
click at [18, 27] on icon "Toggle account select drawer" at bounding box center [13, 23] width 12 height 12
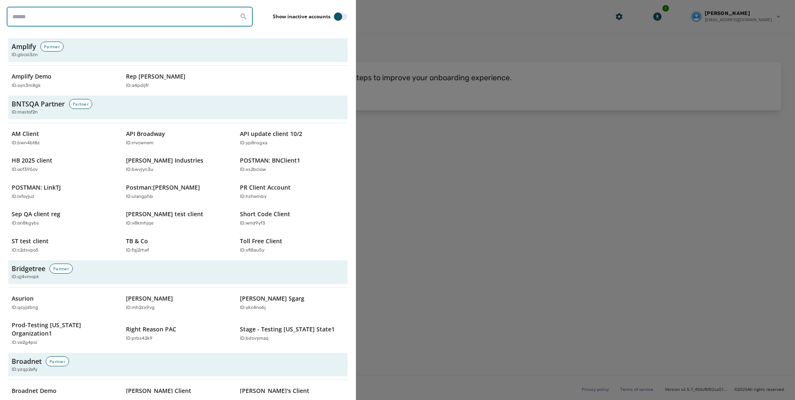
click at [75, 22] on input "search" at bounding box center [130, 17] width 246 height 20
type input "*******"
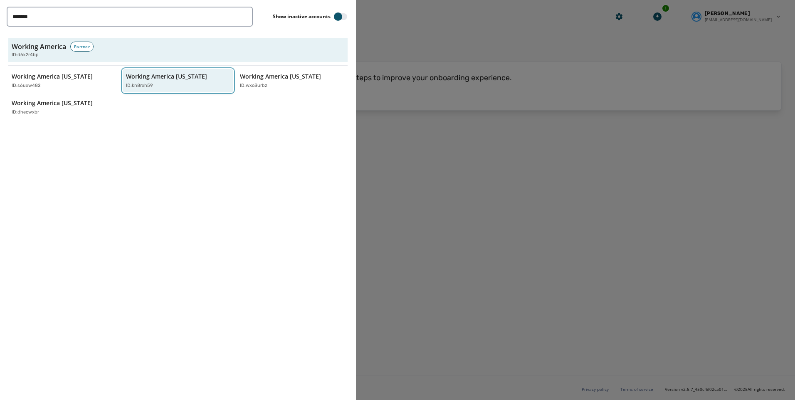
click at [168, 88] on div "ID: kn8rxh59" at bounding box center [174, 85] width 96 height 7
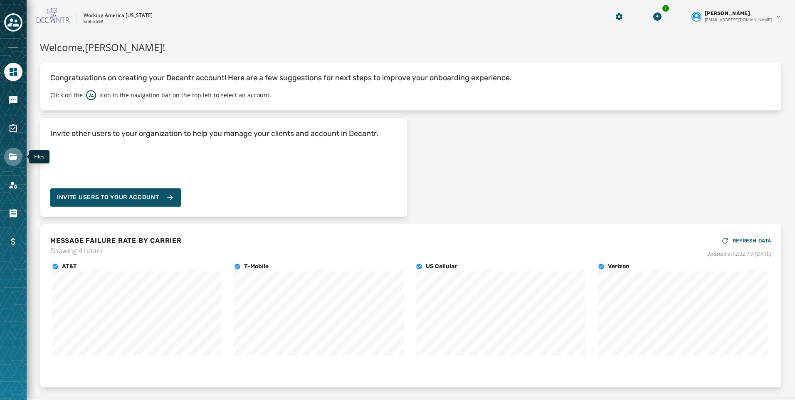
click at [12, 154] on icon "Navigate to Files" at bounding box center [13, 156] width 8 height 6
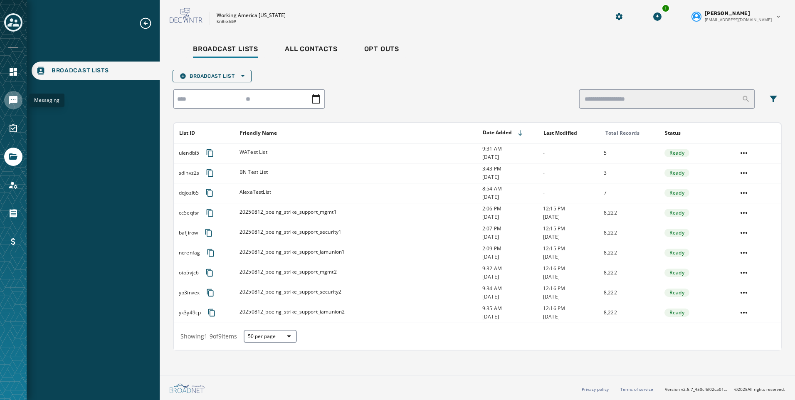
click at [12, 99] on icon "Navigate to Messaging" at bounding box center [13, 100] width 8 height 8
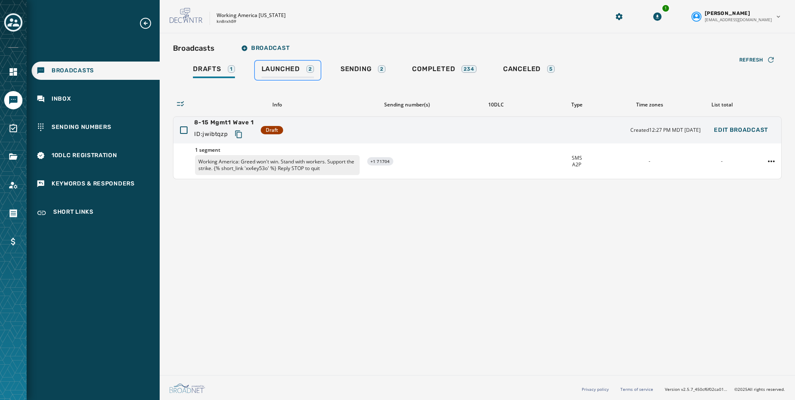
click at [291, 72] on span "Launched" at bounding box center [280, 69] width 38 height 8
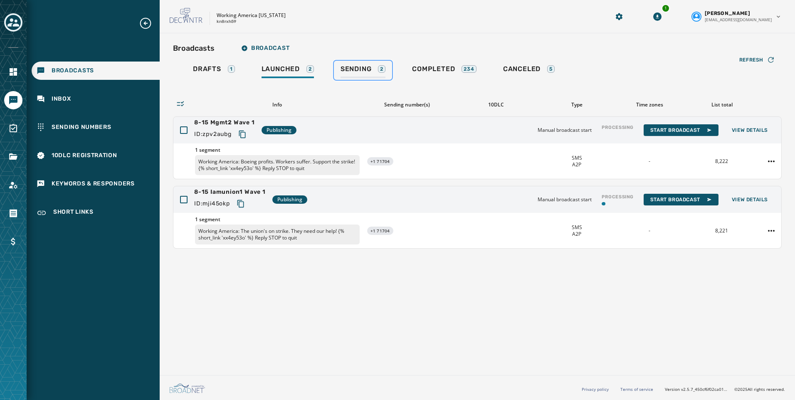
click at [352, 69] on span "Sending" at bounding box center [355, 69] width 31 height 8
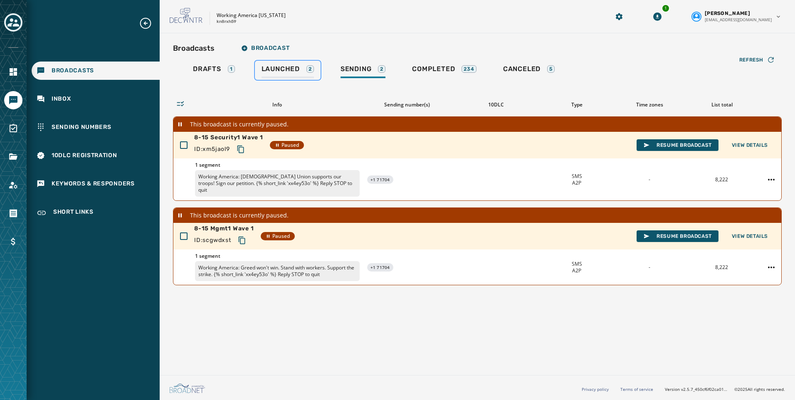
click at [290, 69] on span "Launched" at bounding box center [280, 69] width 38 height 8
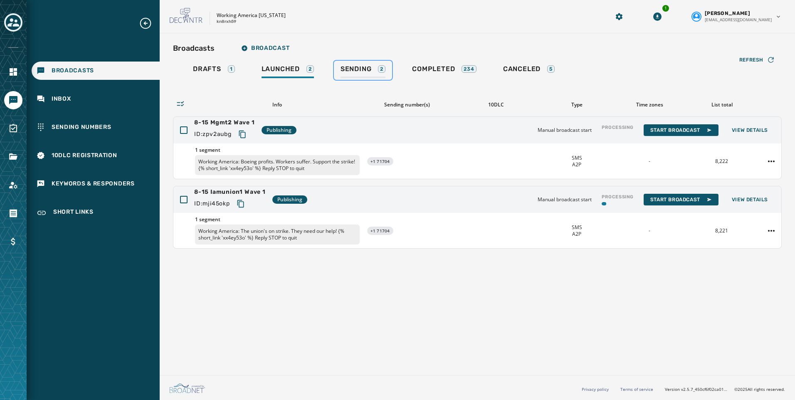
click at [362, 66] on span "Sending" at bounding box center [355, 69] width 31 height 8
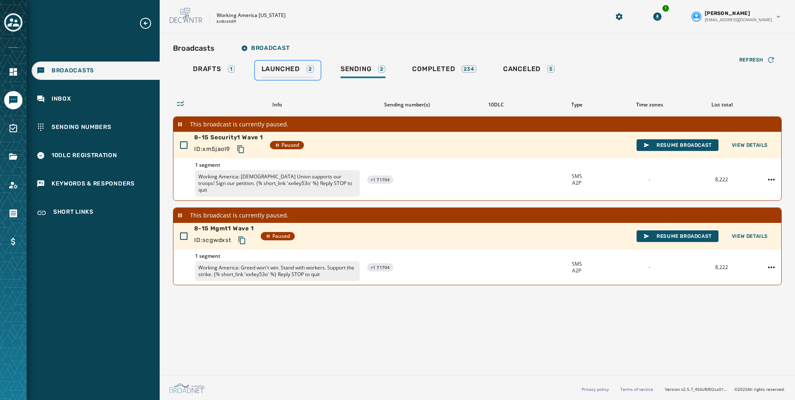
click at [296, 68] on span "Launched" at bounding box center [280, 69] width 38 height 8
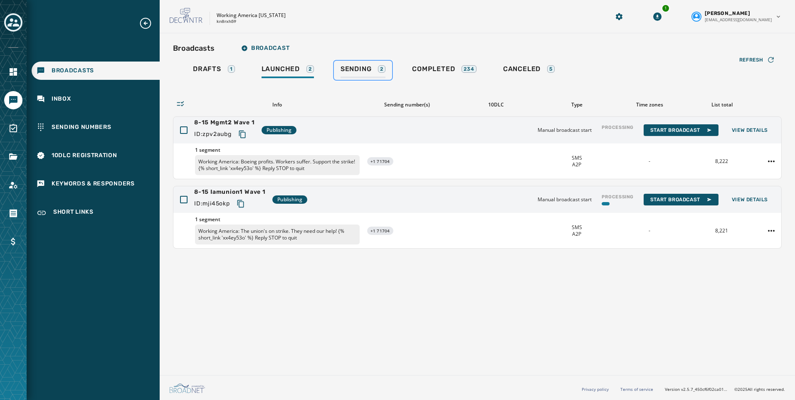
click at [367, 74] on div "Sending 2" at bounding box center [362, 71] width 45 height 13
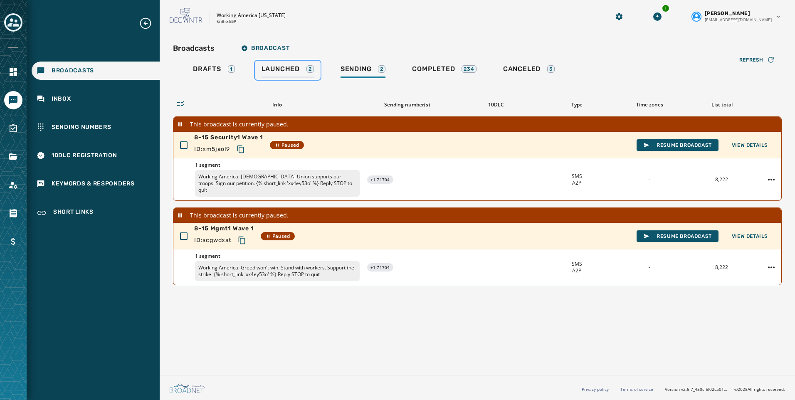
click at [283, 72] on span "Launched" at bounding box center [280, 69] width 38 height 8
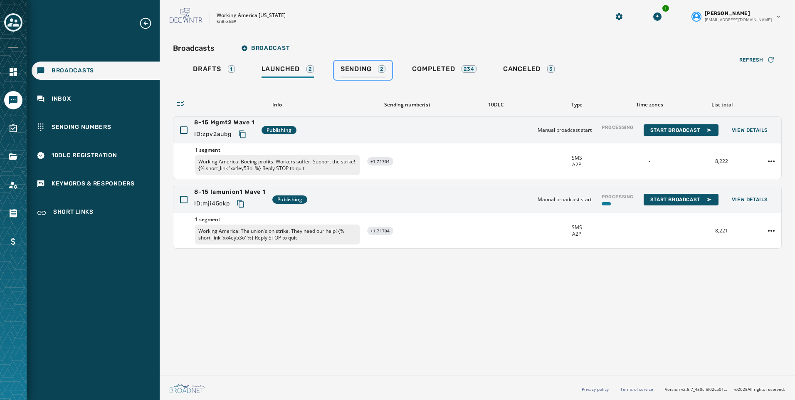
click at [350, 69] on span "Sending" at bounding box center [355, 69] width 31 height 8
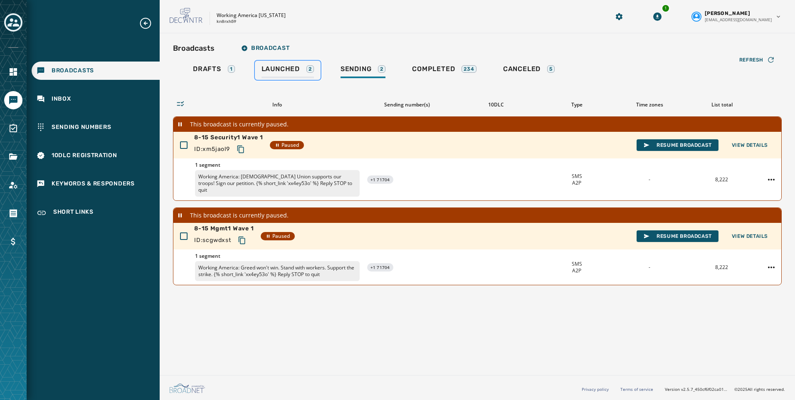
click at [297, 72] on span "Launched" at bounding box center [280, 69] width 38 height 8
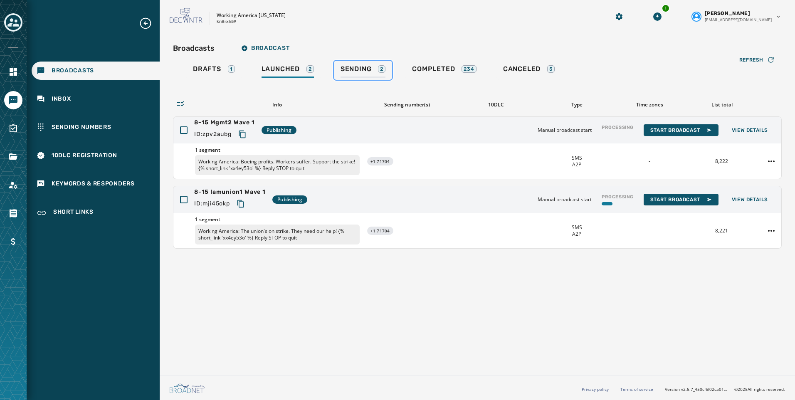
click at [350, 67] on span "Sending" at bounding box center [355, 69] width 31 height 8
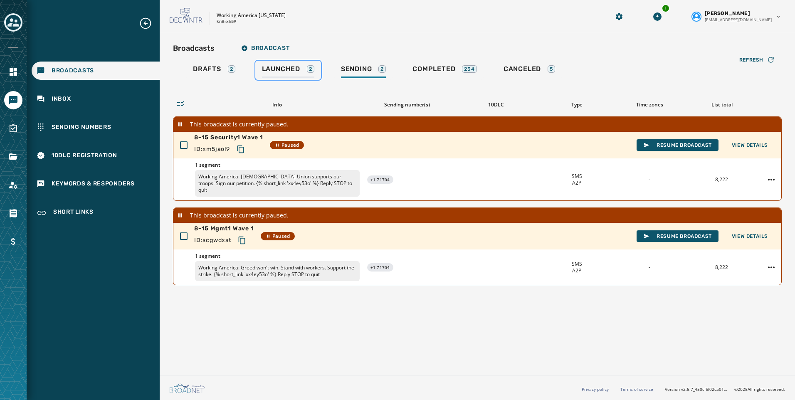
click at [284, 64] on link "Launched 2" at bounding box center [288, 70] width 66 height 19
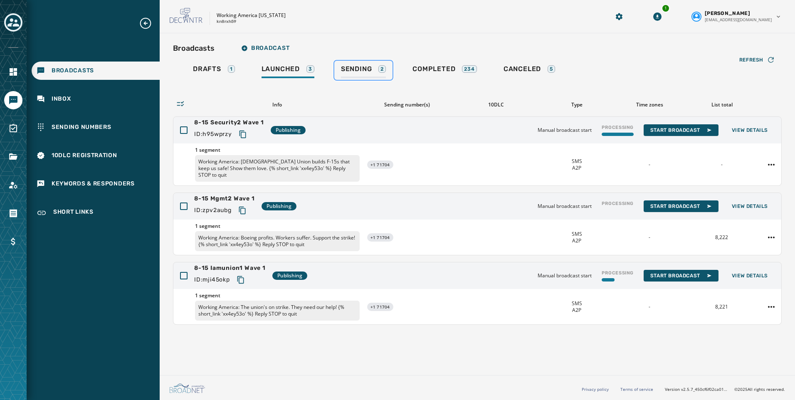
click at [340, 68] on link "Sending 2" at bounding box center [363, 70] width 58 height 19
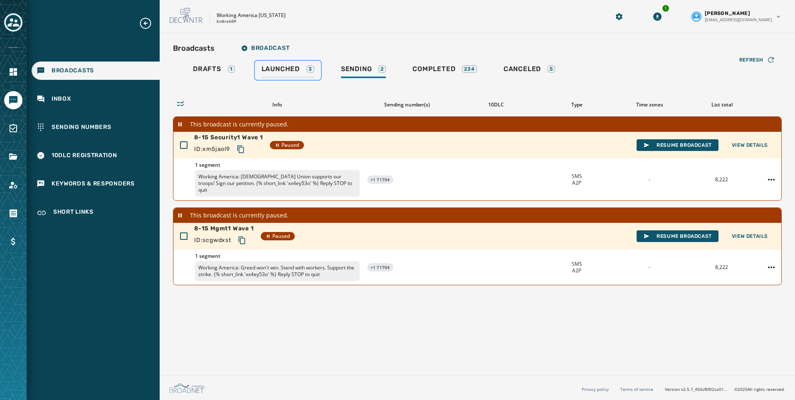
click at [270, 64] on link "Launched 3" at bounding box center [288, 70] width 66 height 19
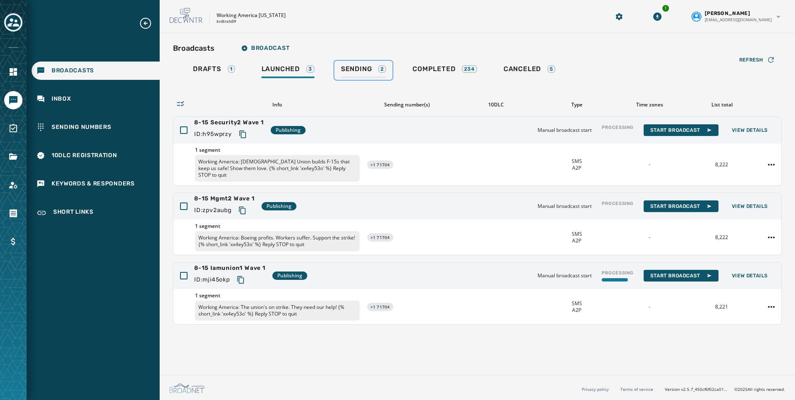
click at [353, 70] on span "Sending" at bounding box center [356, 69] width 31 height 8
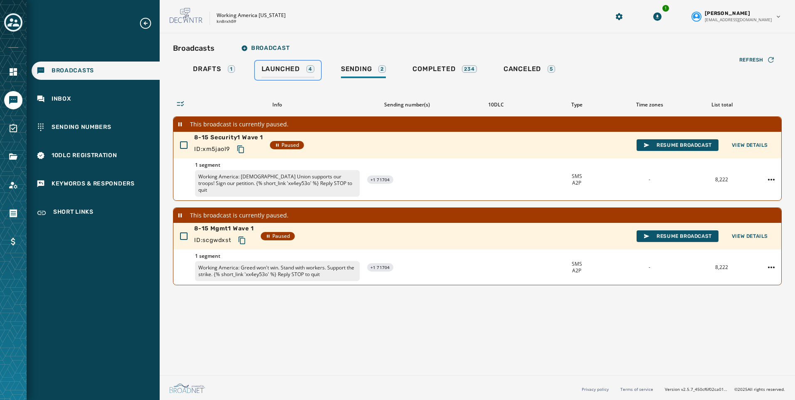
click at [288, 67] on span "Launched" at bounding box center [280, 69] width 38 height 8
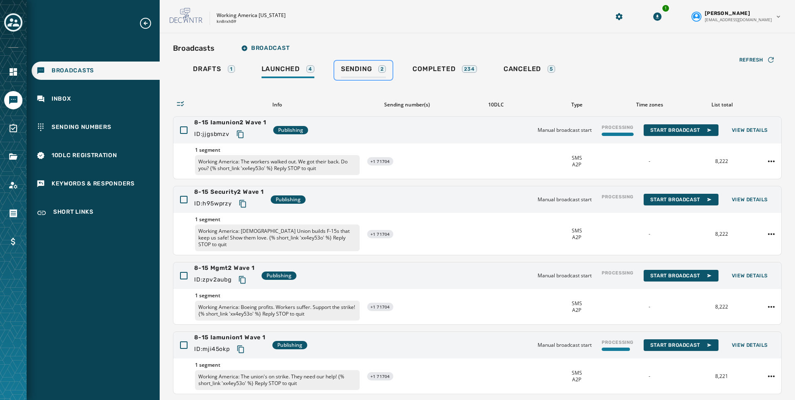
click at [349, 69] on span "Sending" at bounding box center [356, 69] width 31 height 8
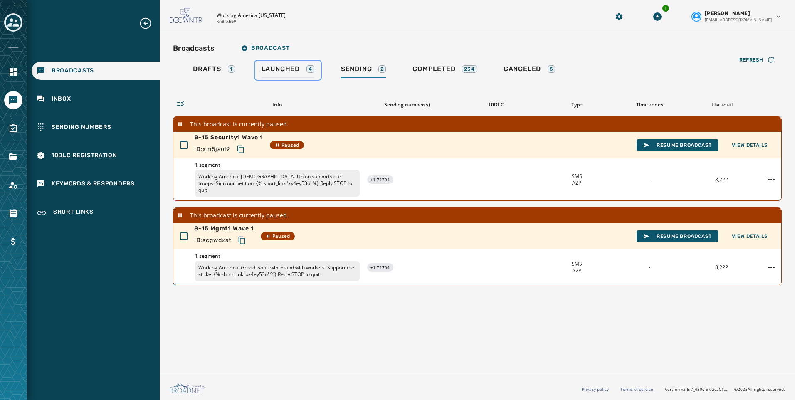
click at [286, 68] on span "Launched" at bounding box center [280, 69] width 38 height 8
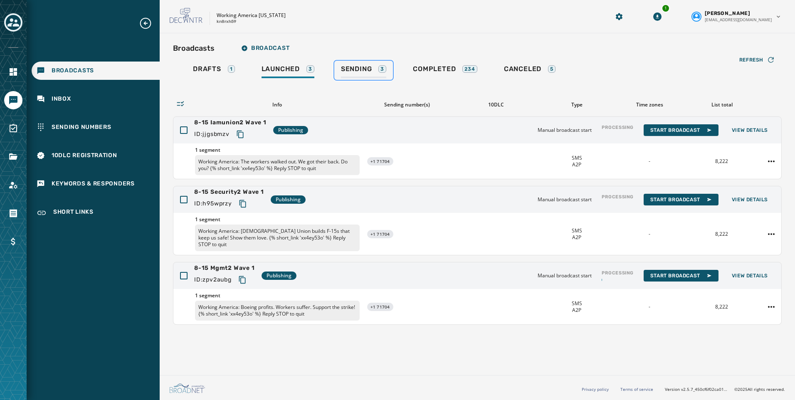
click at [341, 69] on span "Sending" at bounding box center [356, 69] width 31 height 8
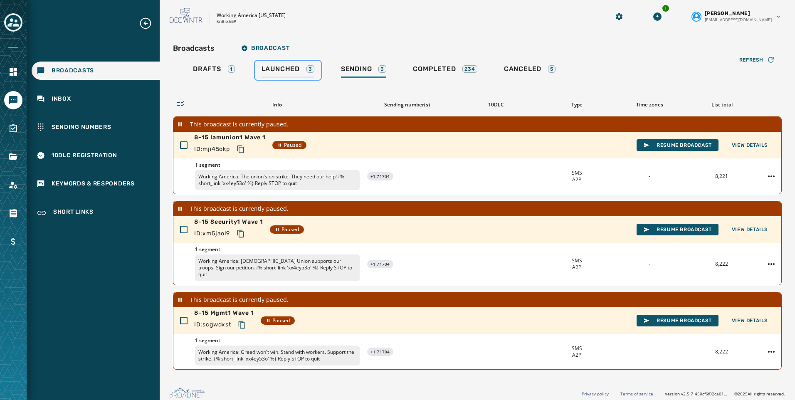
click at [266, 64] on link "Launched 3" at bounding box center [288, 70] width 66 height 19
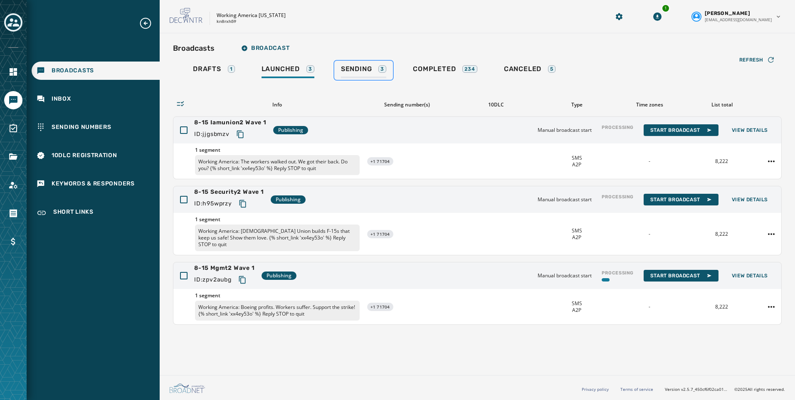
click at [357, 63] on link "Sending 3" at bounding box center [363, 70] width 59 height 19
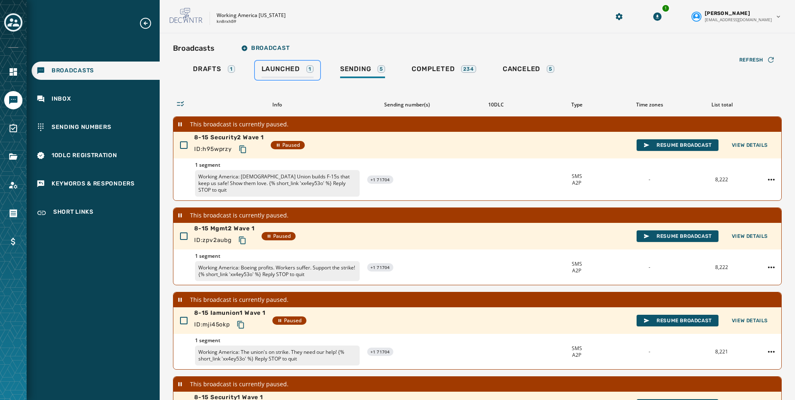
click at [286, 67] on span "Launched" at bounding box center [280, 69] width 38 height 8
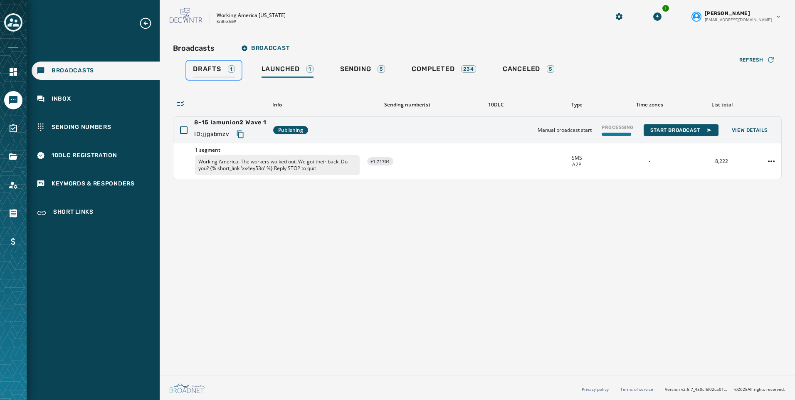
click at [214, 65] on span "Drafts" at bounding box center [207, 69] width 28 height 8
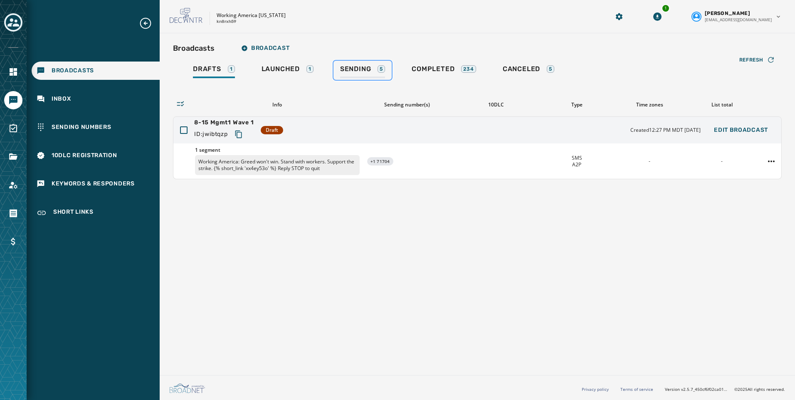
click at [342, 66] on span "Sending" at bounding box center [355, 69] width 31 height 8
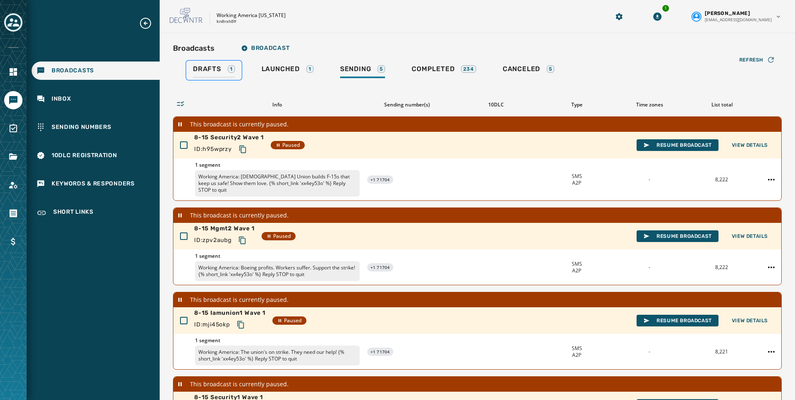
click at [197, 67] on span "Drafts" at bounding box center [207, 69] width 28 height 8
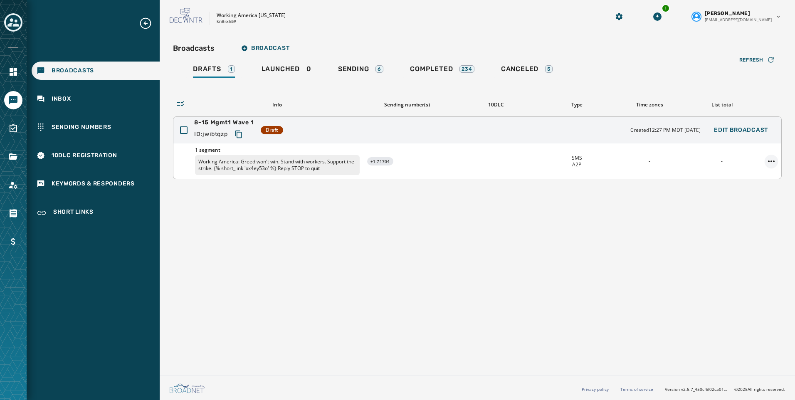
click at [776, 161] on html "Broadcasts Inbox Sending Numbers 10DLC Registration Keywords & Responders Short…" at bounding box center [397, 200] width 795 height 400
click at [758, 187] on div "Delete broadcast" at bounding box center [748, 187] width 60 height 13
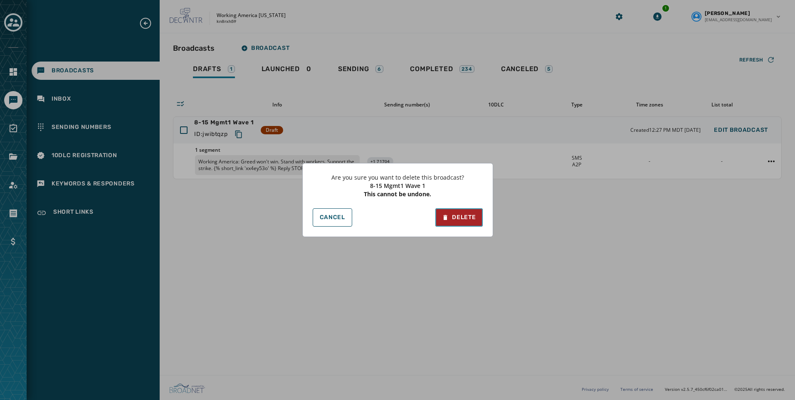
click at [464, 213] on div "Delete" at bounding box center [459, 217] width 34 height 8
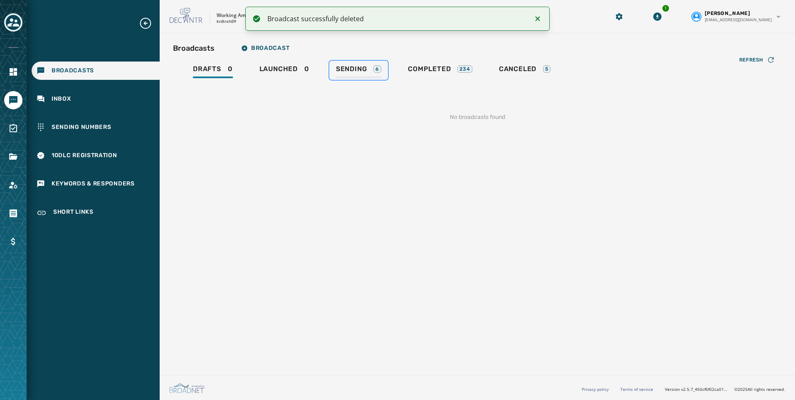
click at [352, 65] on span "Sending" at bounding box center [351, 69] width 31 height 8
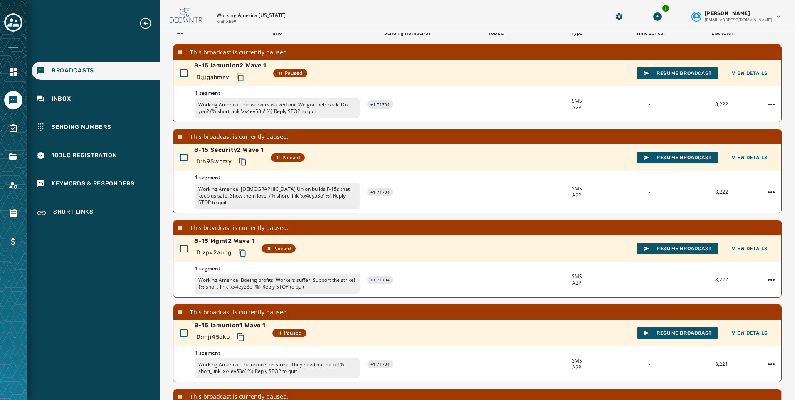
scroll to position [198, 0]
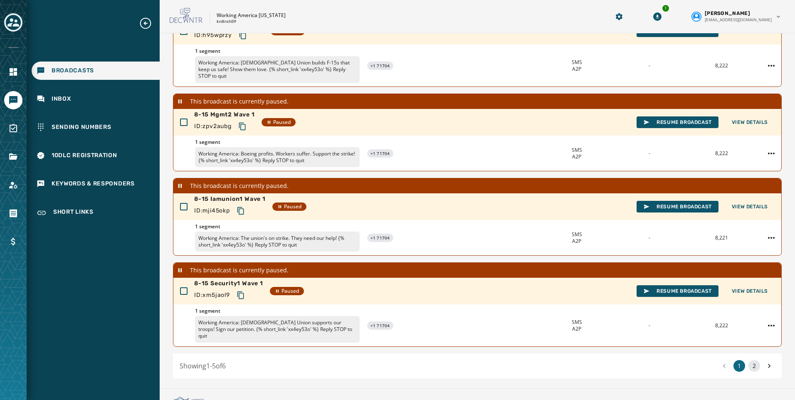
click at [748, 360] on button "2" at bounding box center [754, 366] width 12 height 12
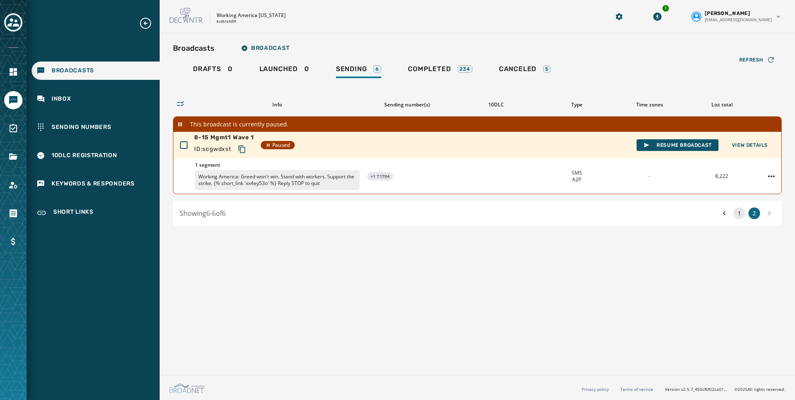
click at [738, 215] on button "1" at bounding box center [739, 213] width 12 height 12
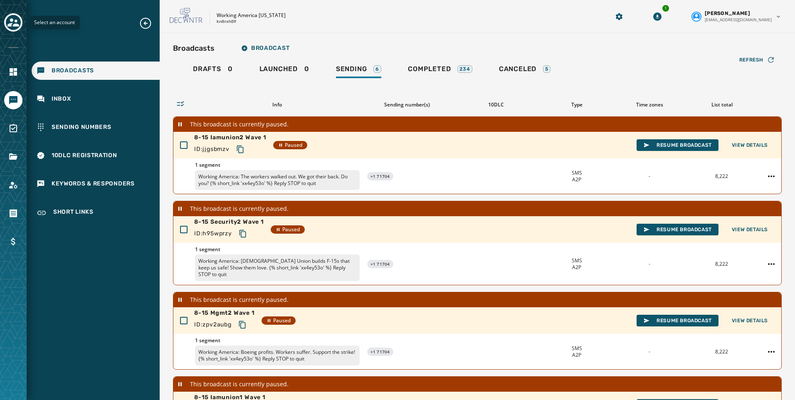
click at [16, 28] on button "Toggle account select drawer" at bounding box center [13, 22] width 18 height 18
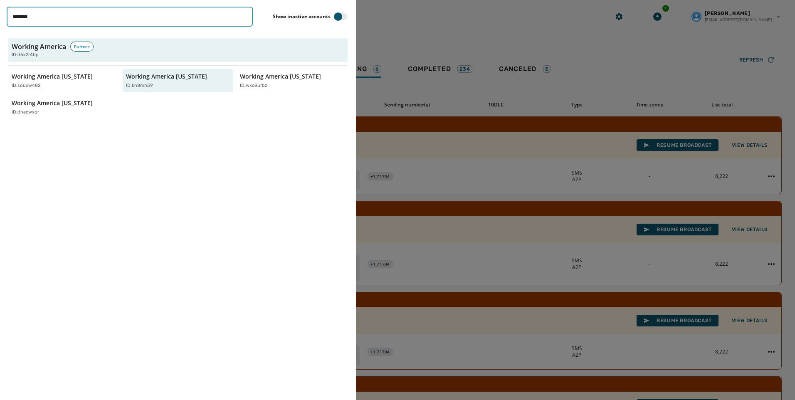
drag, startPoint x: 16, startPoint y: 28, endPoint x: 3, endPoint y: 21, distance: 14.5
click at [3, 21] on div "******* Show inactive accounts Working America Partner ID: d6k2r4bp Working Ame…" at bounding box center [178, 200] width 356 height 400
click at [47, 17] on input "*******" at bounding box center [130, 17] width 246 height 20
drag, startPoint x: 47, startPoint y: 17, endPoint x: -14, endPoint y: 16, distance: 61.5
click at [0, 16] on html "Broadcasts Inbox Sending Numbers 10DLC Registration Keywords & Responders Short…" at bounding box center [397, 200] width 795 height 400
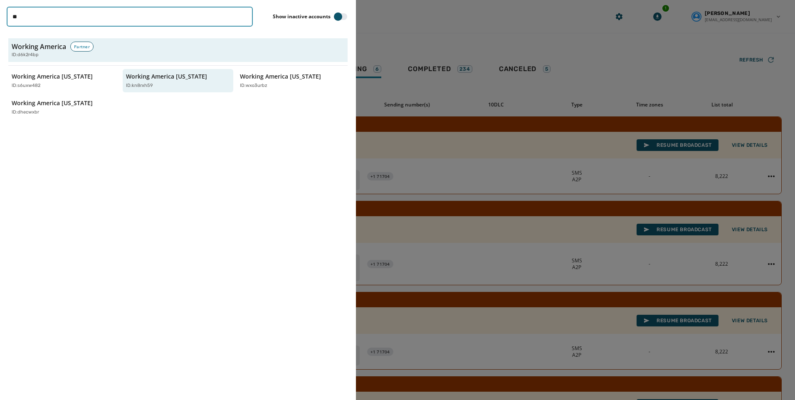
type input "***"
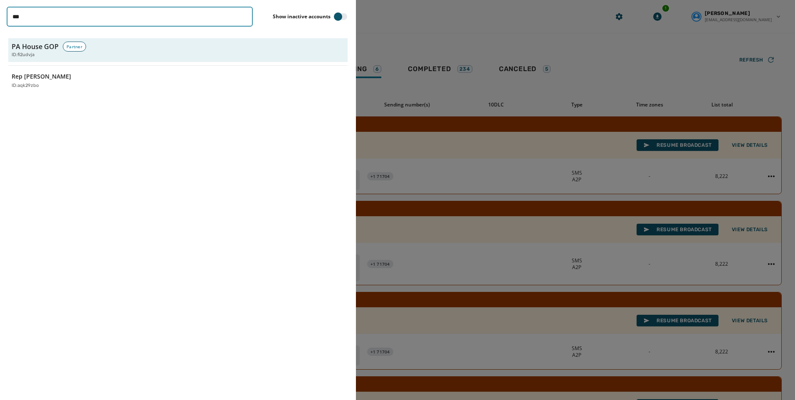
drag, startPoint x: 52, startPoint y: 25, endPoint x: -7, endPoint y: 18, distance: 59.5
click at [0, 18] on html "Broadcasts Inbox Sending Numbers 10DLC Registration Keywords & Responders Short…" at bounding box center [397, 200] width 795 height 400
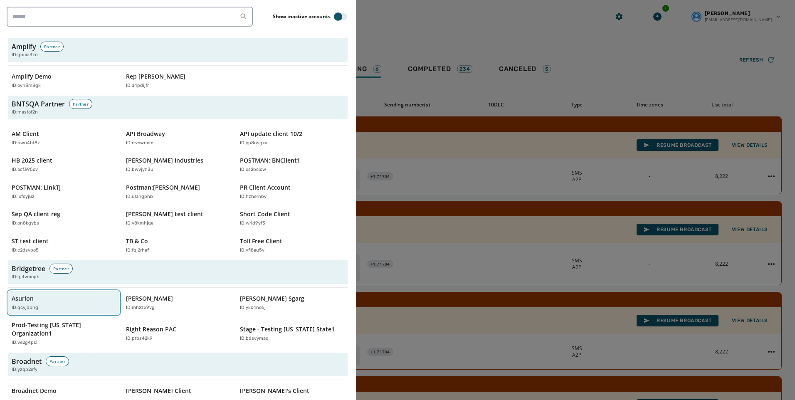
click at [23, 309] on p "ID: qcyjdbng" at bounding box center [25, 307] width 27 height 7
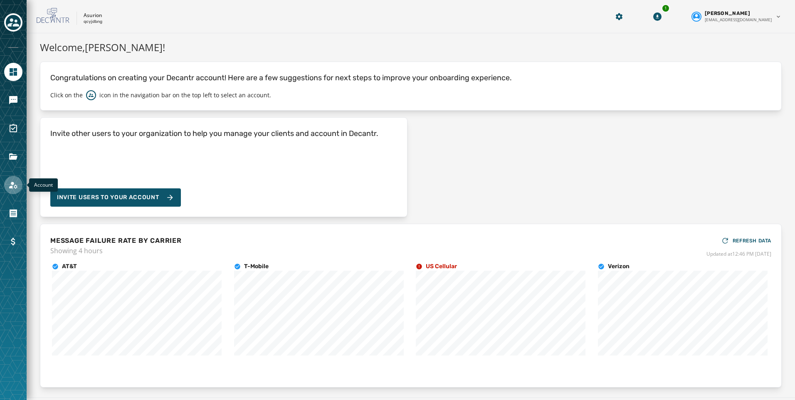
click at [16, 184] on icon "Navigate to Account" at bounding box center [13, 185] width 10 height 10
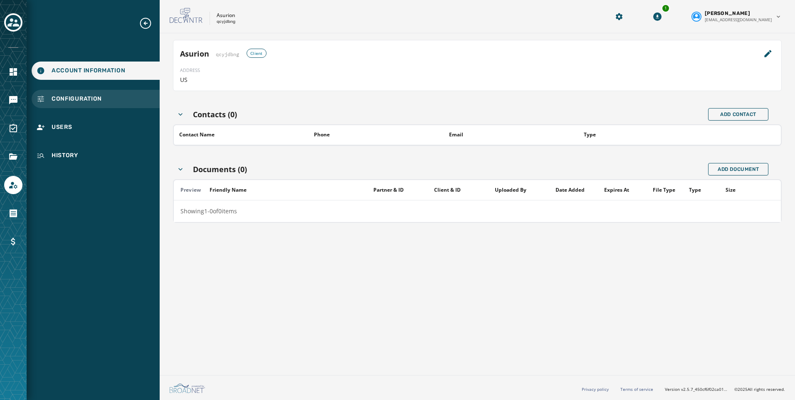
click at [67, 92] on div "Configuration" at bounding box center [96, 99] width 128 height 18
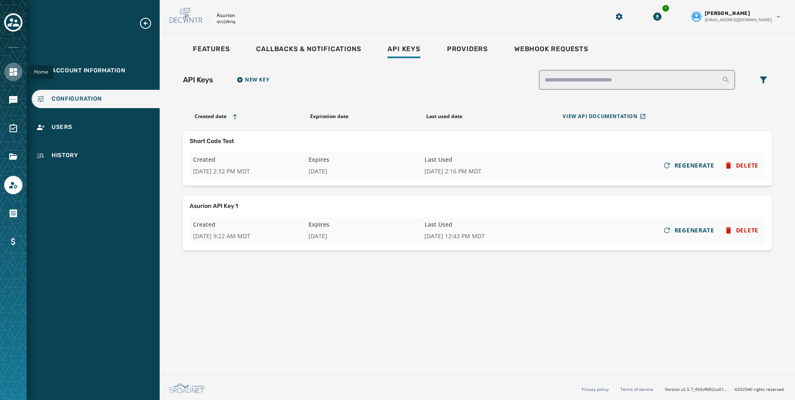
click at [11, 67] on icon "Navigate to Home" at bounding box center [13, 72] width 10 height 10
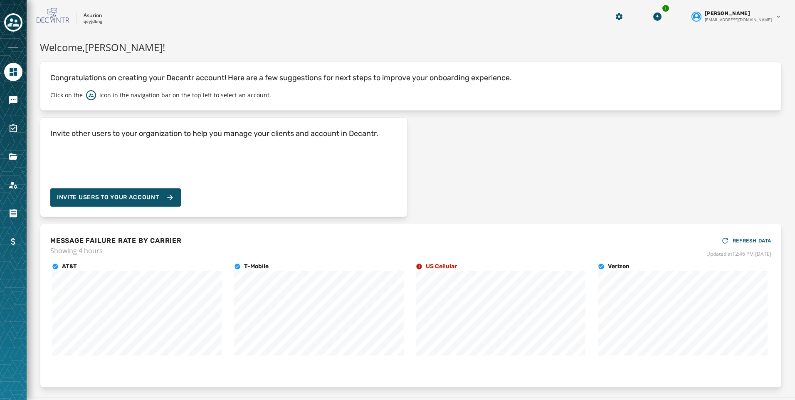
click at [8, 91] on div at bounding box center [13, 100] width 18 height 18
click at [14, 104] on icon "Navigate to Messaging" at bounding box center [13, 100] width 10 height 10
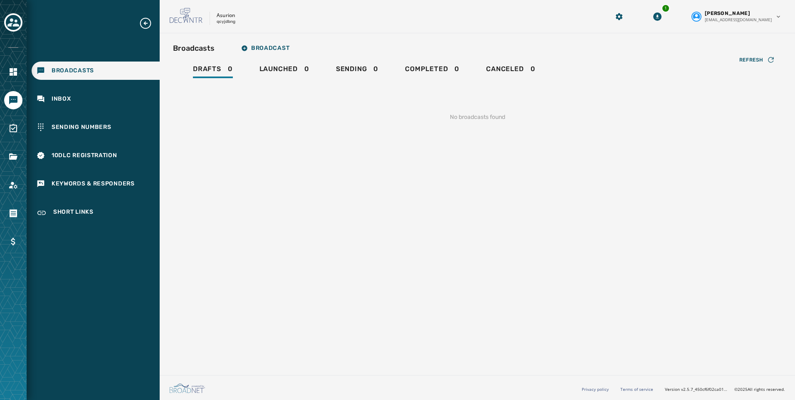
click at [17, 12] on div at bounding box center [13, 200] width 27 height 400
click at [16, 21] on icon "Toggle account select drawer" at bounding box center [13, 22] width 12 height 8
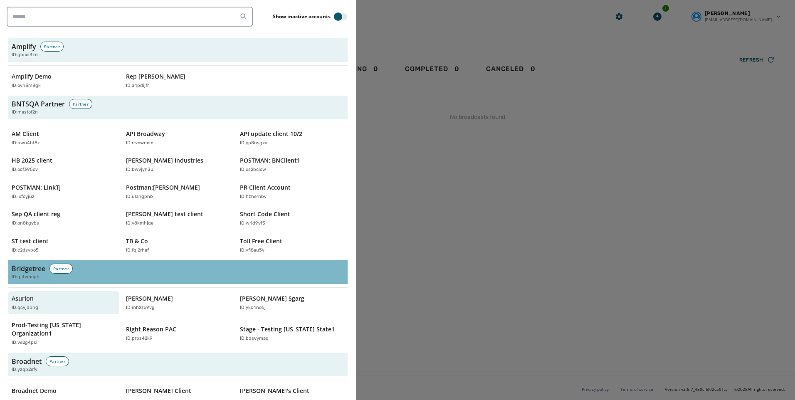
click at [94, 266] on div "Bridgetree Partner ID: qj4vmopk" at bounding box center [178, 272] width 333 height 17
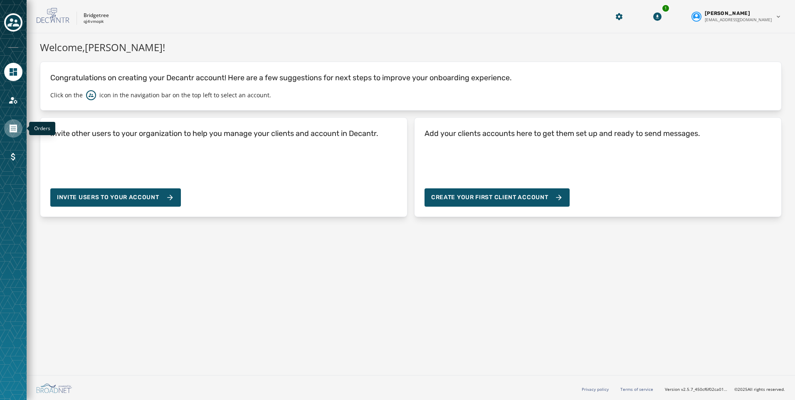
click at [17, 130] on icon "Navigate to Orders" at bounding box center [13, 128] width 7 height 8
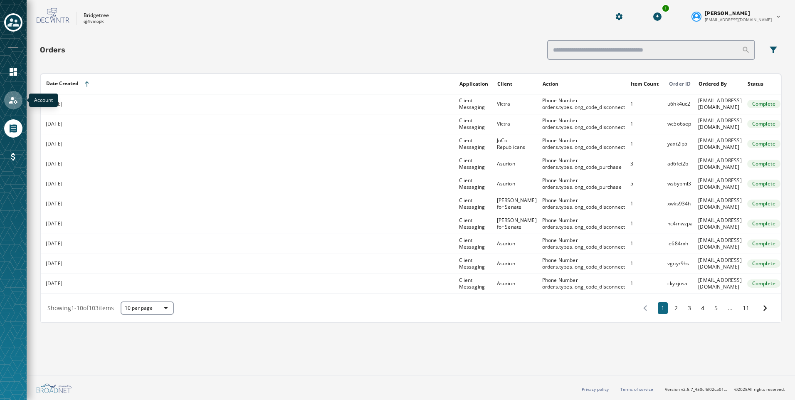
click at [12, 100] on icon "Navigate to Account" at bounding box center [13, 100] width 8 height 7
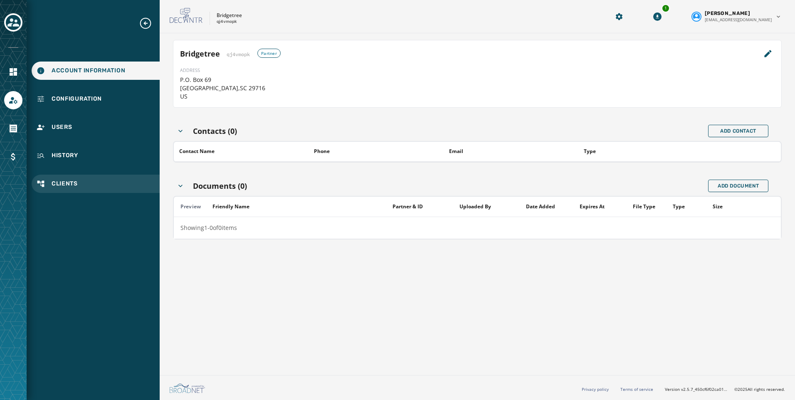
click at [72, 184] on span "Clients" at bounding box center [65, 184] width 26 height 8
